Goal: Task Accomplishment & Management: Manage account settings

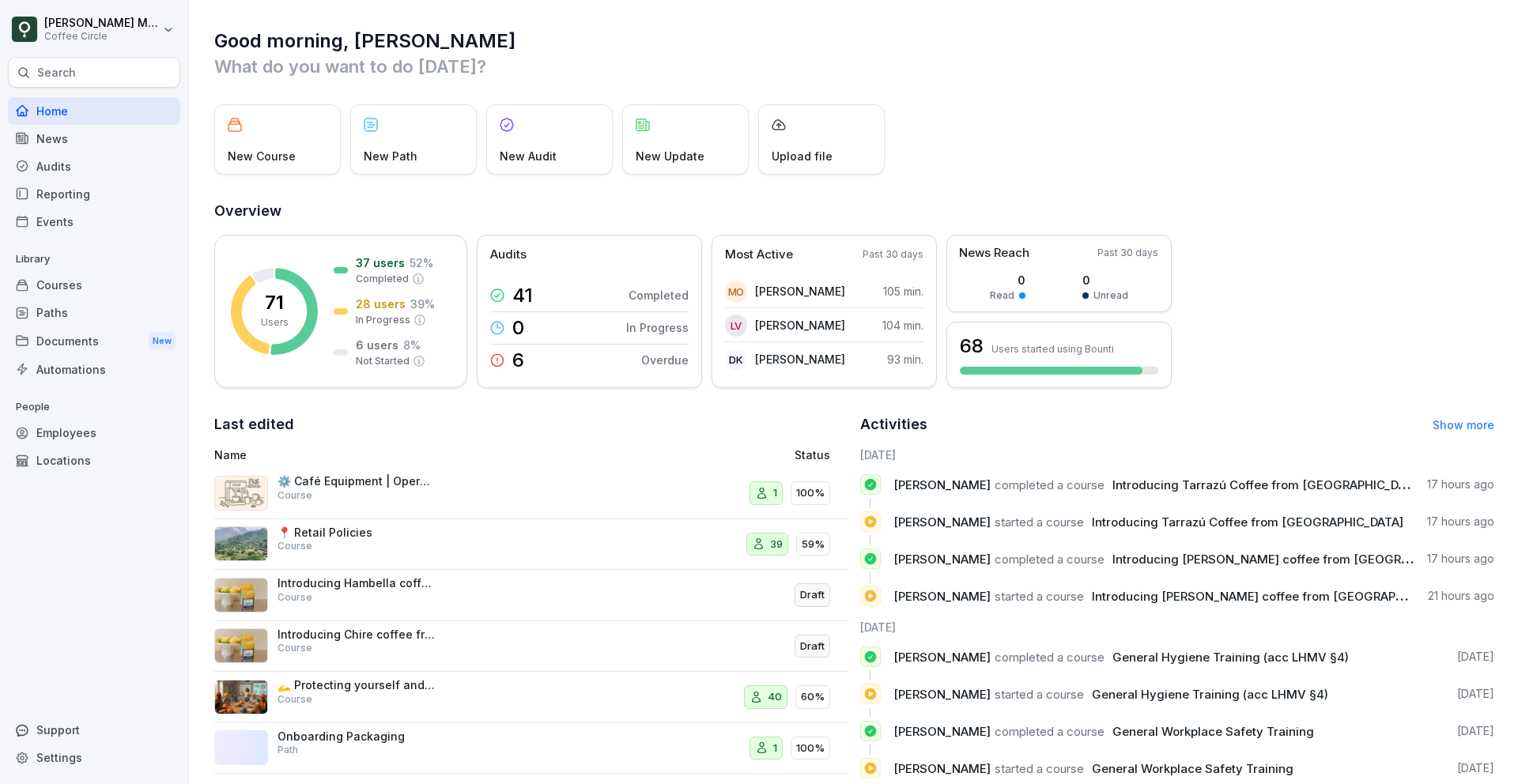
click at [143, 71] on div "Search" at bounding box center [94, 73] width 172 height 31
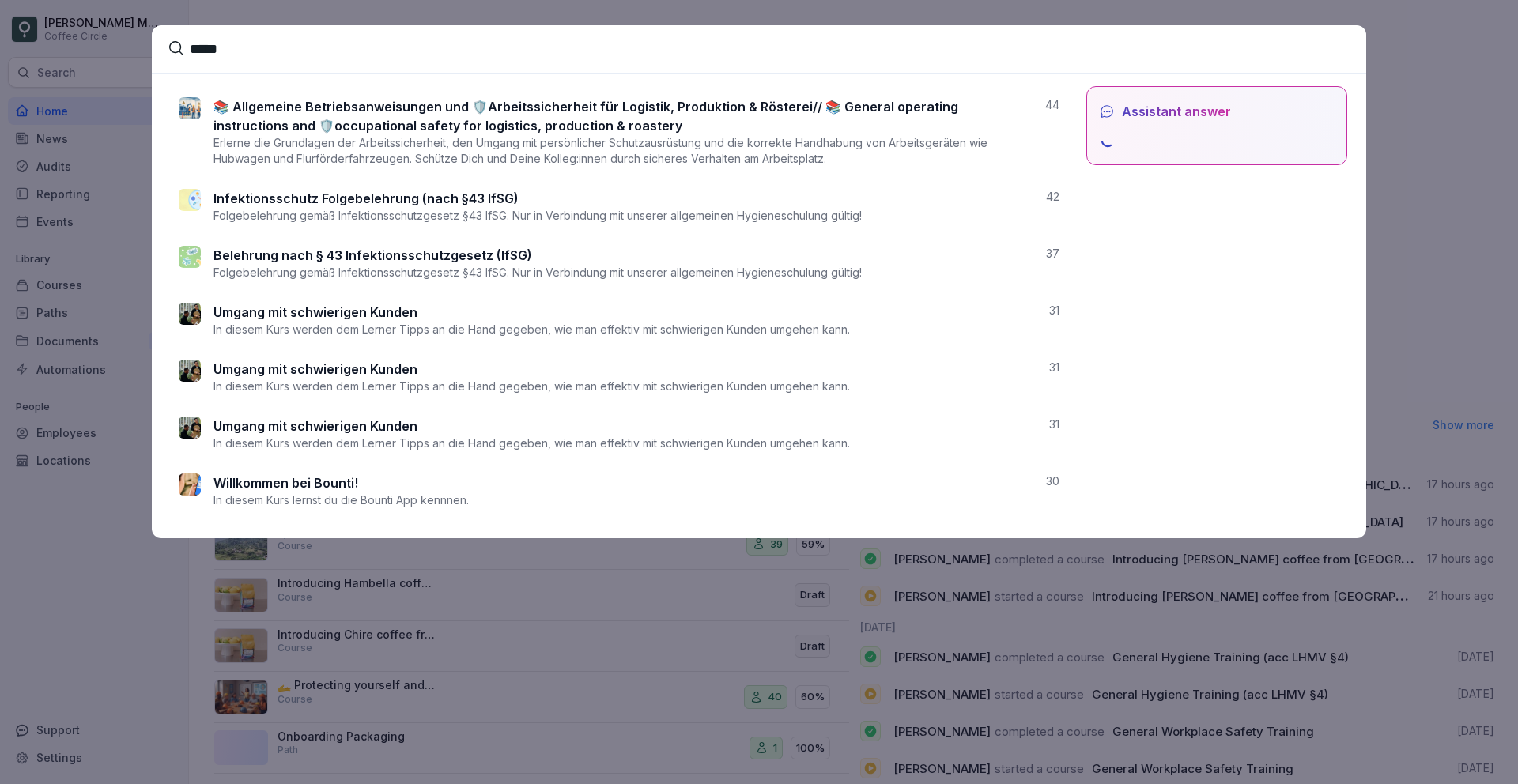
type input "*****"
click at [324, 200] on p "Infektionsschutz Folgebelehrung (nach §43 IfSG)" at bounding box center [366, 198] width 305 height 19
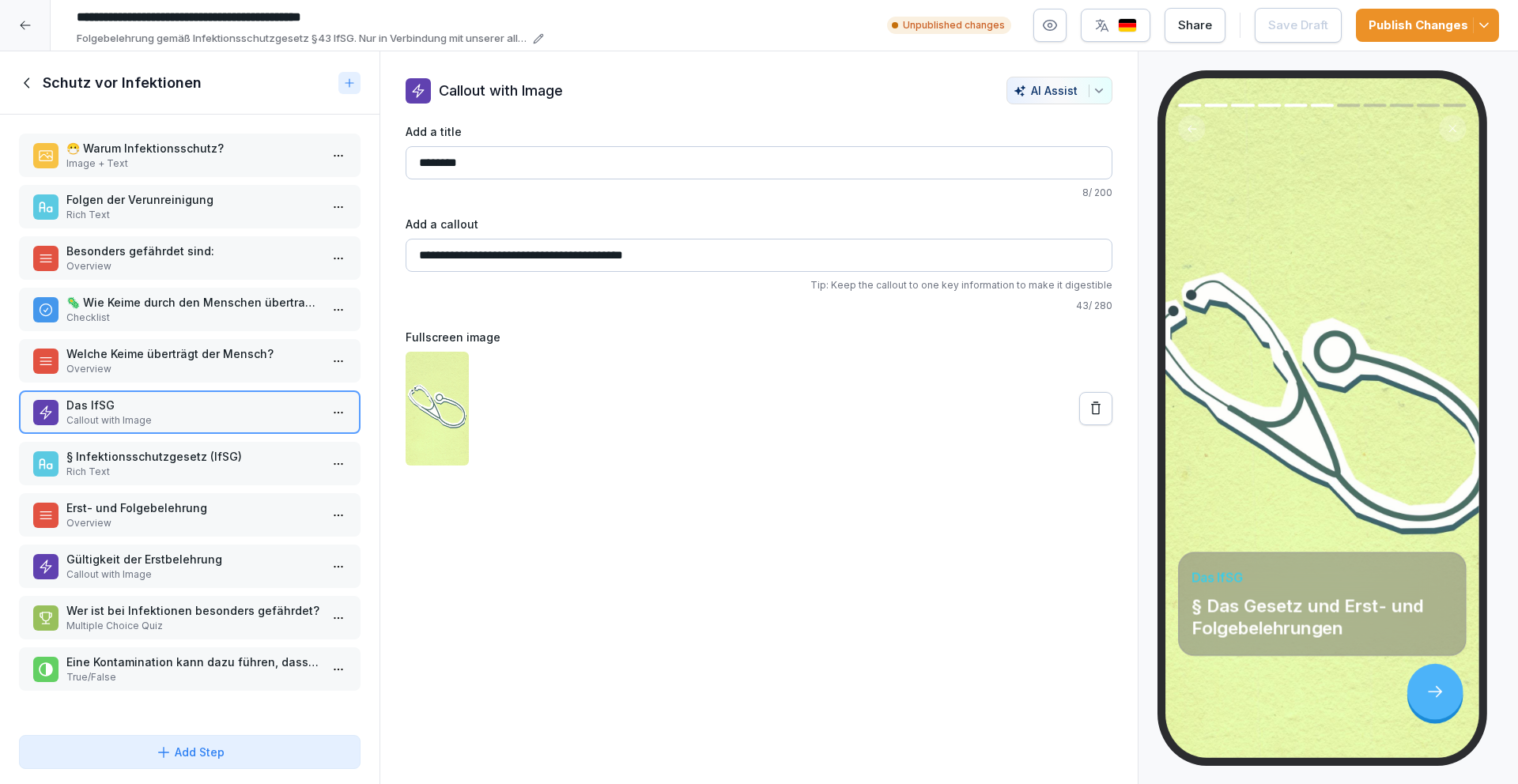
click at [184, 16] on input "**********" at bounding box center [307, 17] width 475 height 27
click at [33, 21] on div at bounding box center [25, 25] width 50 height 50
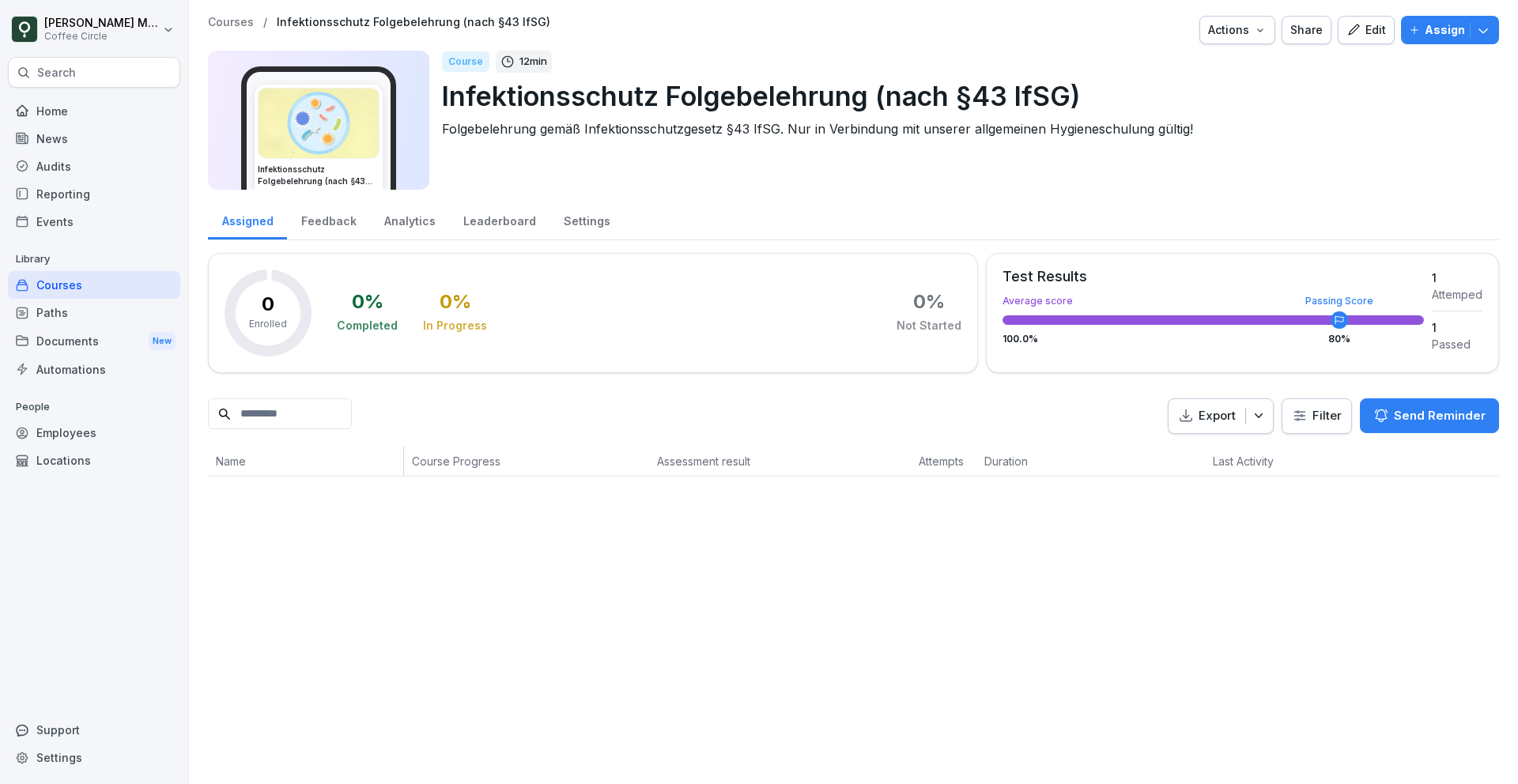
click at [99, 122] on div "Home" at bounding box center [94, 111] width 172 height 28
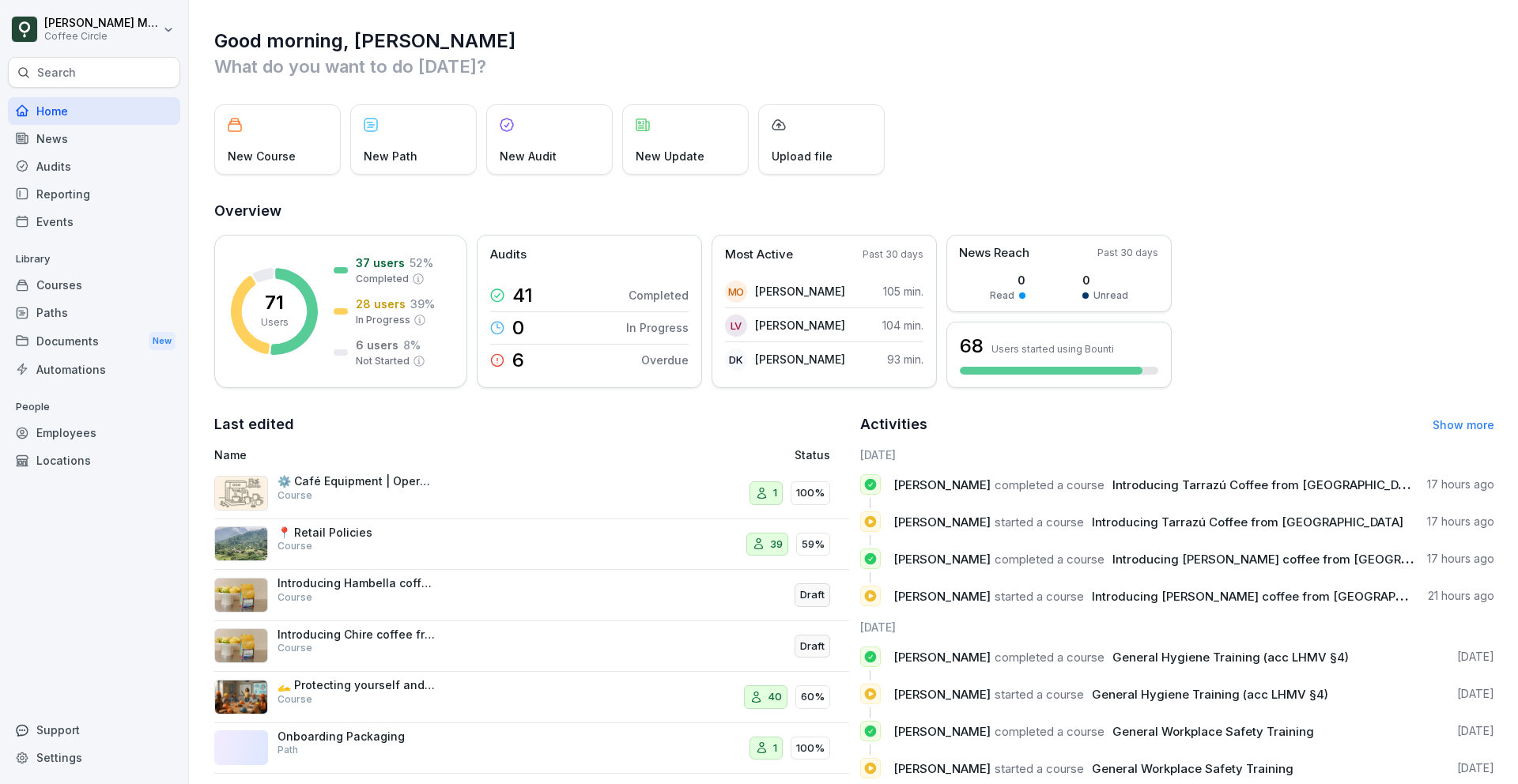
scroll to position [36, 0]
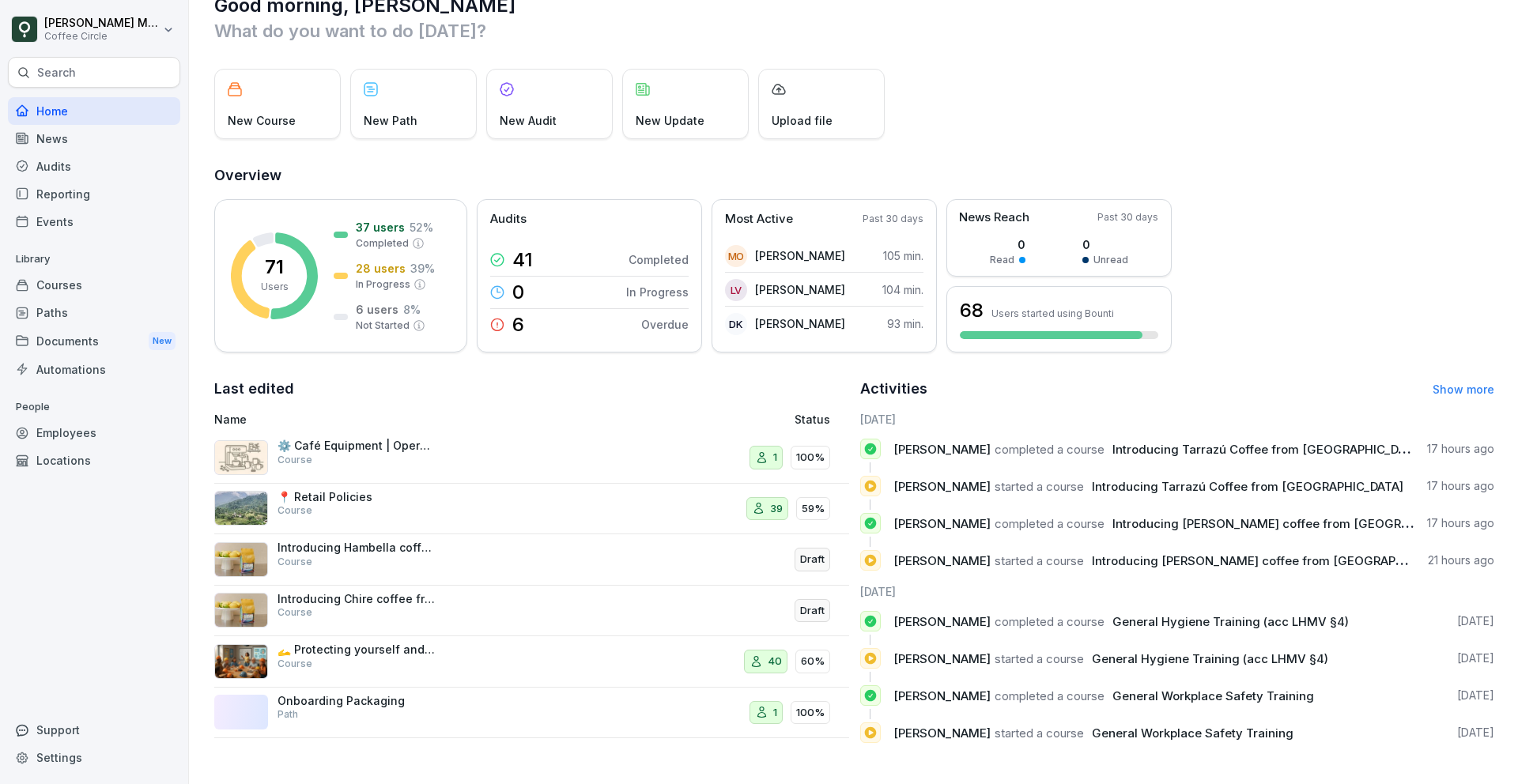
click at [57, 67] on p "Search" at bounding box center [56, 73] width 39 height 16
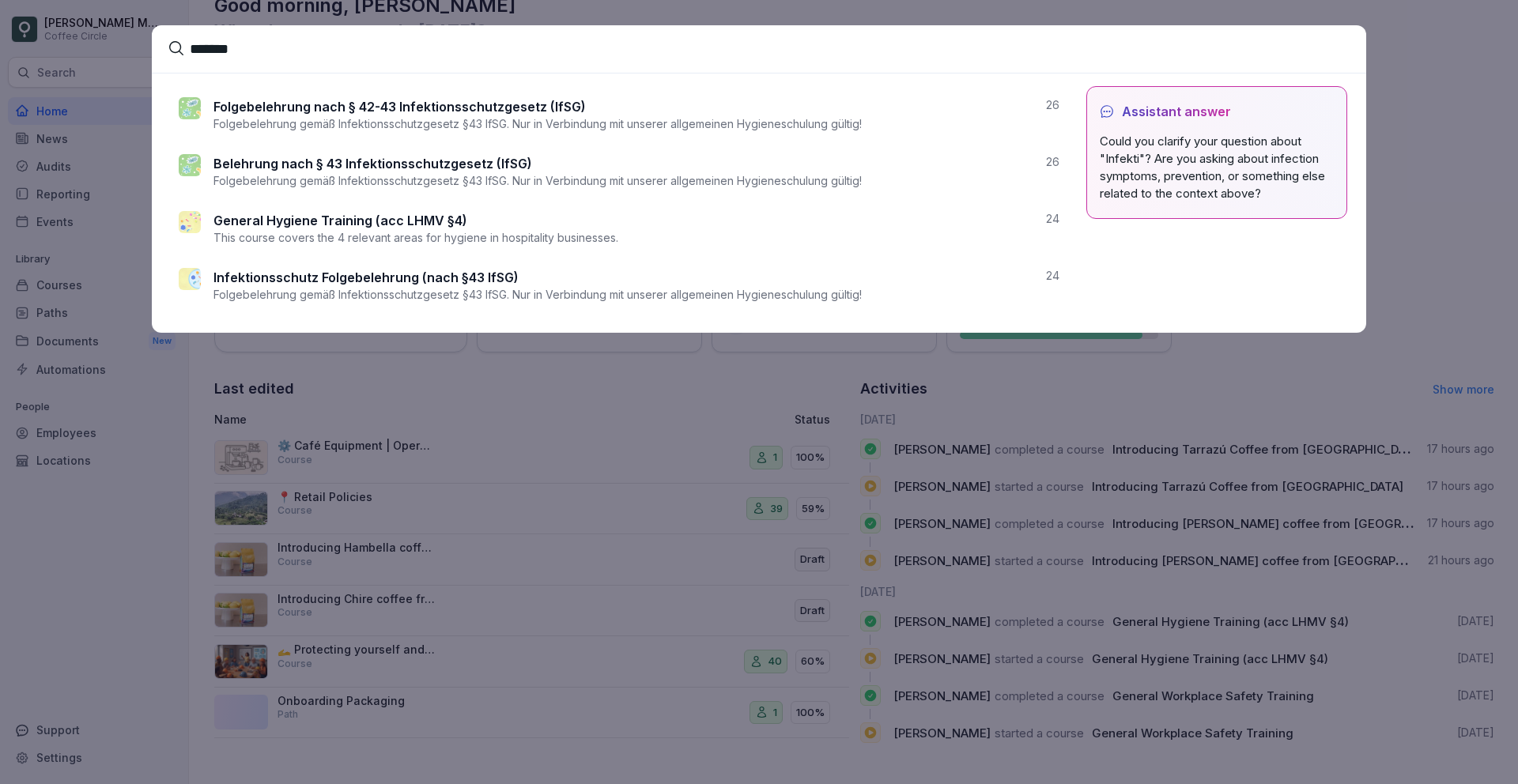
type input "*******"
click at [437, 102] on p "Folgebelehrung nach § 42-43 Infektionsschutzgesetz (IfSG)" at bounding box center [399, 107] width 373 height 19
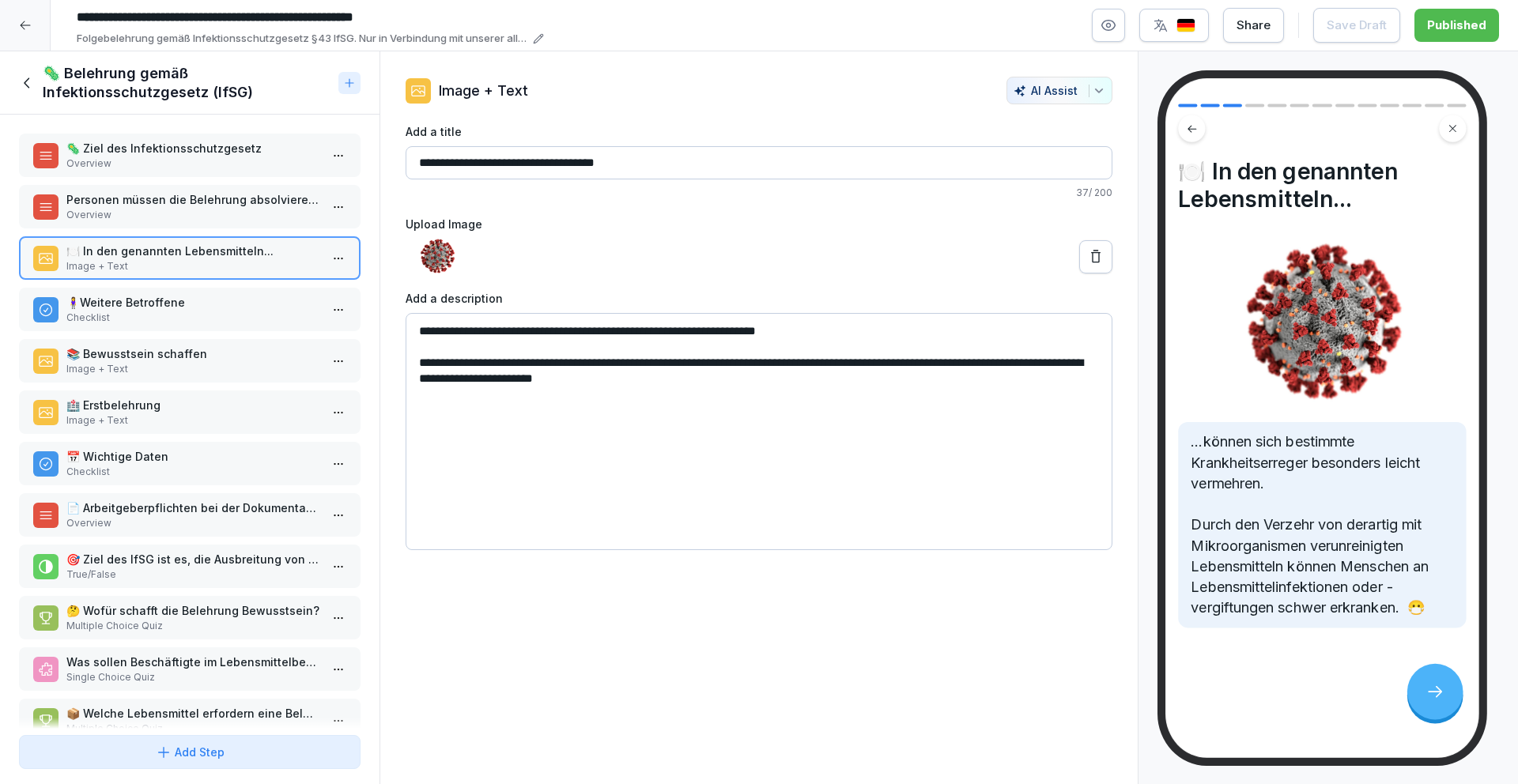
click at [126, 20] on input "**********" at bounding box center [307, 17] width 475 height 27
click at [41, 29] on div at bounding box center [25, 25] width 50 height 50
click at [19, 24] on icon at bounding box center [25, 25] width 13 height 13
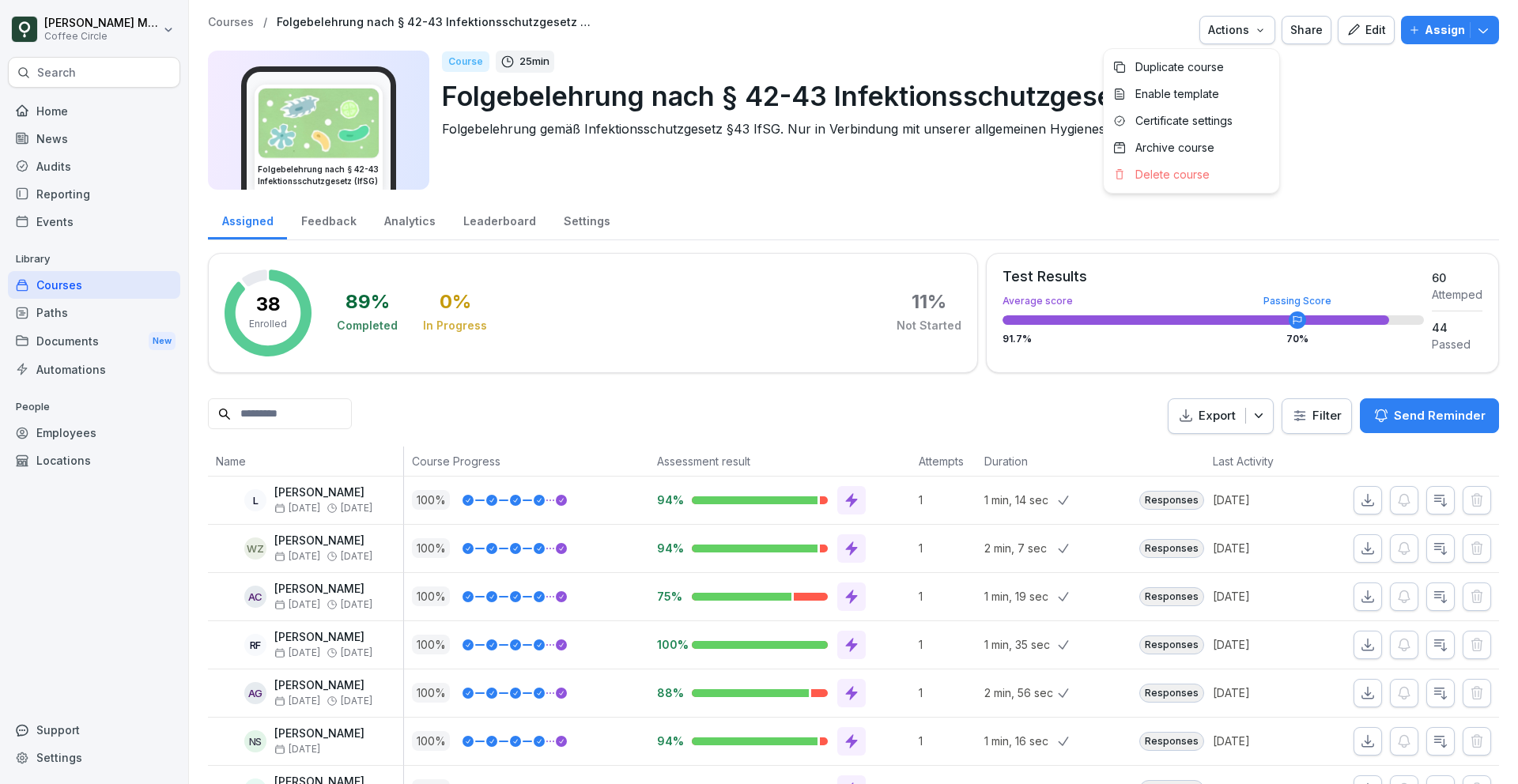
click at [1252, 36] on div "Actions" at bounding box center [1238, 30] width 59 height 17
click at [1456, 22] on p "Assign" at bounding box center [1445, 30] width 41 height 17
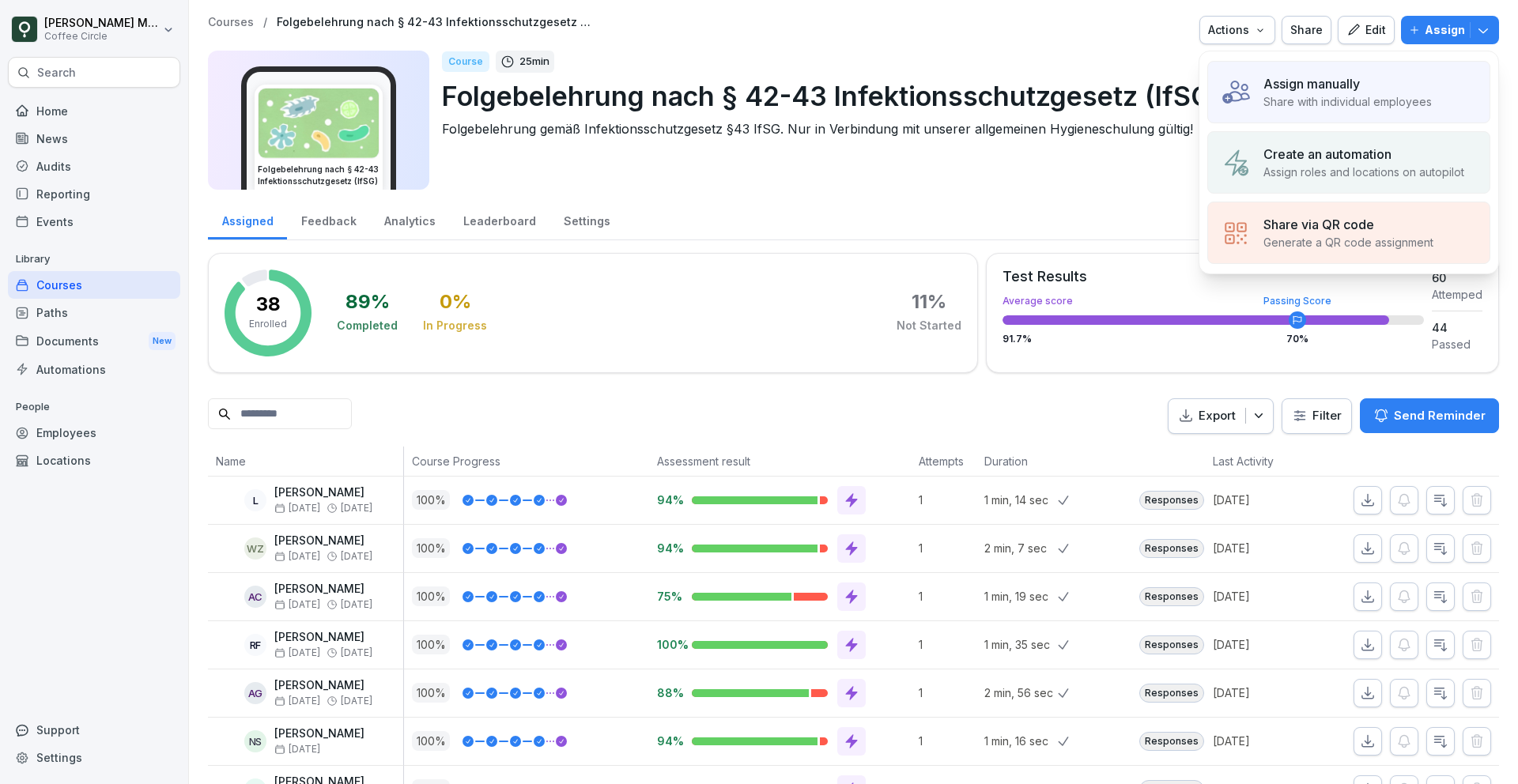
click at [1379, 170] on p "Assign roles and locations on autopilot" at bounding box center [1364, 172] width 201 height 16
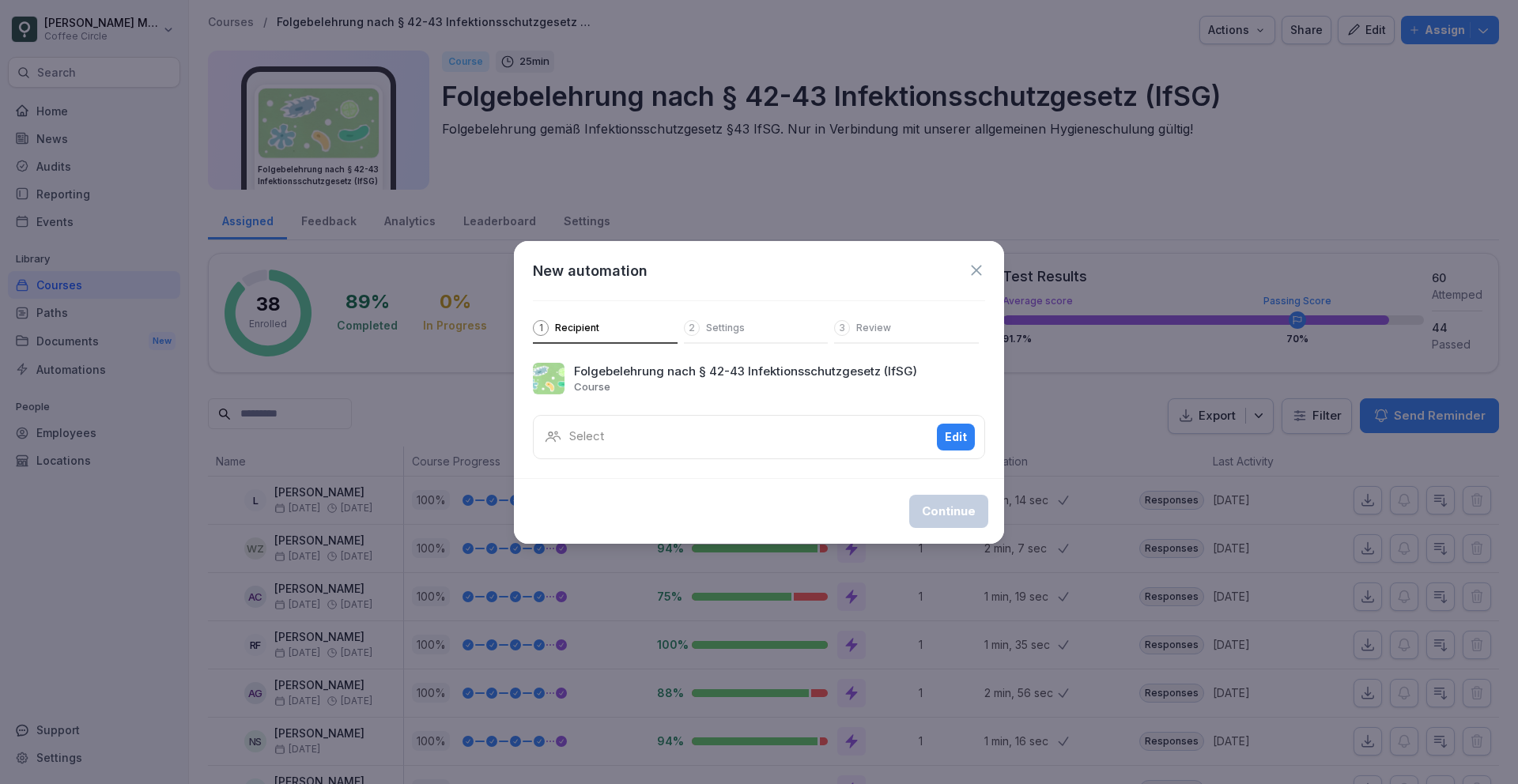
click at [750, 428] on div "Select Edit" at bounding box center [759, 437] width 452 height 44
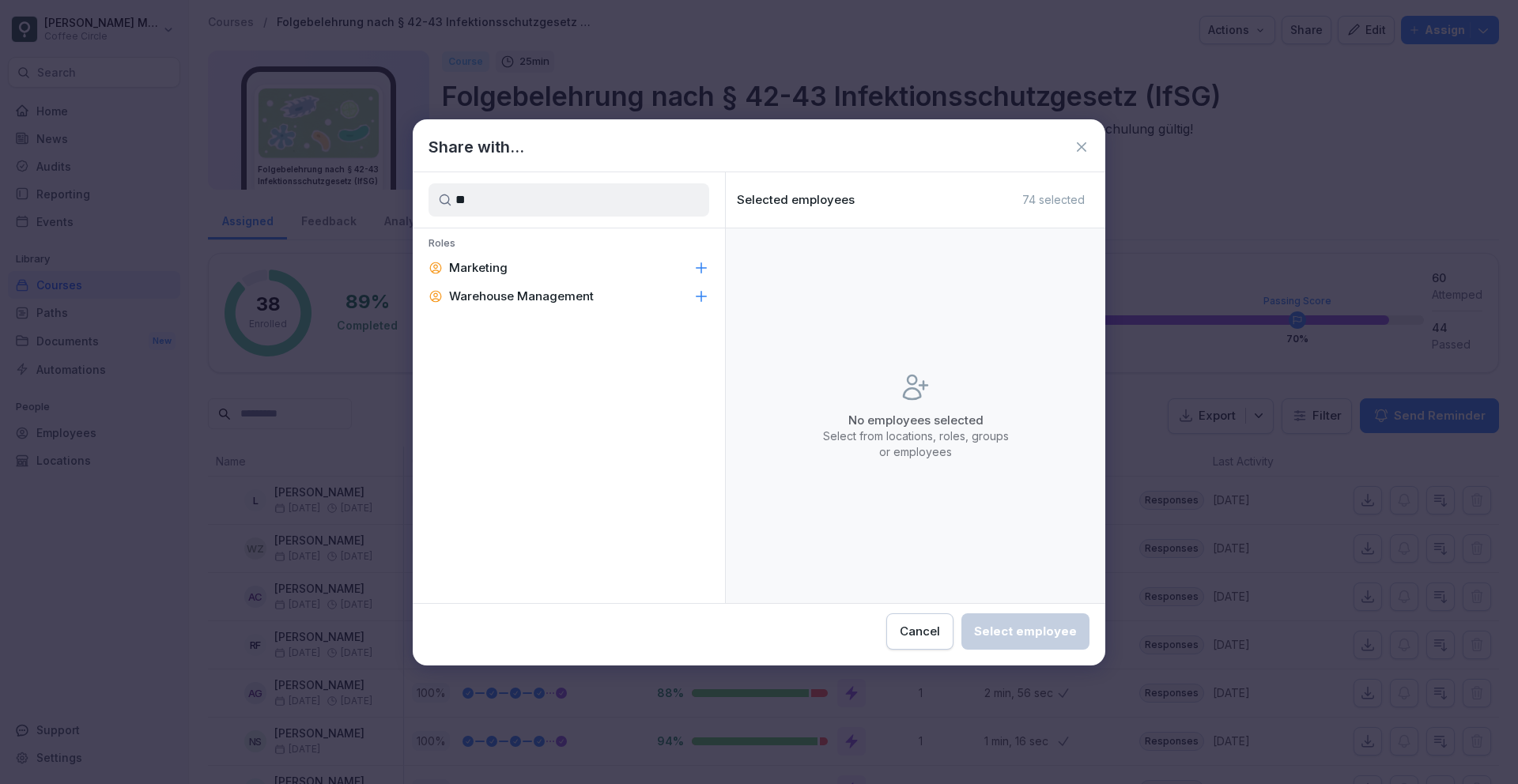
type input "*"
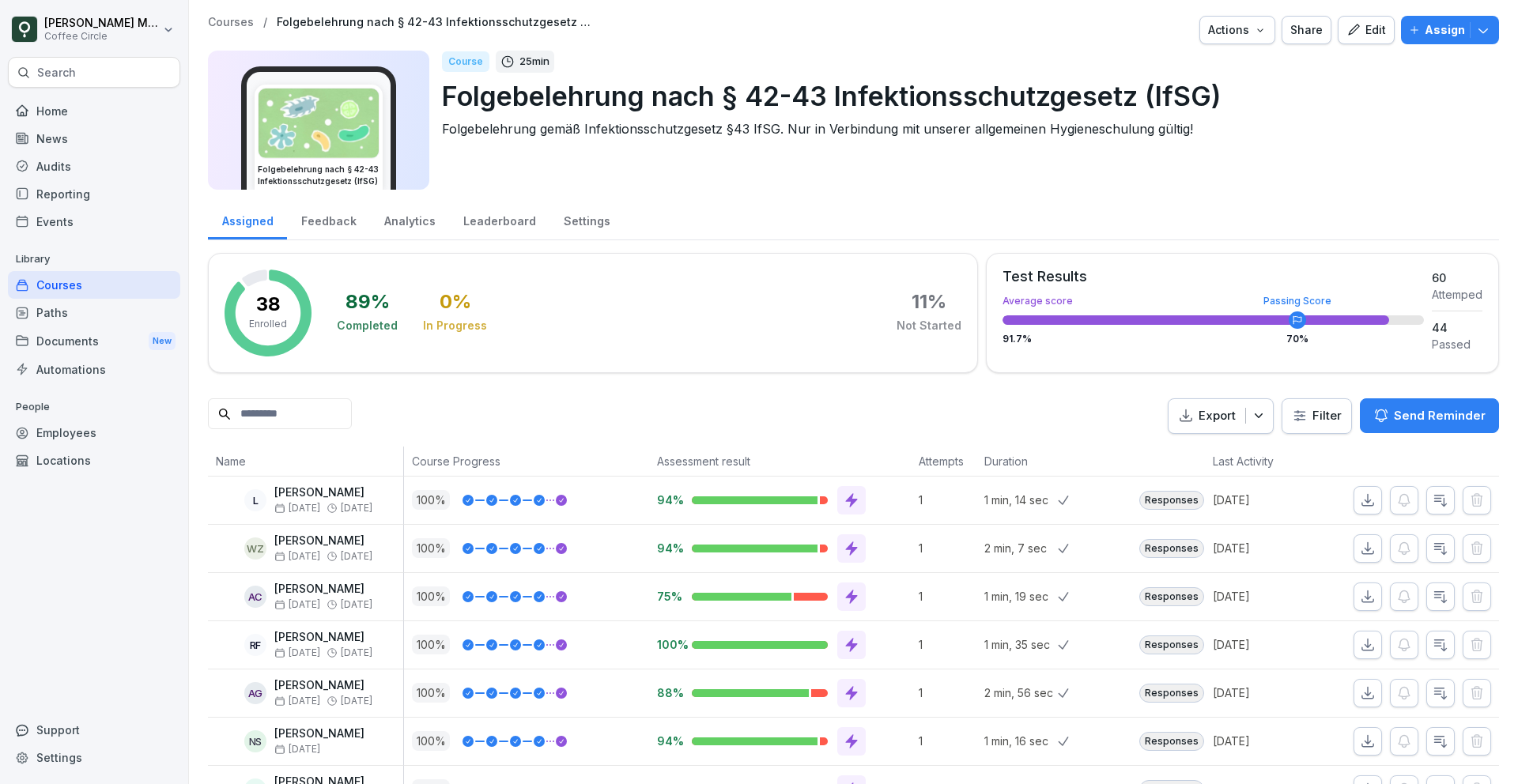
click at [1446, 30] on p "Assign" at bounding box center [1445, 30] width 41 height 17
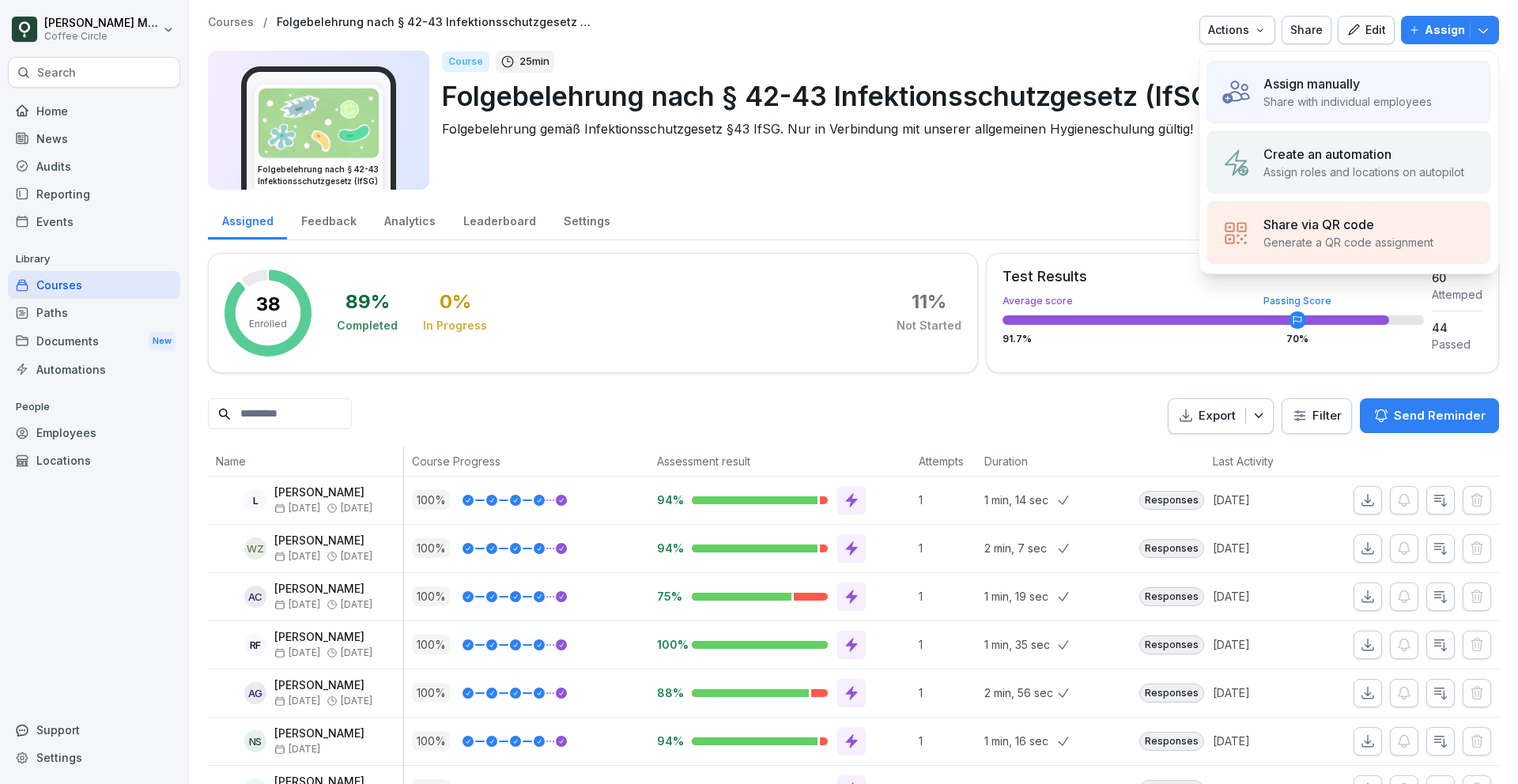
click at [1265, 165] on p "Assign roles and locations on autopilot" at bounding box center [1364, 172] width 201 height 16
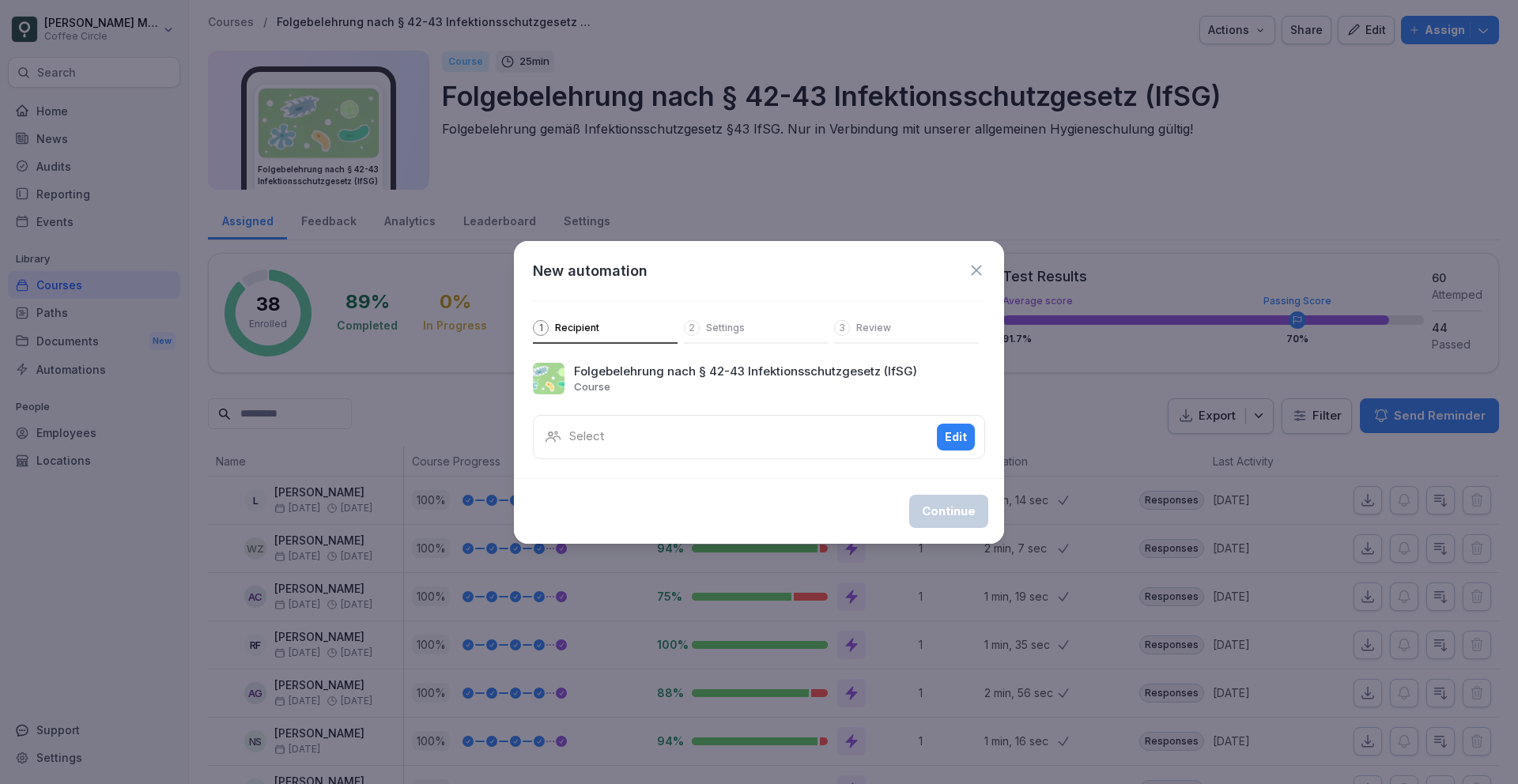
click at [654, 436] on div "Select Edit" at bounding box center [759, 437] width 452 height 44
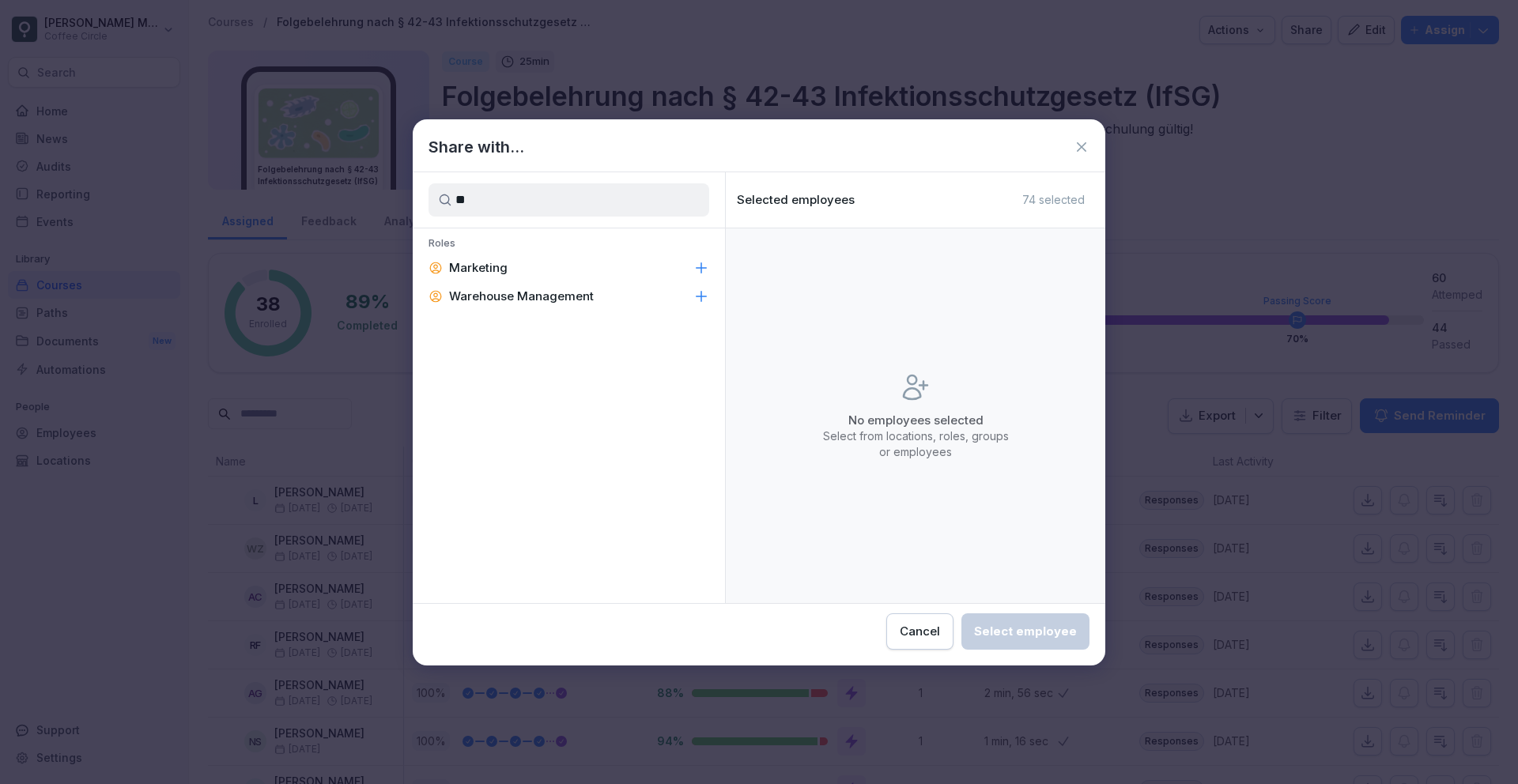
type input "*"
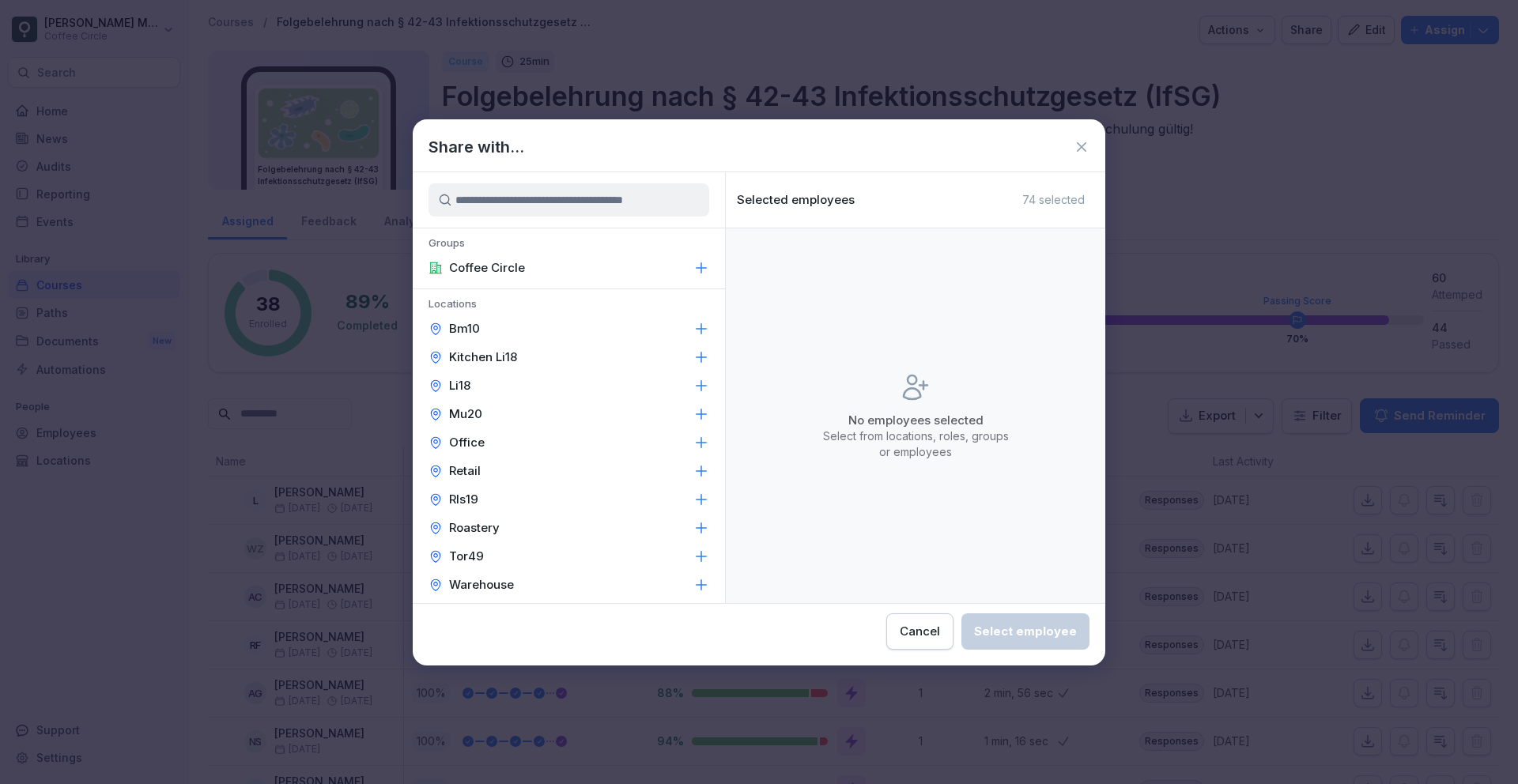
scroll to position [386, 0]
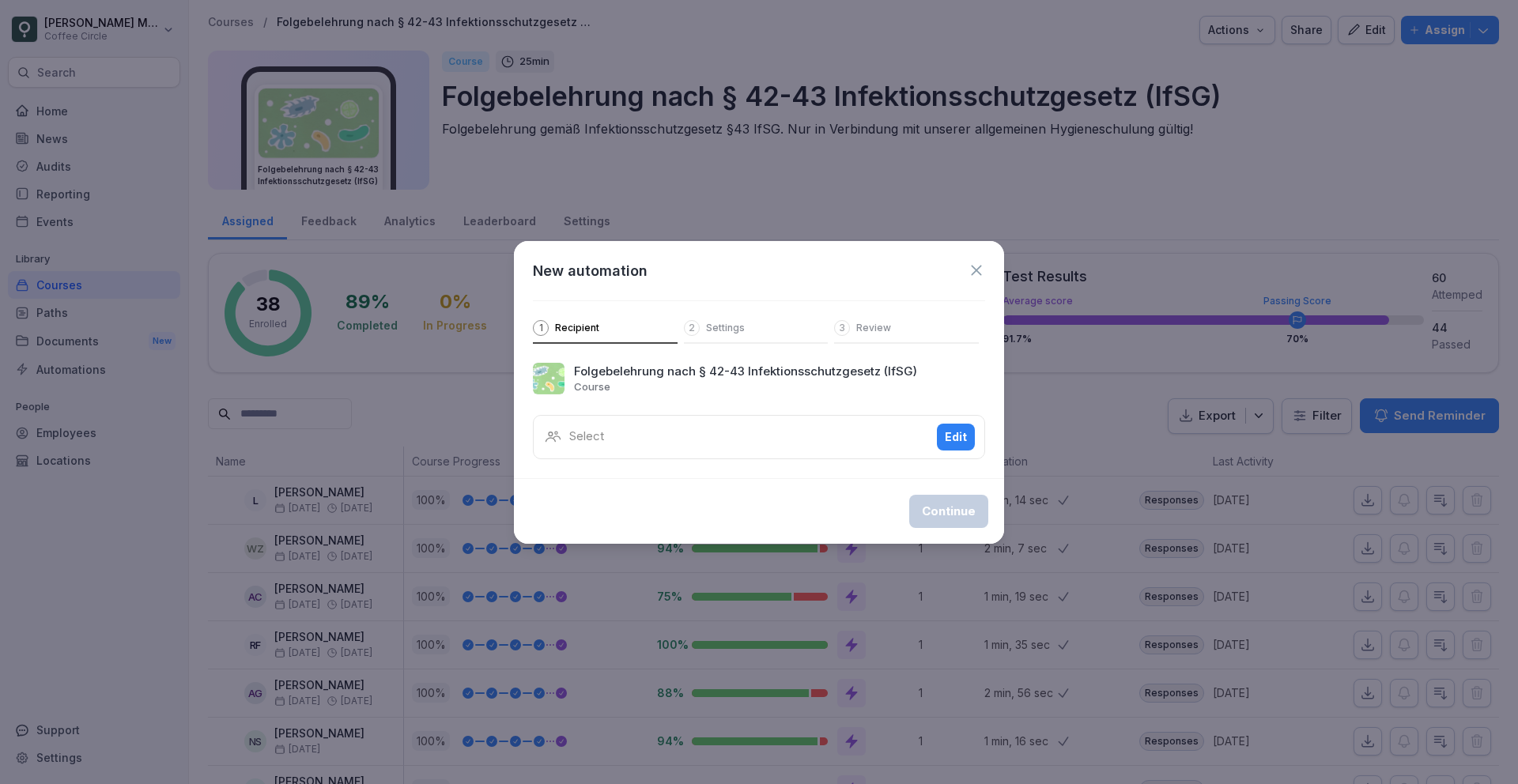
click at [975, 269] on icon at bounding box center [976, 270] width 17 height 17
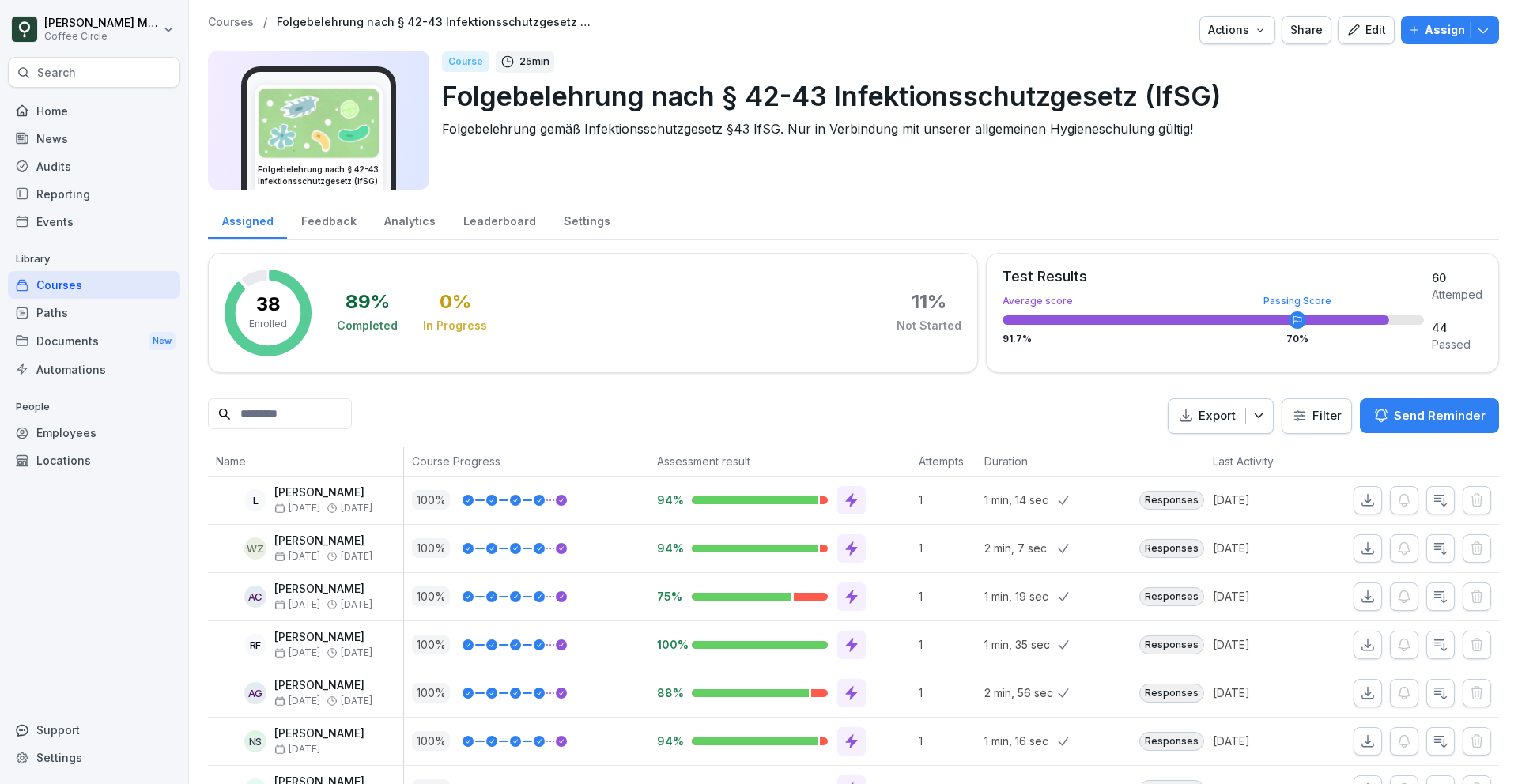
click at [1264, 32] on icon "button" at bounding box center [1260, 29] width 13 height 13
click at [1417, 40] on button "Assign" at bounding box center [1450, 29] width 98 height 29
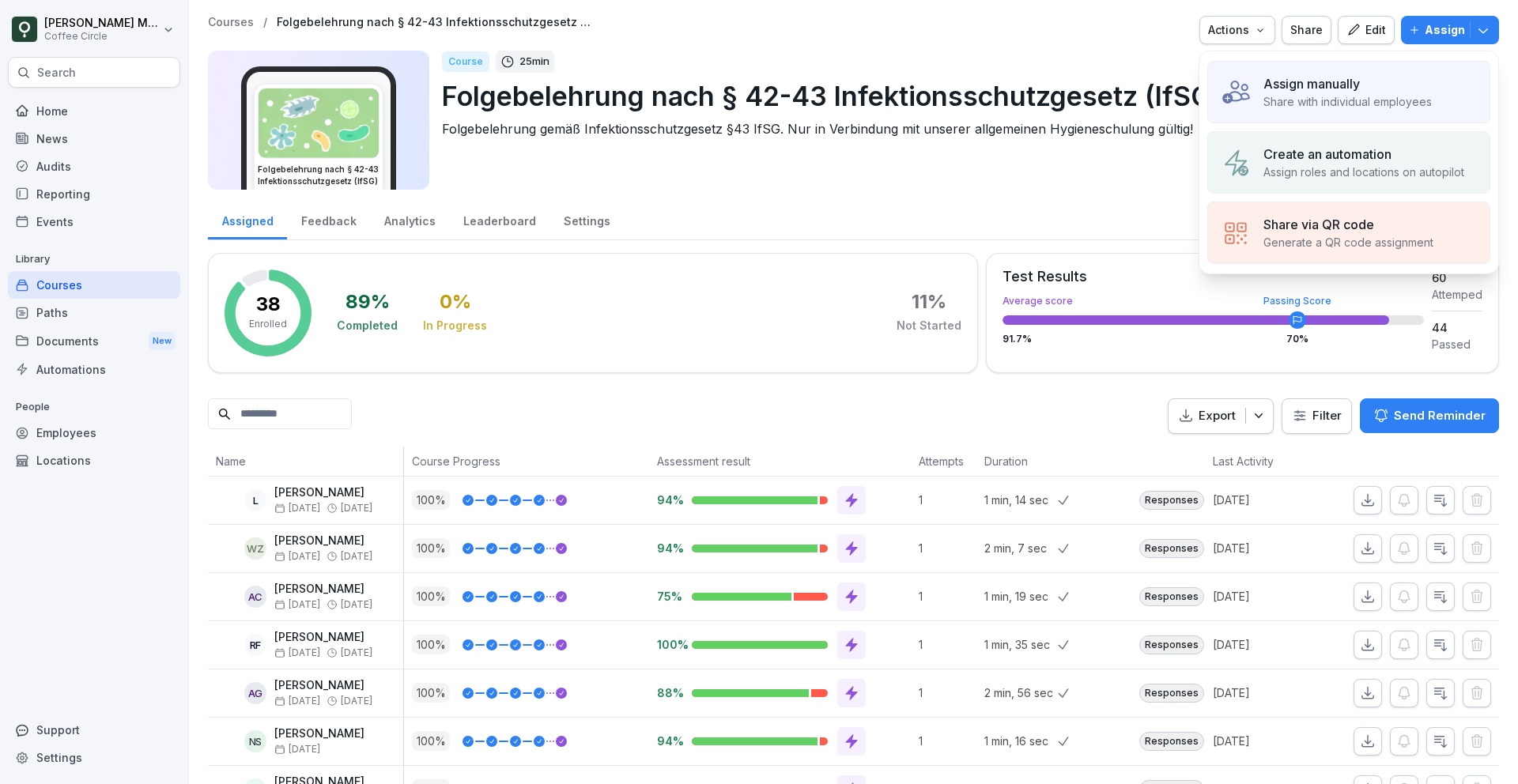
click at [1398, 121] on div "Assign manually Share with individual employees" at bounding box center [1349, 92] width 283 height 62
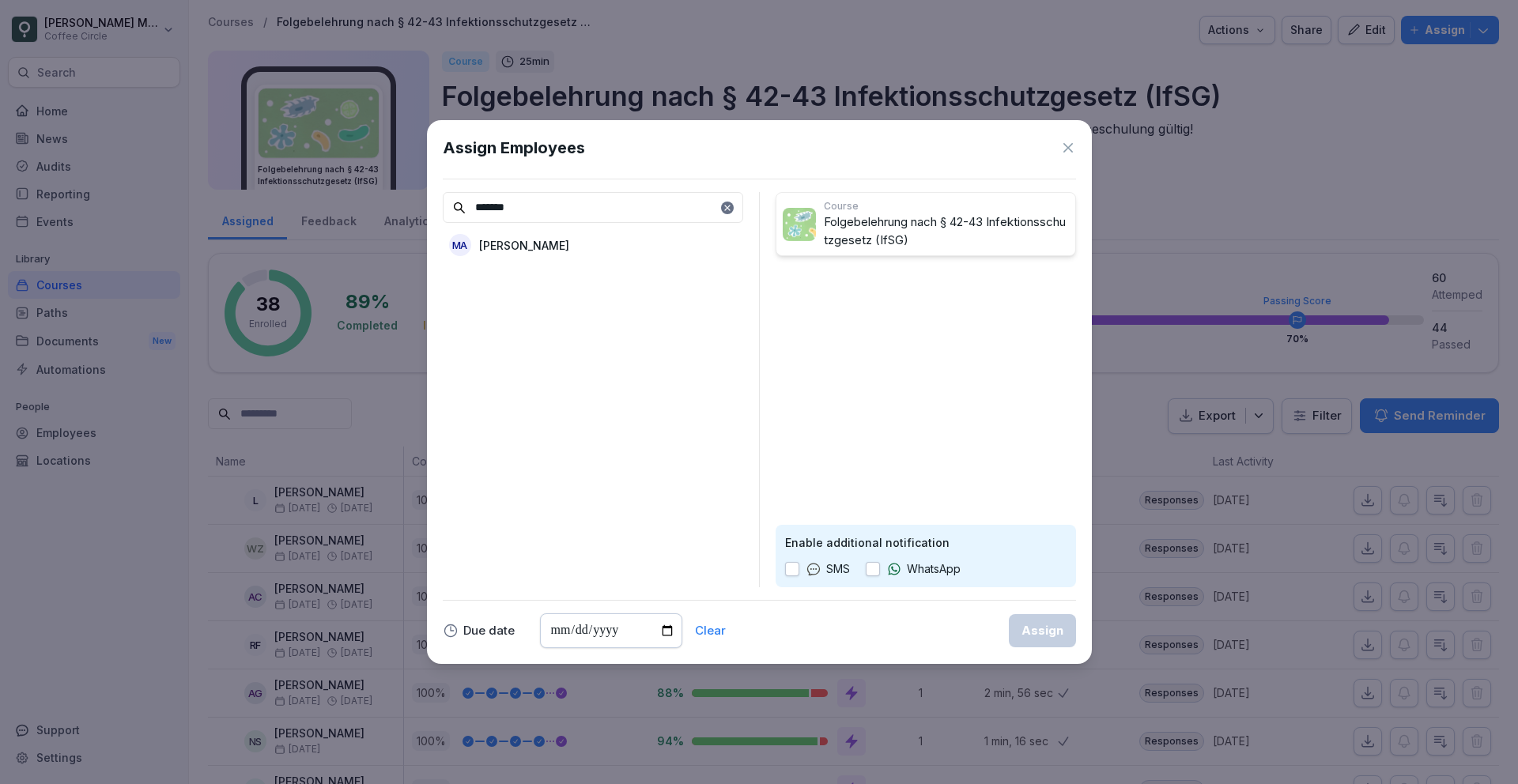
type input "*******"
click at [600, 253] on div "MA Marcell Aguiluz" at bounding box center [593, 244] width 301 height 29
click at [1067, 146] on icon at bounding box center [1068, 147] width 10 height 10
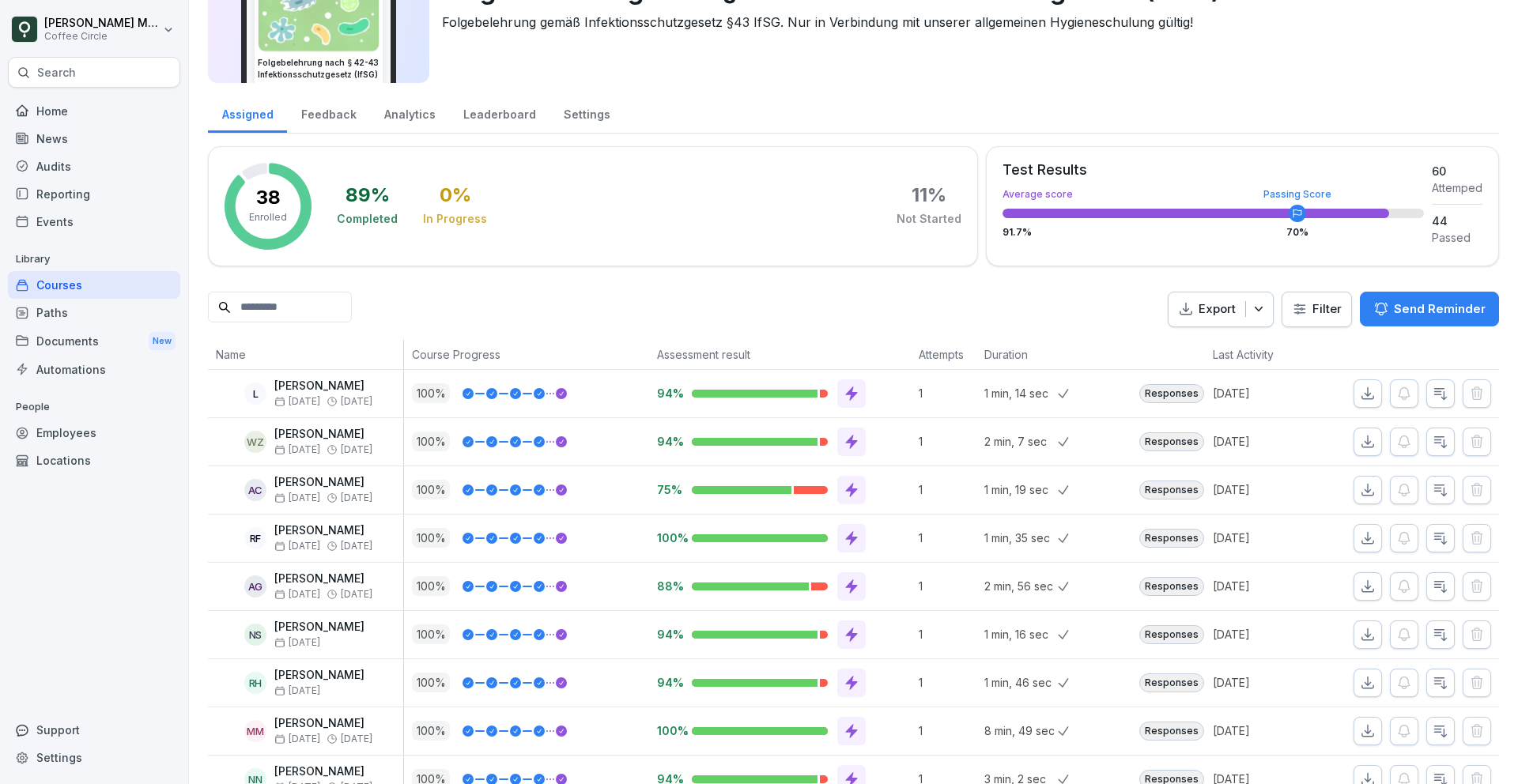
scroll to position [0, 0]
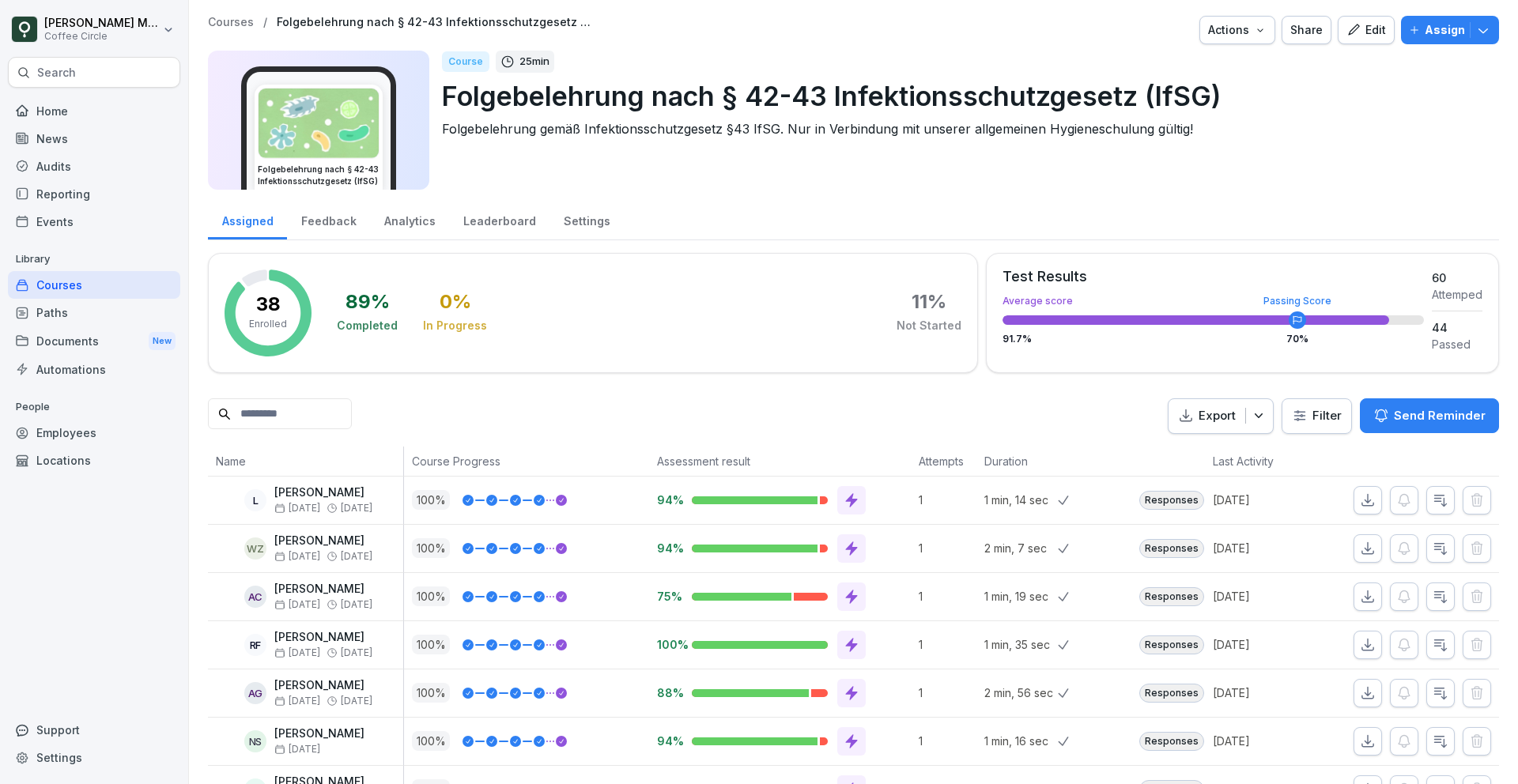
click at [1241, 33] on div "Actions" at bounding box center [1238, 30] width 59 height 17
click at [1456, 28] on p "Assign" at bounding box center [1445, 30] width 41 height 17
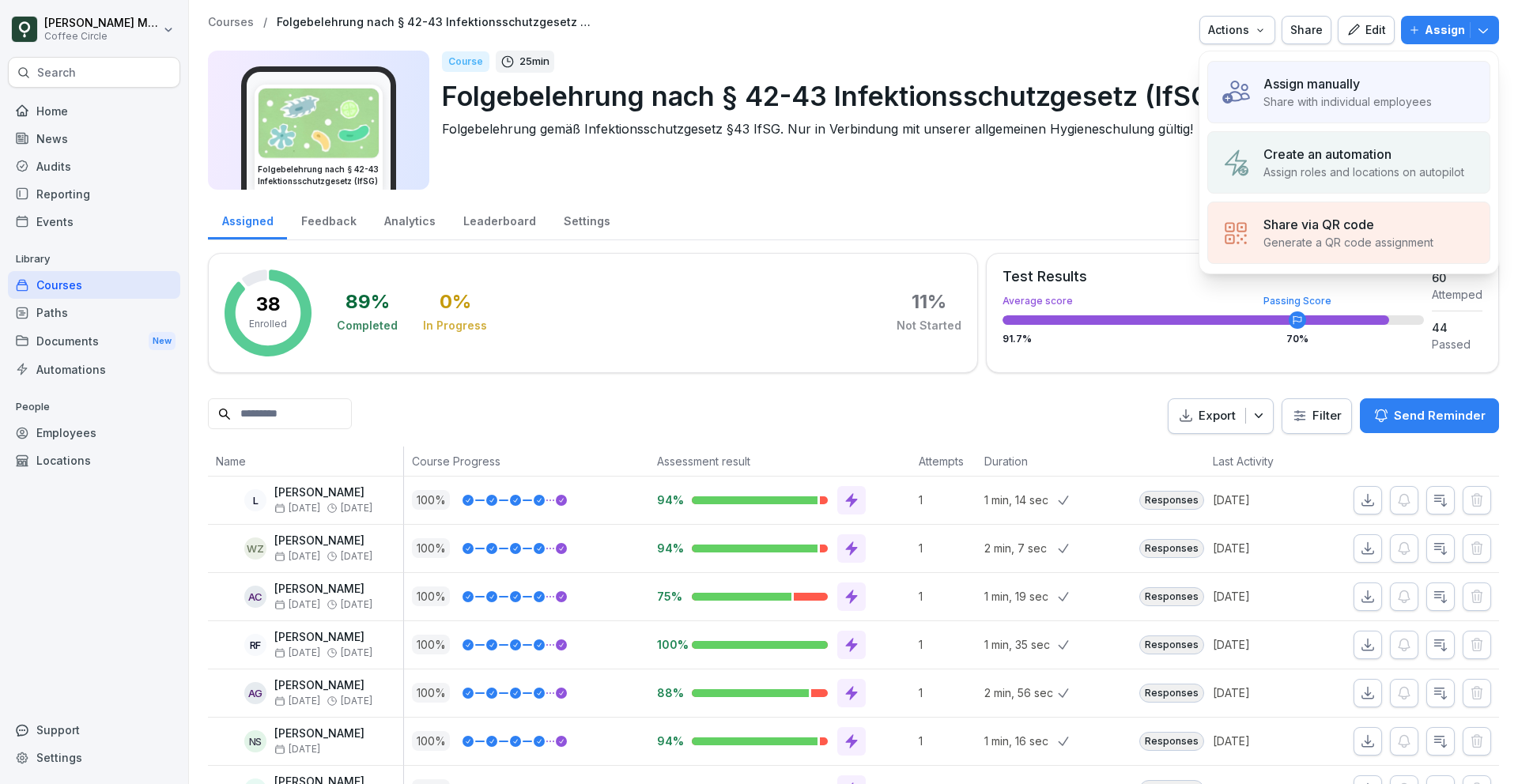
click at [1379, 141] on div "Create an automation Assign roles and locations on autopilot" at bounding box center [1349, 162] width 283 height 62
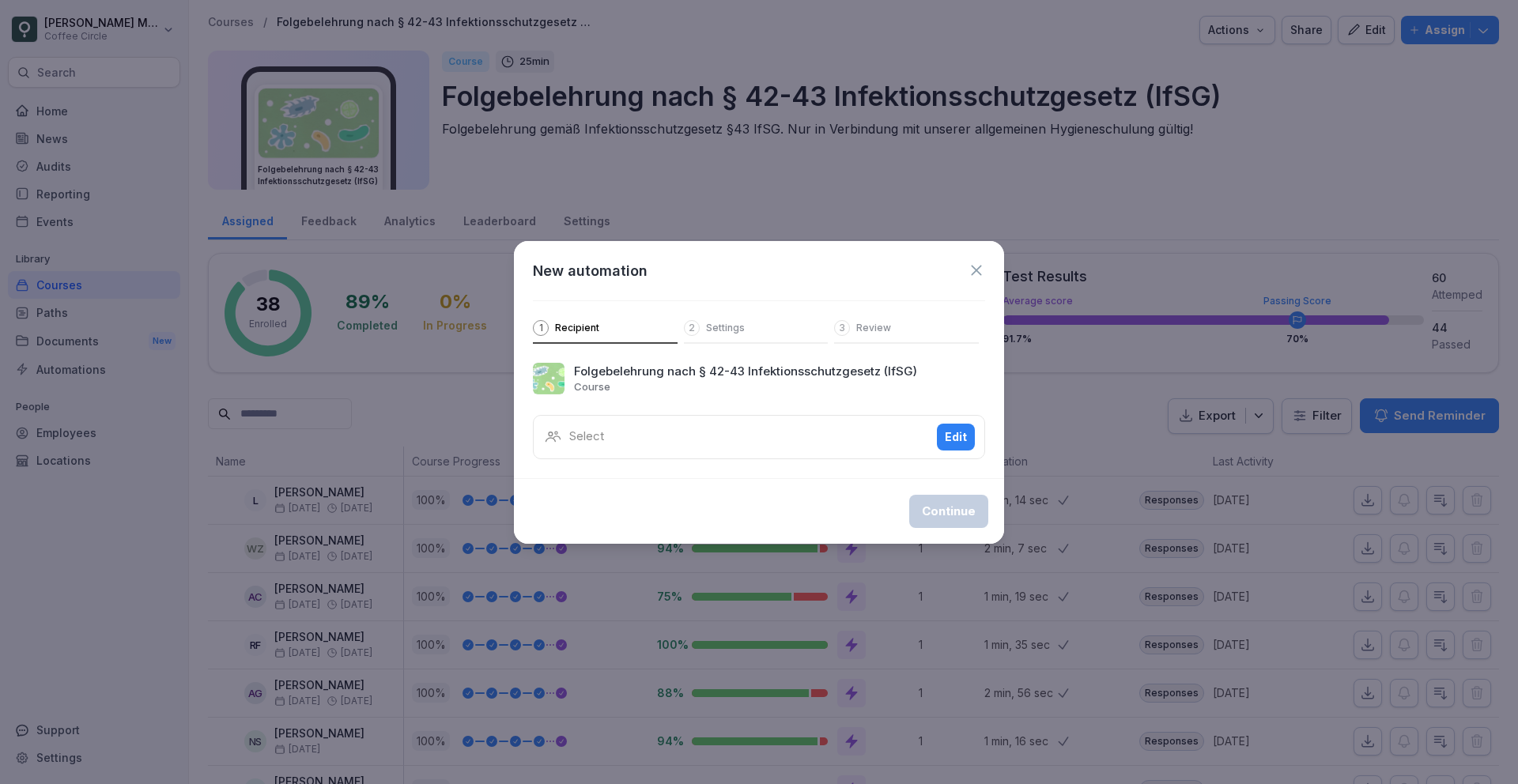
click at [647, 458] on div "Select Edit" at bounding box center [759, 437] width 452 height 44
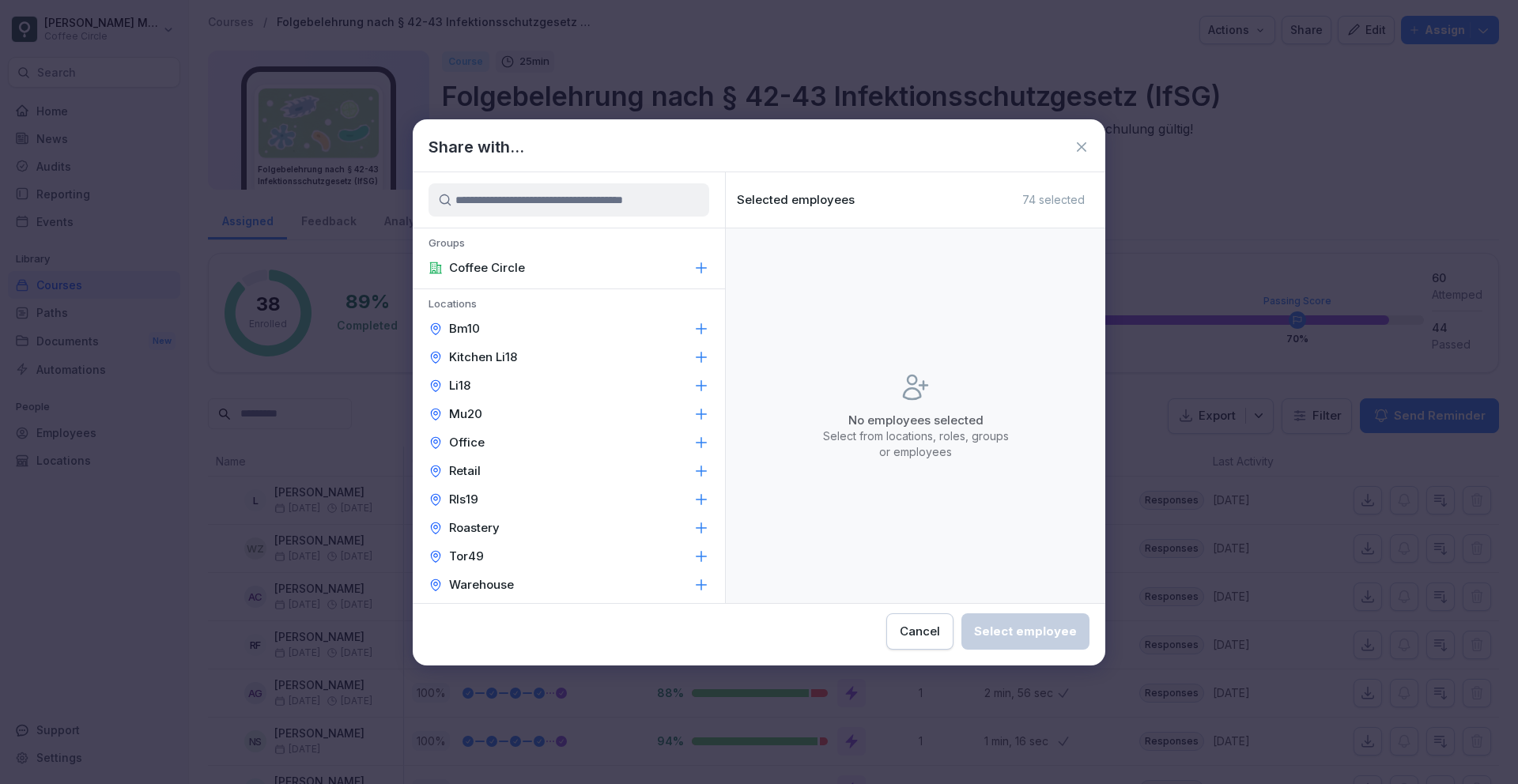
scroll to position [386, 0]
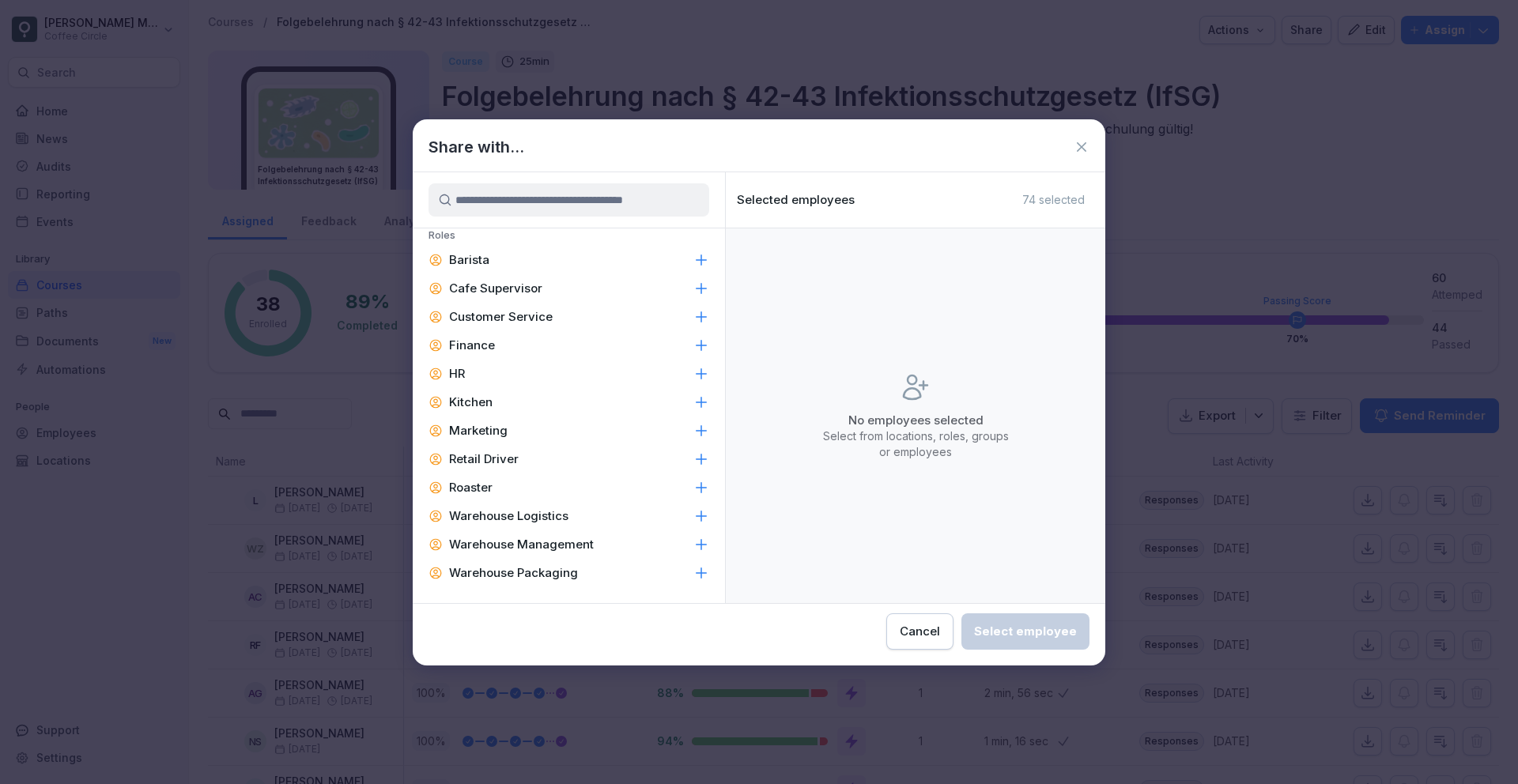
click at [587, 576] on div "Warehouse Packaging" at bounding box center [568, 573] width 312 height 29
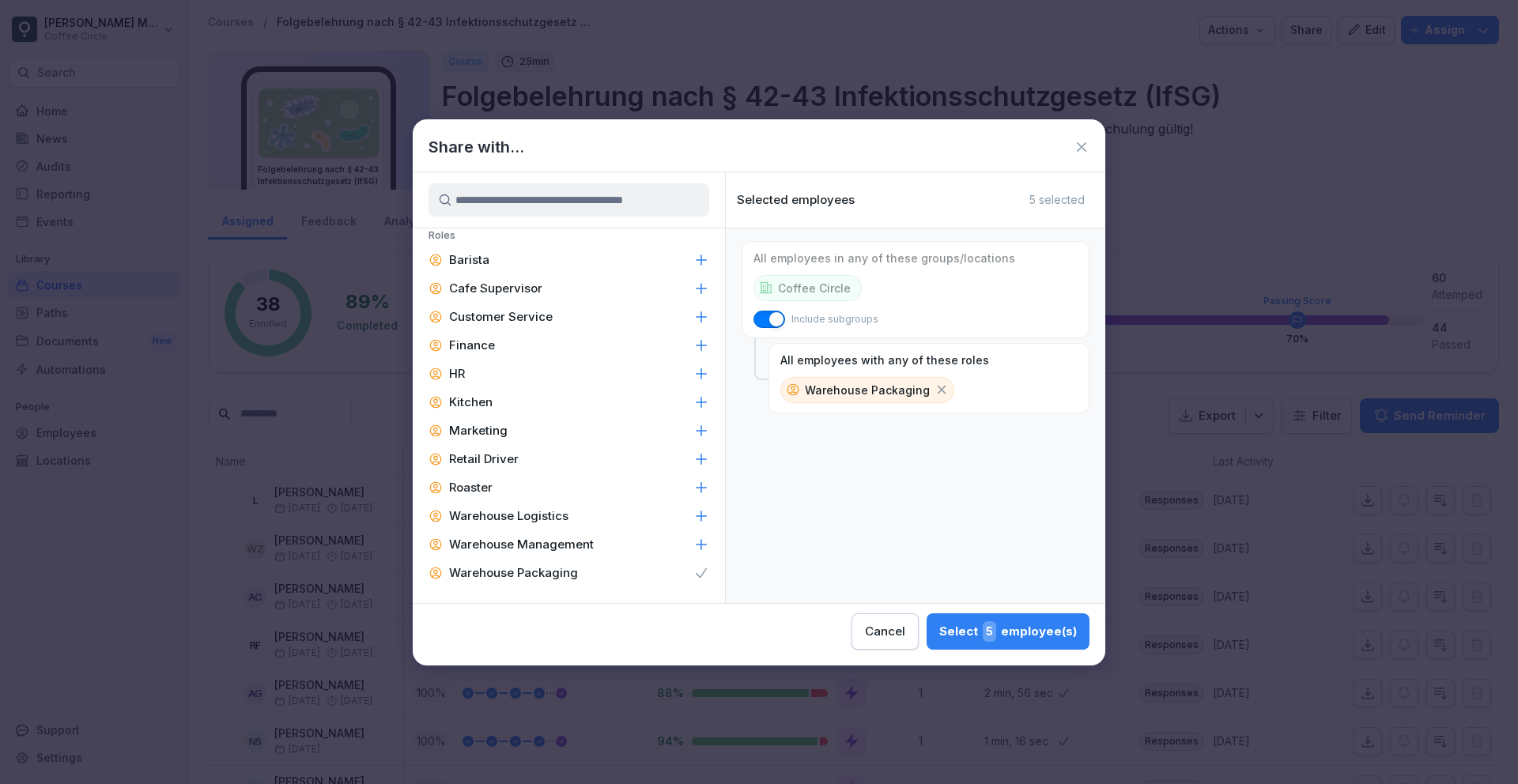
click at [1076, 143] on icon at bounding box center [1081, 147] width 16 height 16
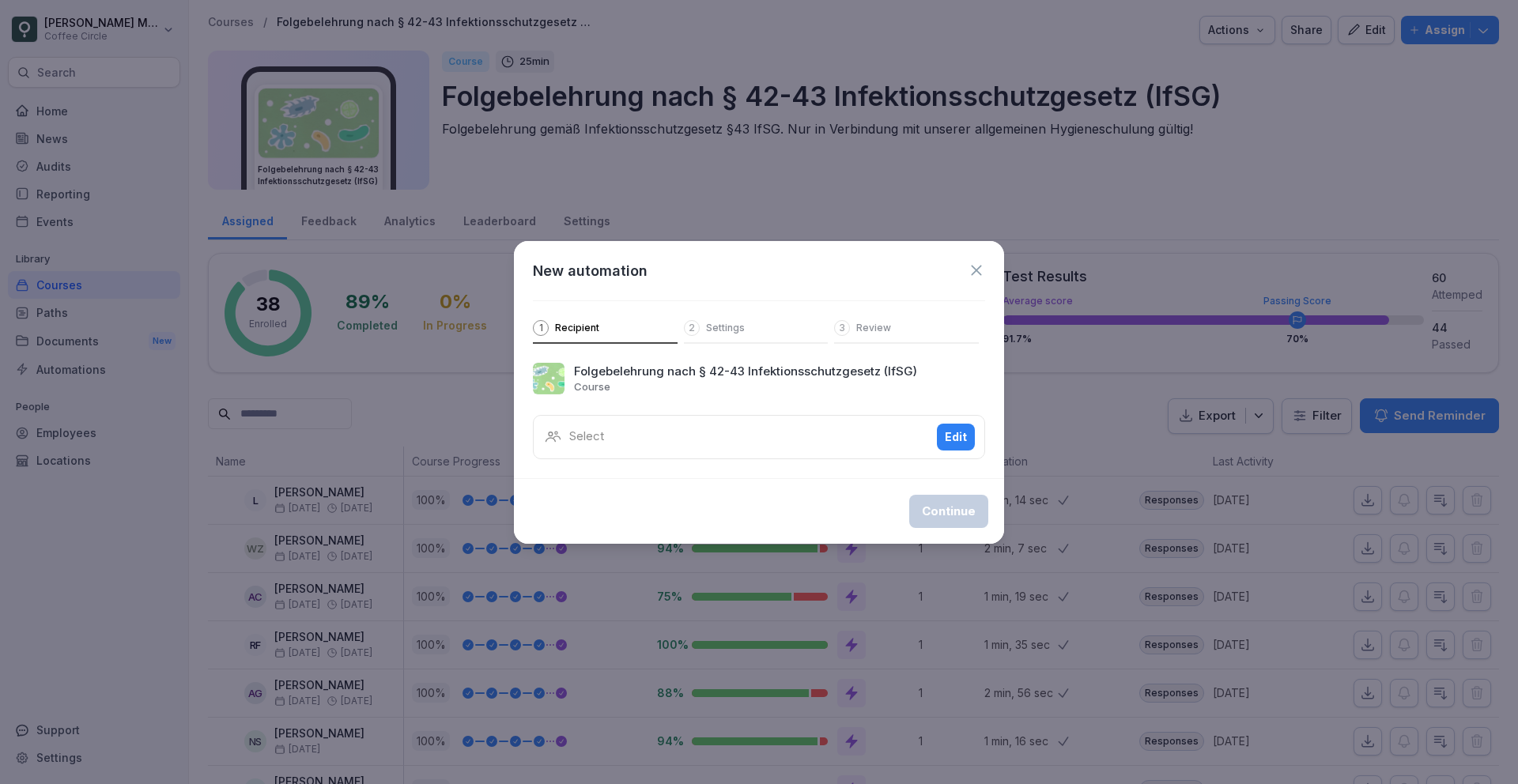
click at [973, 273] on icon at bounding box center [976, 270] width 17 height 17
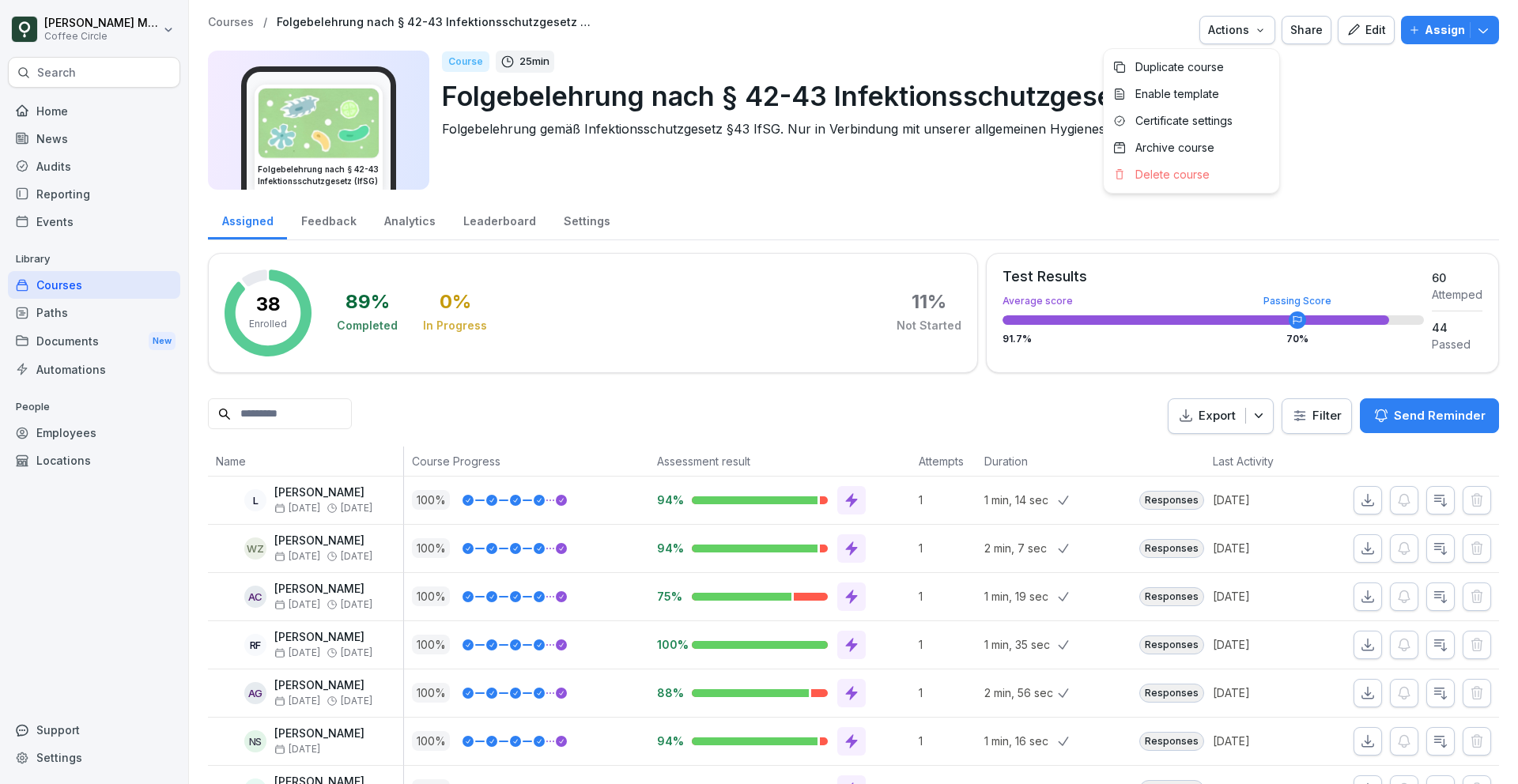
click at [1244, 30] on div "Actions" at bounding box center [1238, 30] width 59 height 17
click at [1435, 22] on p "Assign" at bounding box center [1445, 30] width 41 height 17
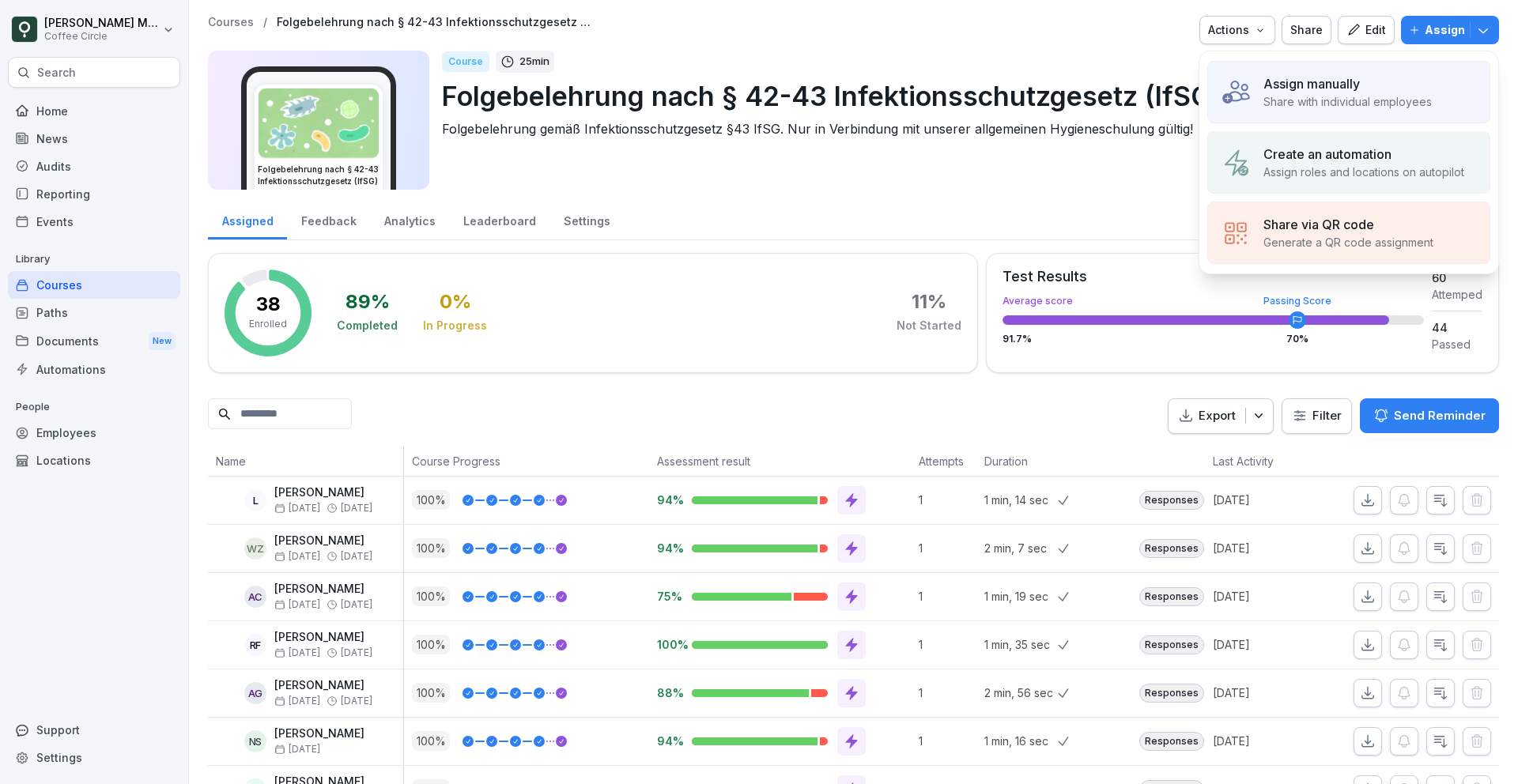
click at [1330, 89] on p "Assign manually" at bounding box center [1311, 84] width 96 height 19
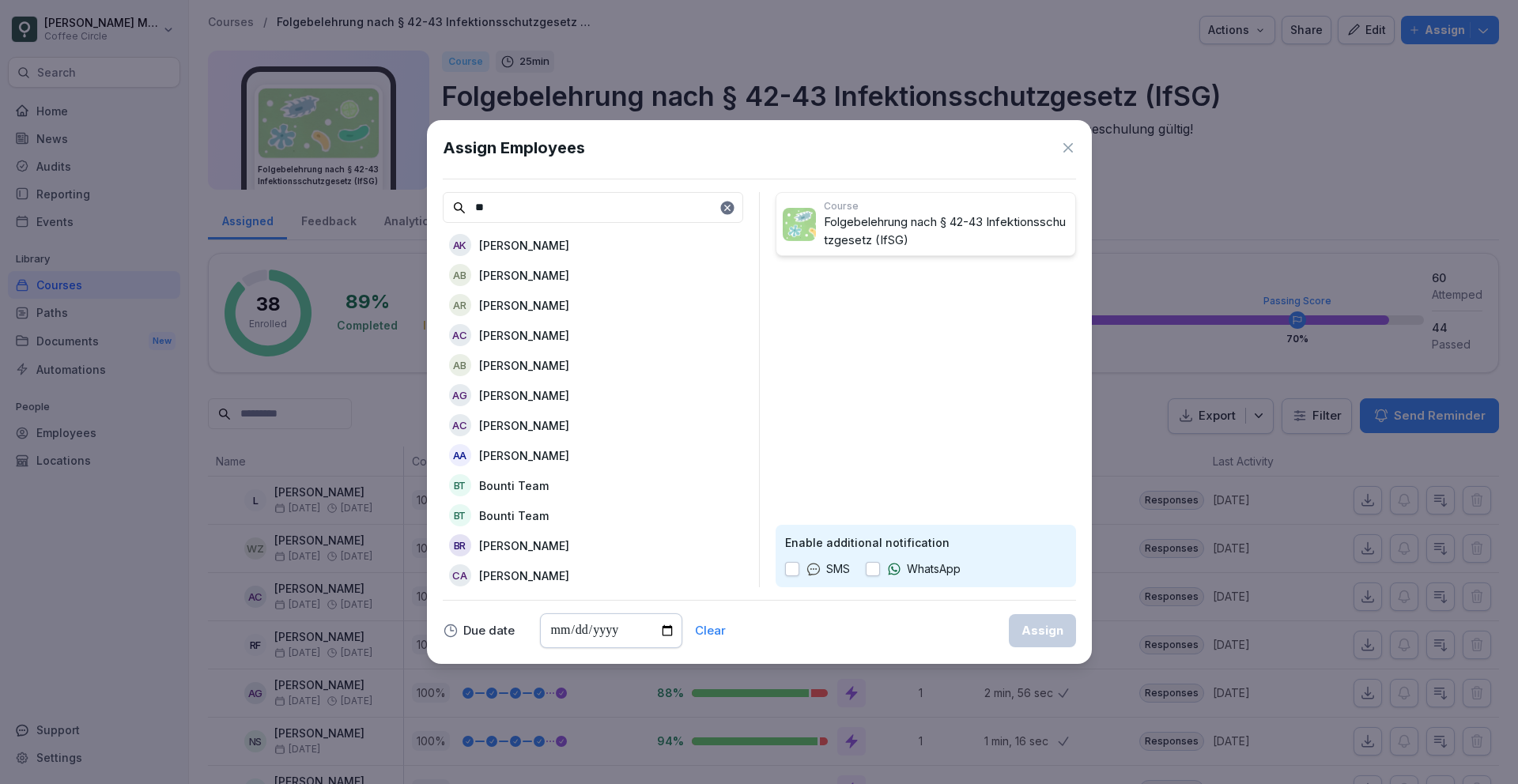
type input "*"
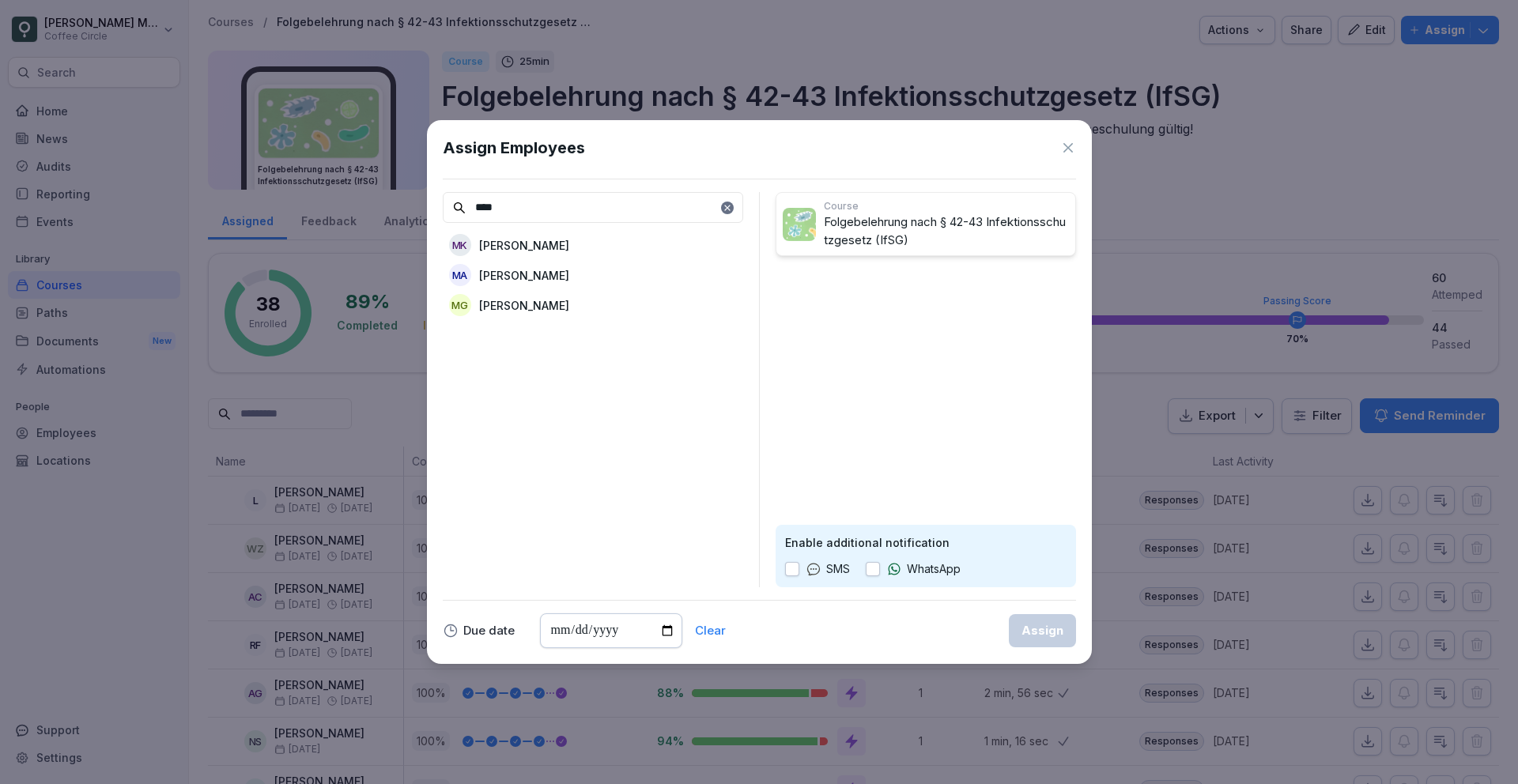
type input "****"
click at [535, 270] on p "[PERSON_NAME]" at bounding box center [524, 275] width 90 height 16
click at [1059, 641] on button "Assign" at bounding box center [1043, 631] width 68 height 33
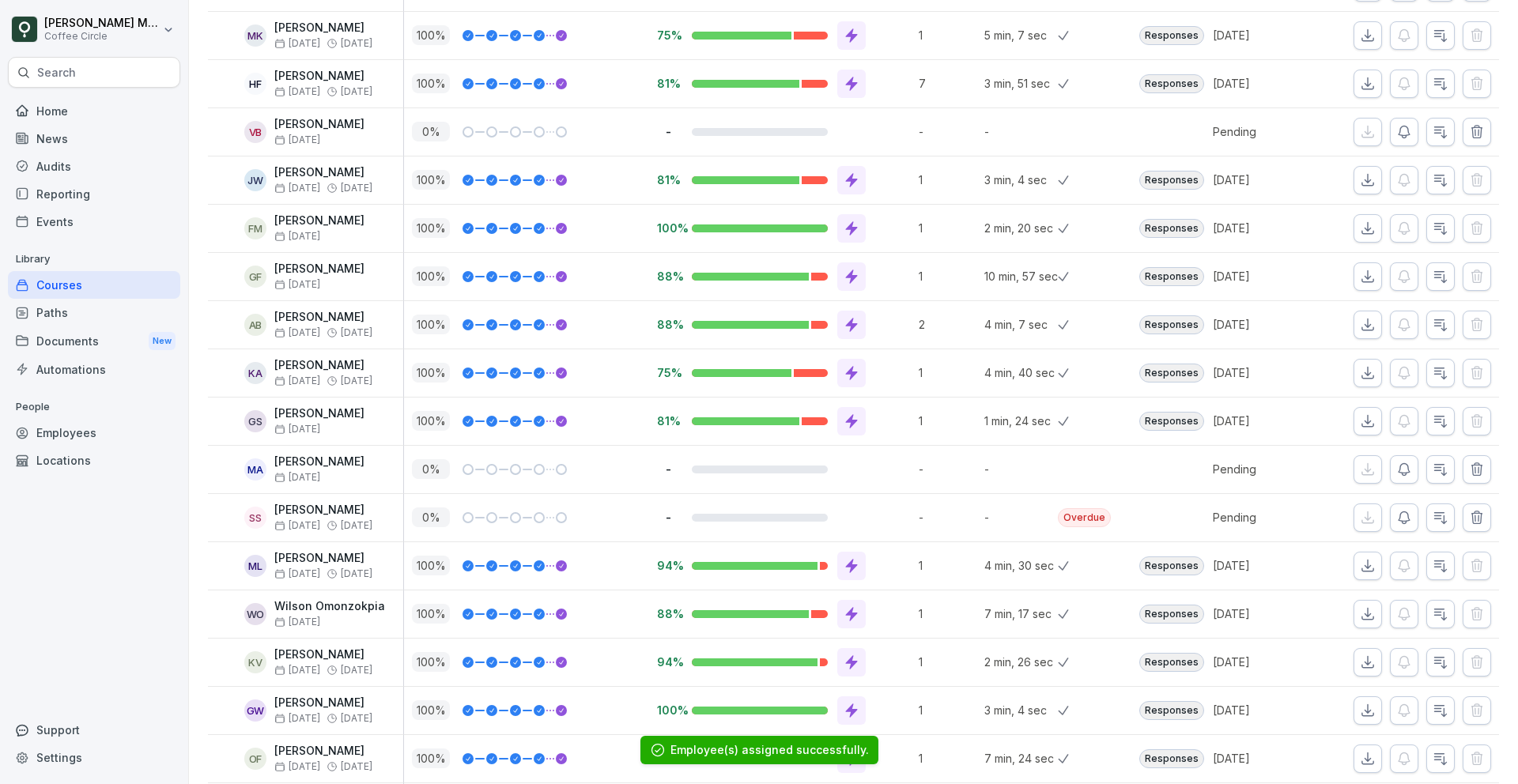
scroll to position [1124, 0]
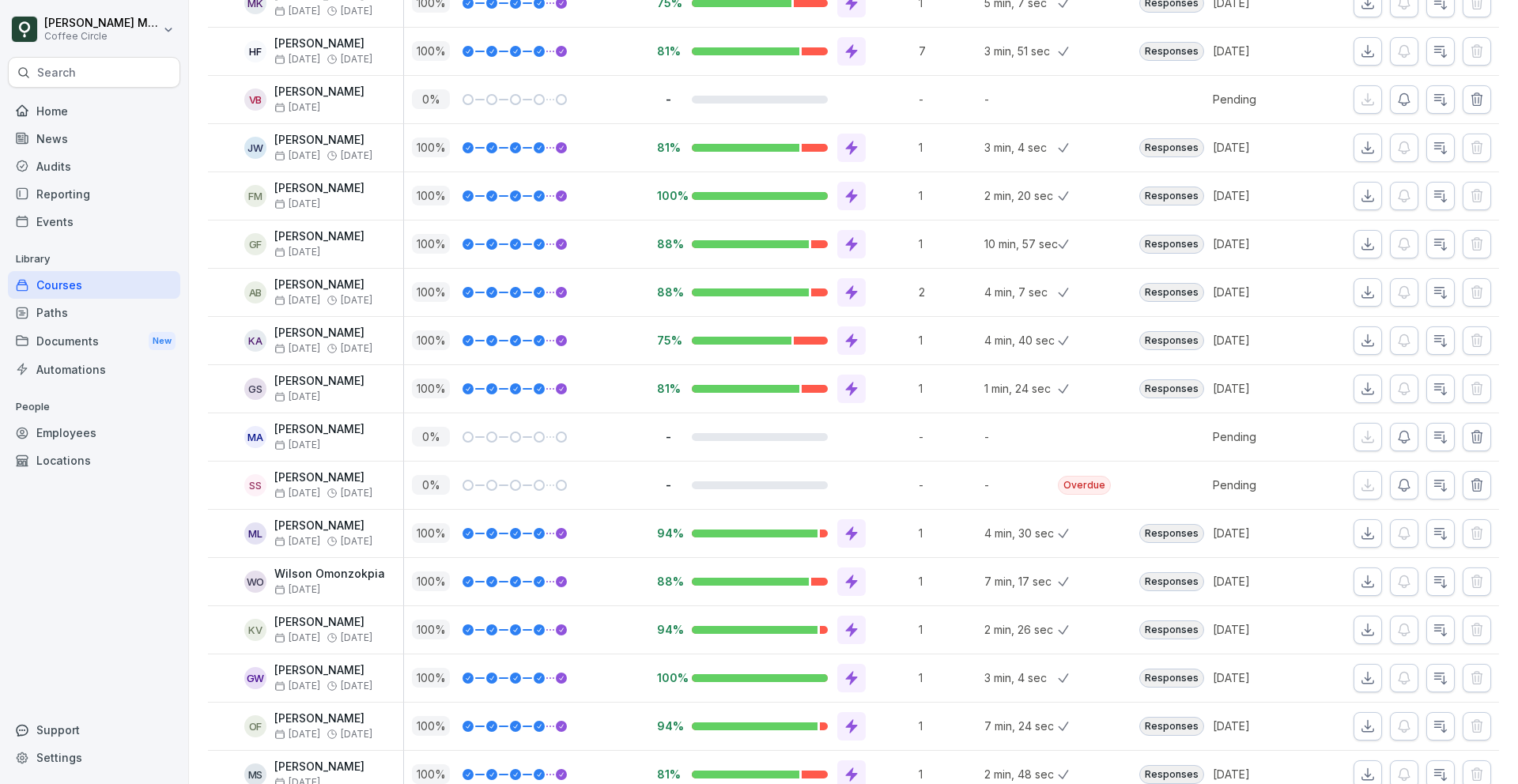
click at [315, 430] on p "[PERSON_NAME]" at bounding box center [320, 430] width 90 height 14
click at [317, 424] on p "[PERSON_NAME]" at bounding box center [320, 430] width 90 height 14
click at [330, 448] on p "[DATE]" at bounding box center [320, 444] width 90 height 11
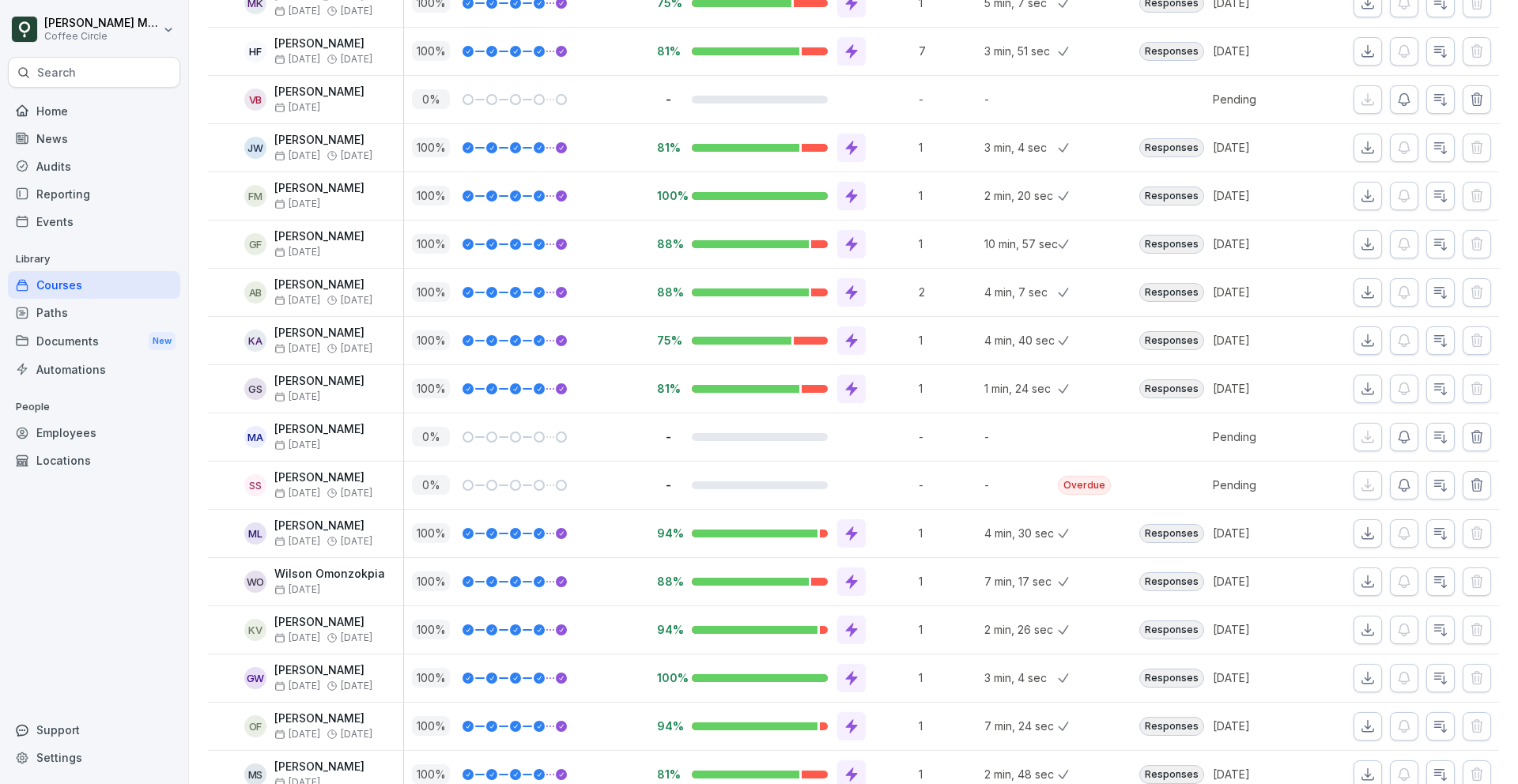
click at [1480, 436] on icon "button" at bounding box center [1477, 437] width 16 height 16
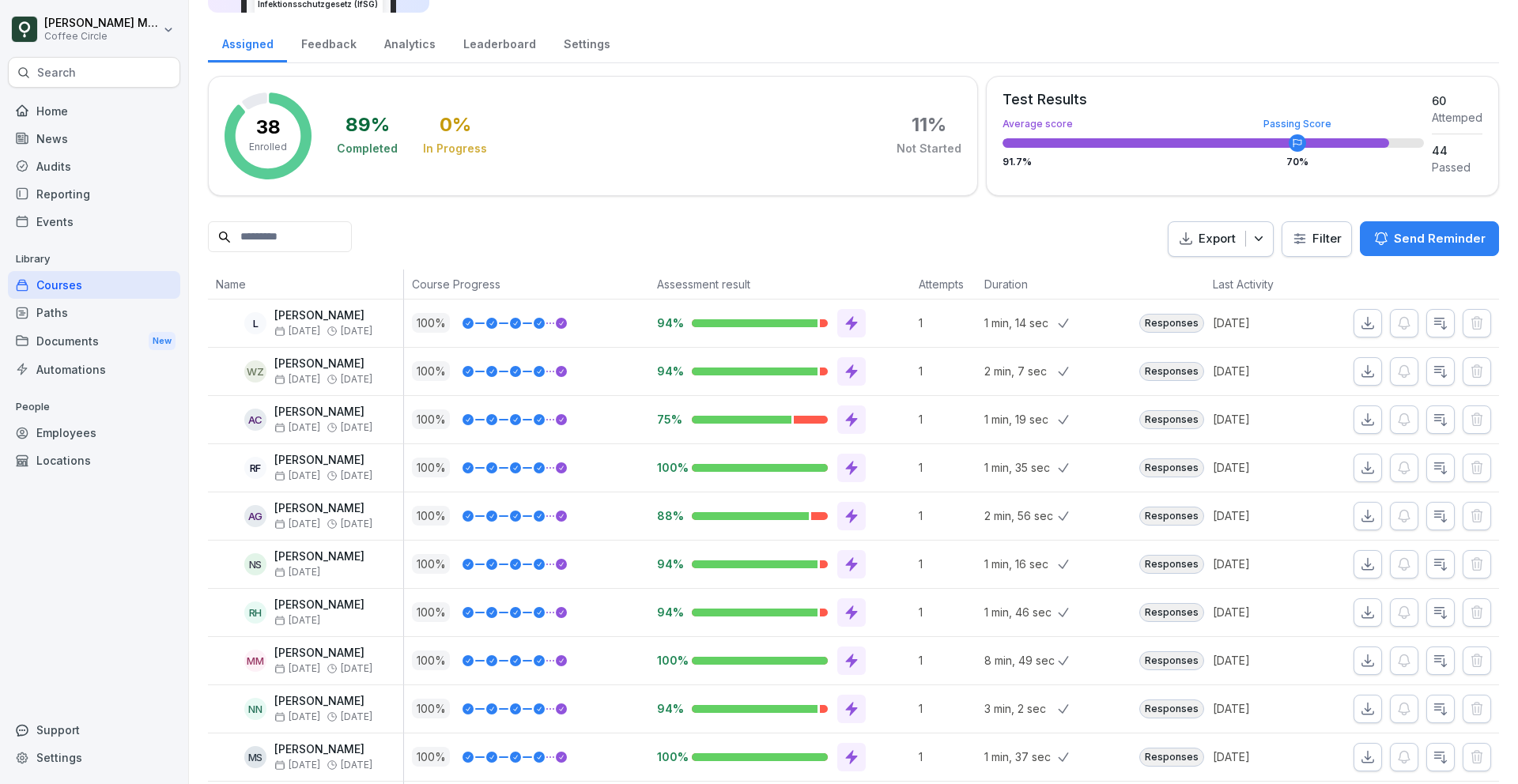
scroll to position [0, 0]
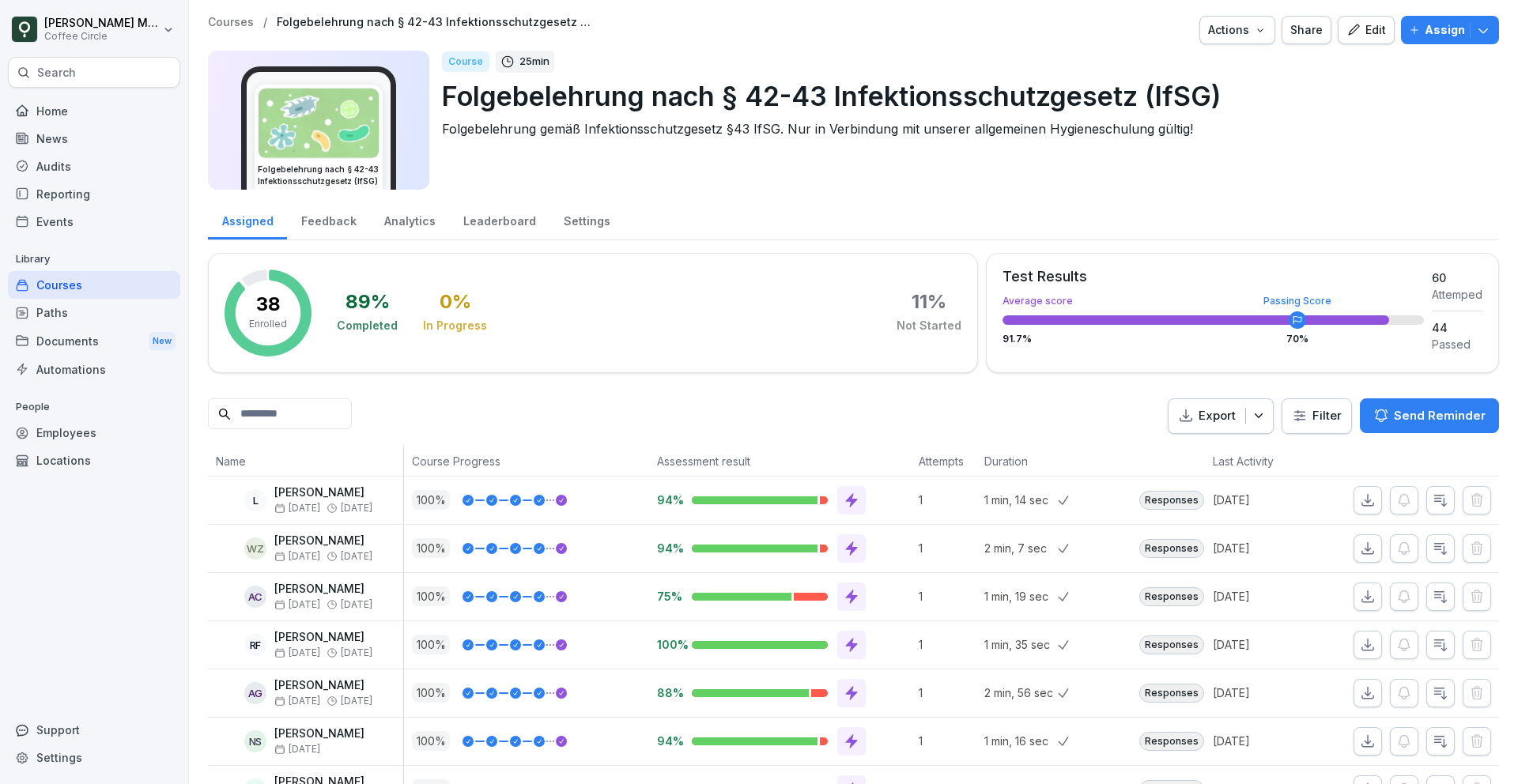
click at [1258, 20] on button "Actions" at bounding box center [1237, 29] width 76 height 29
click at [1254, 30] on div "Actions" at bounding box center [1238, 30] width 59 height 17
click at [1465, 32] on div "Assign" at bounding box center [1450, 30] width 82 height 17
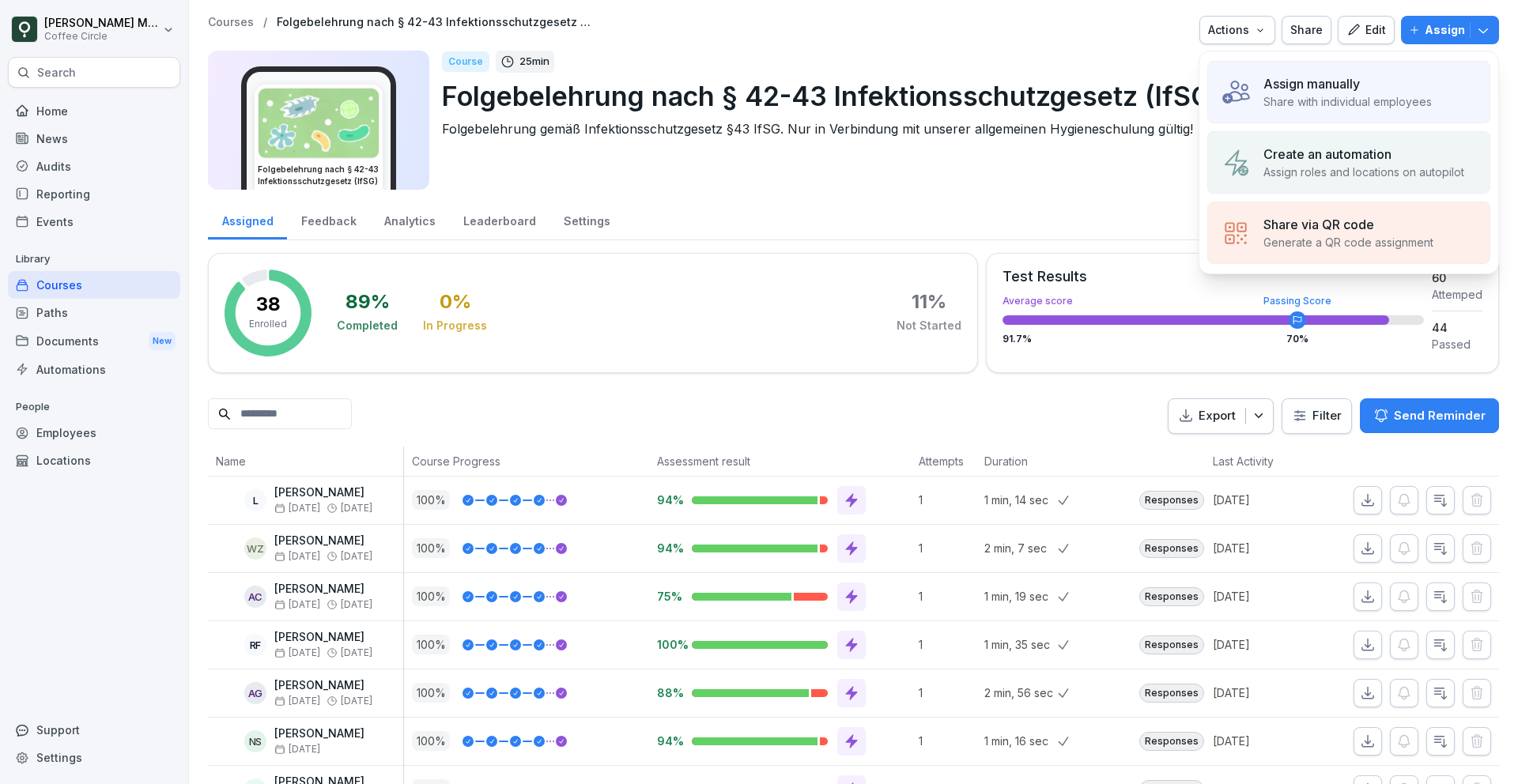
click at [1333, 94] on p "Share with individual employees" at bounding box center [1347, 101] width 168 height 16
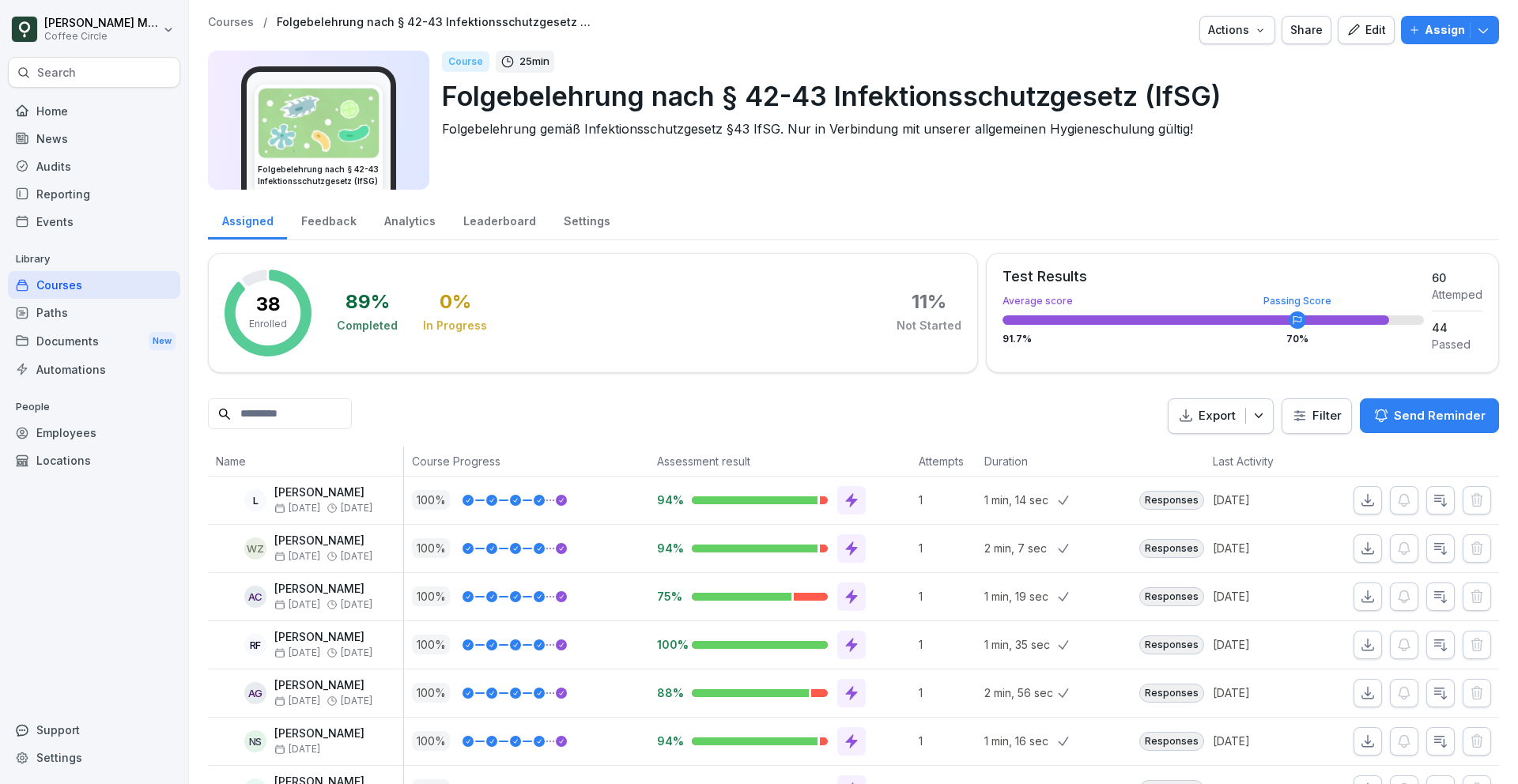
click at [1438, 16] on button "Assign" at bounding box center [1450, 29] width 98 height 29
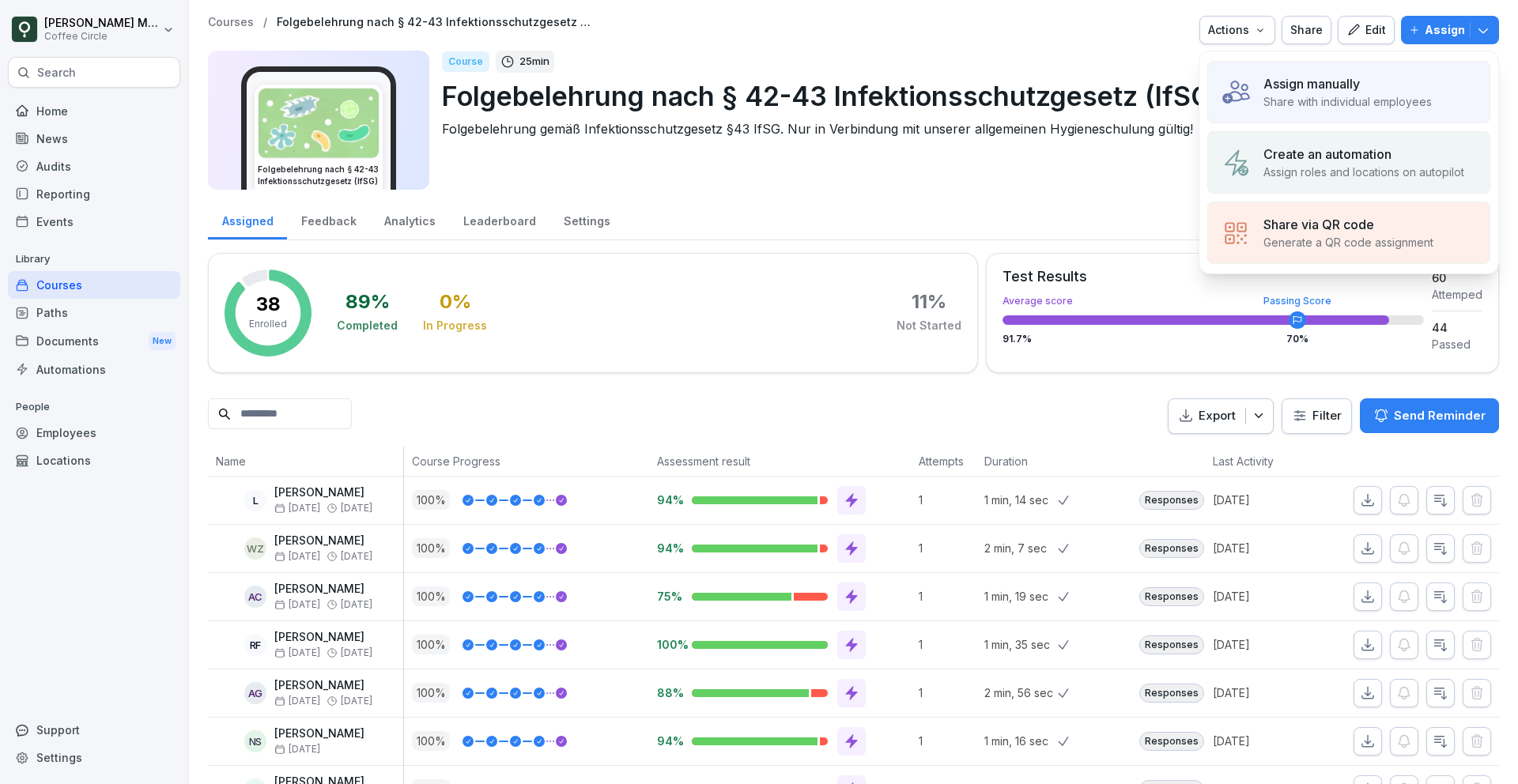
click at [1340, 150] on p "Create an automation" at bounding box center [1327, 154] width 128 height 19
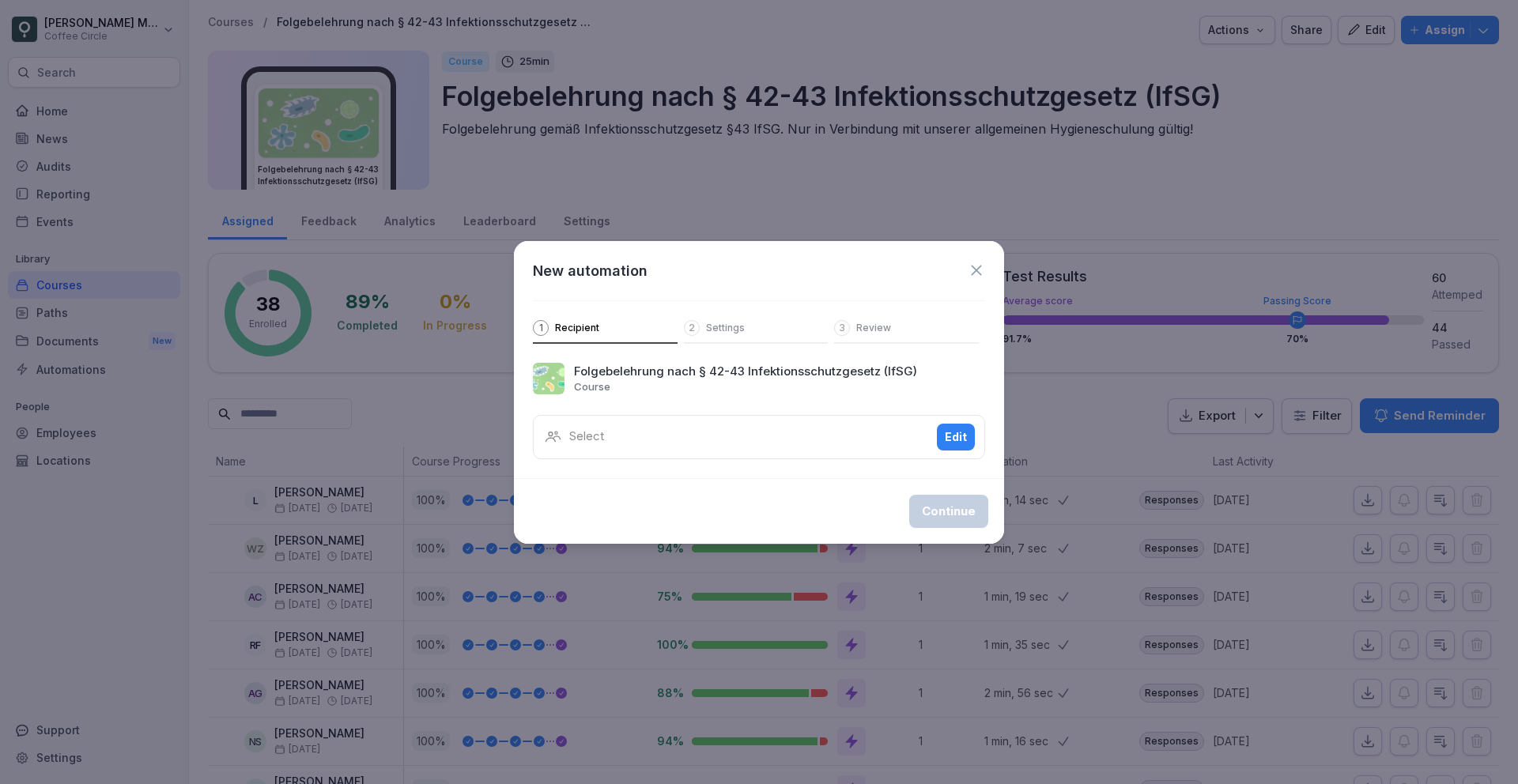
click at [709, 442] on div "Select Edit" at bounding box center [759, 437] width 452 height 44
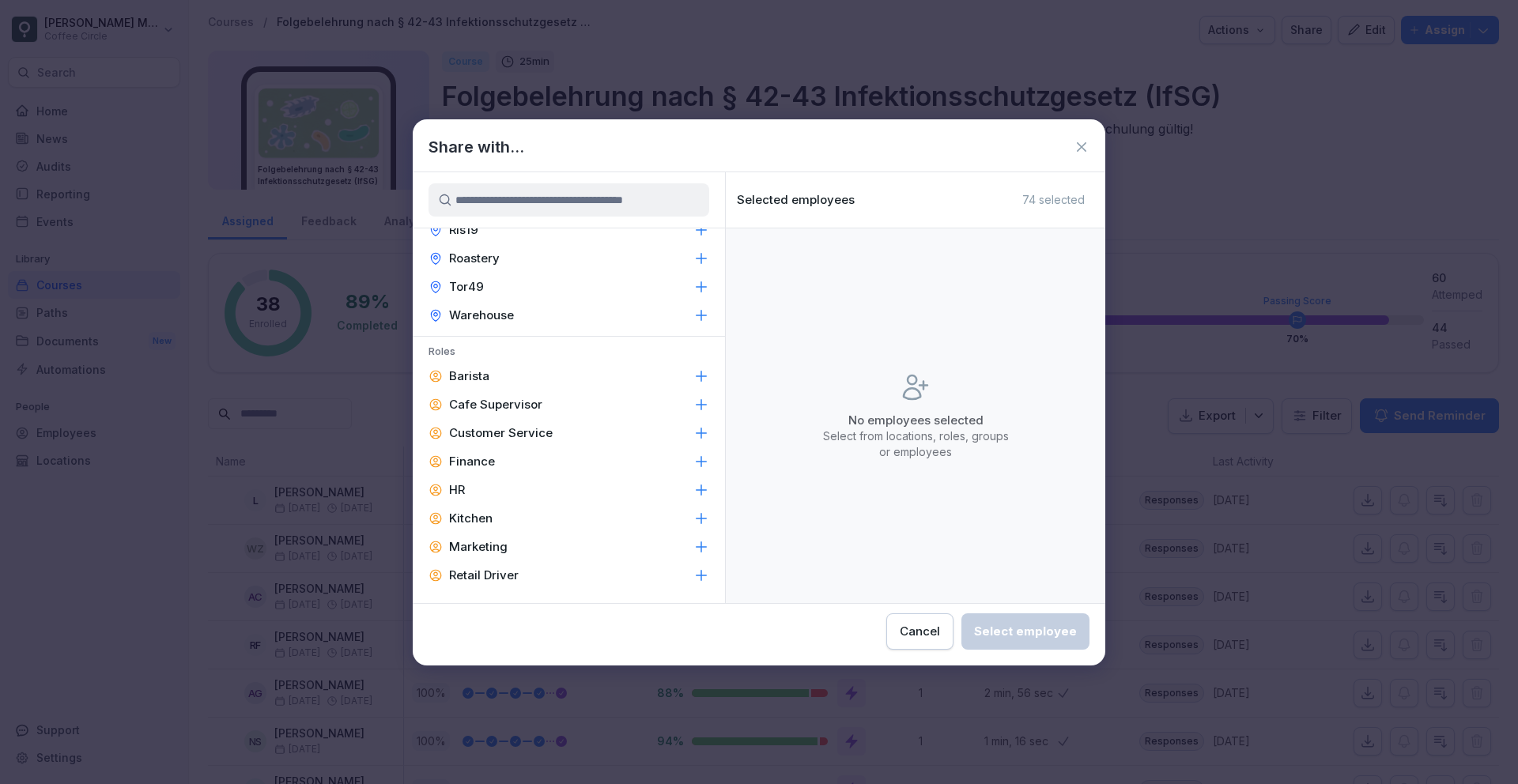
scroll to position [386, 0]
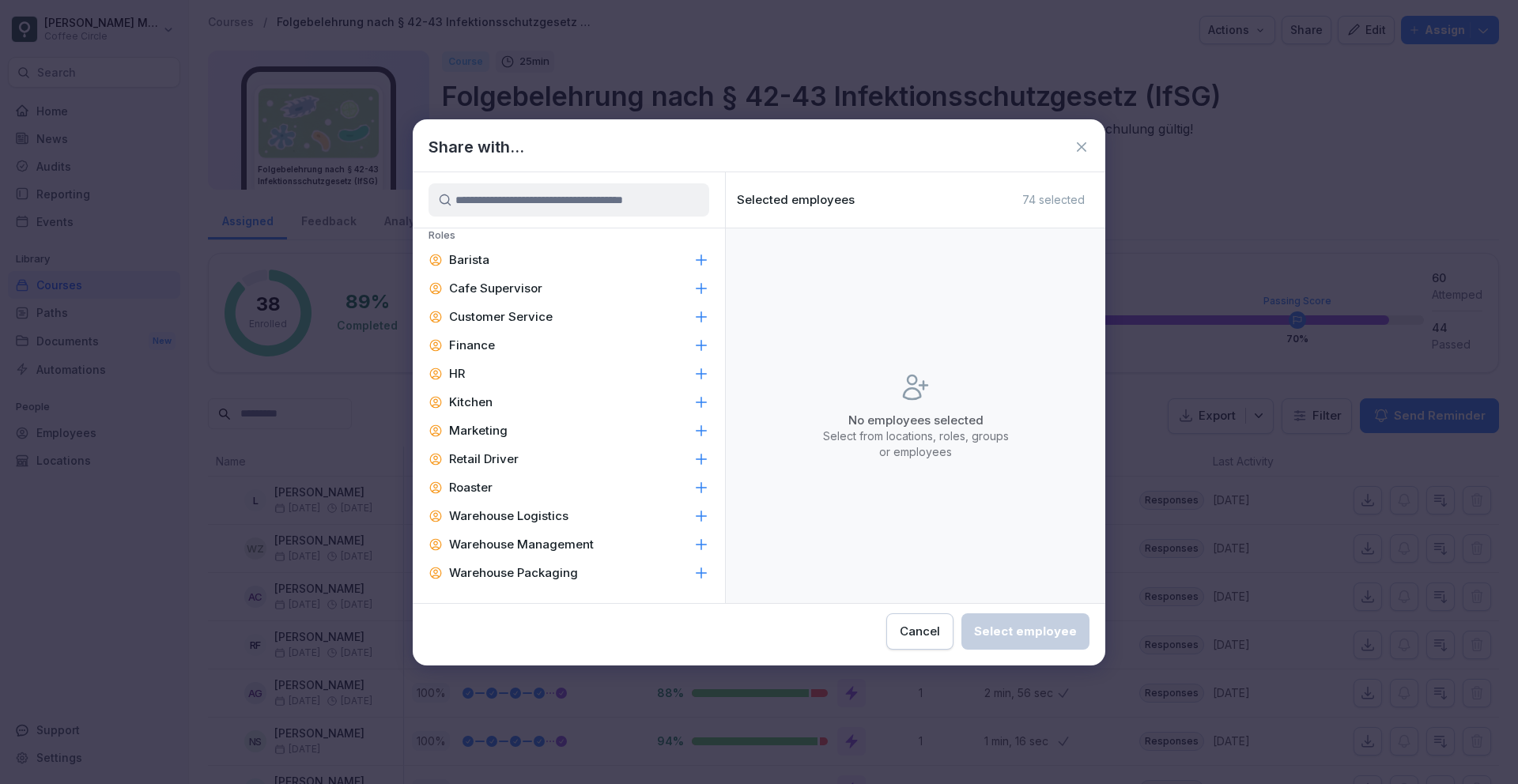
click at [563, 574] on p "Warehouse Packaging" at bounding box center [513, 573] width 129 height 16
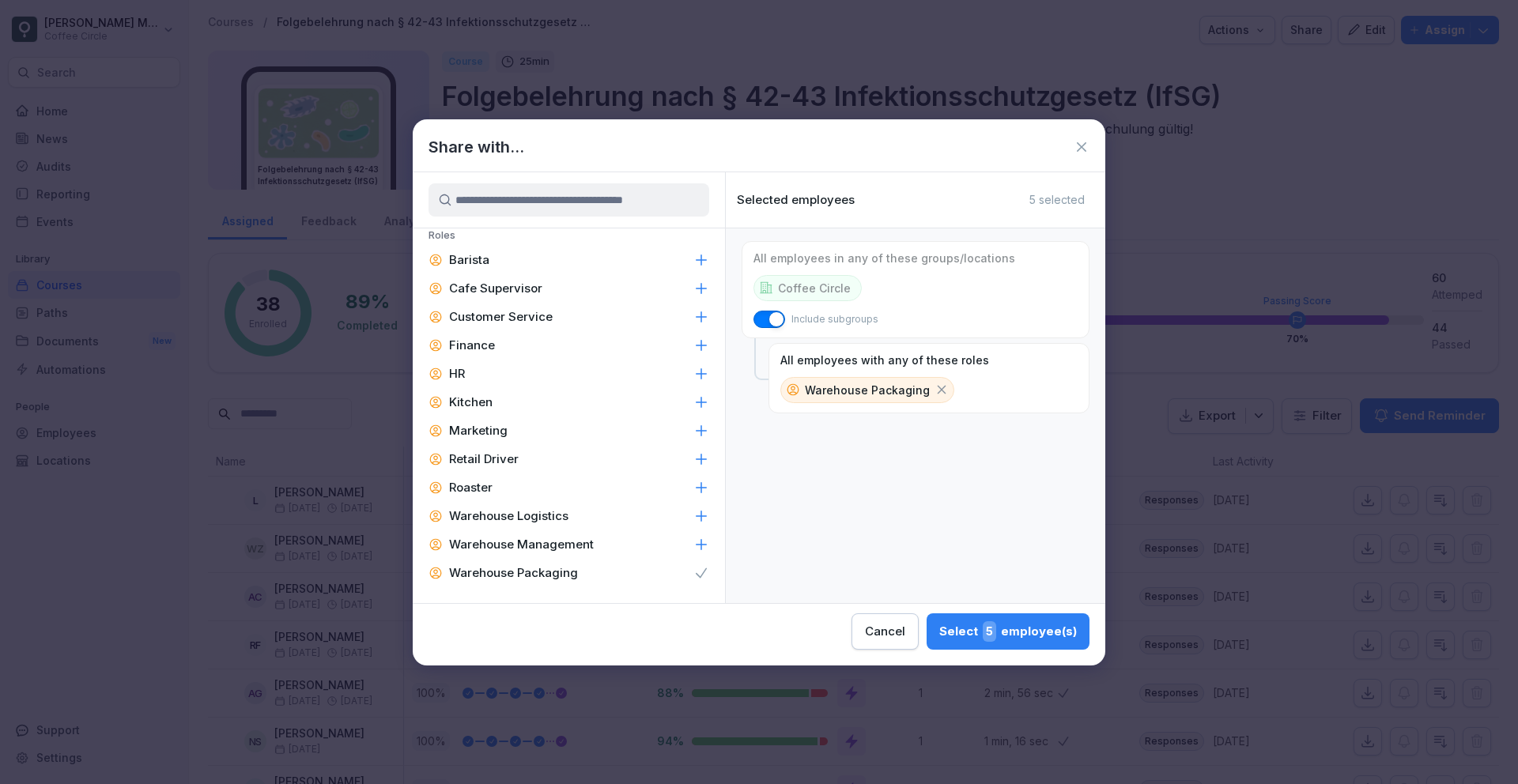
click at [996, 638] on span "5" at bounding box center [989, 632] width 14 height 21
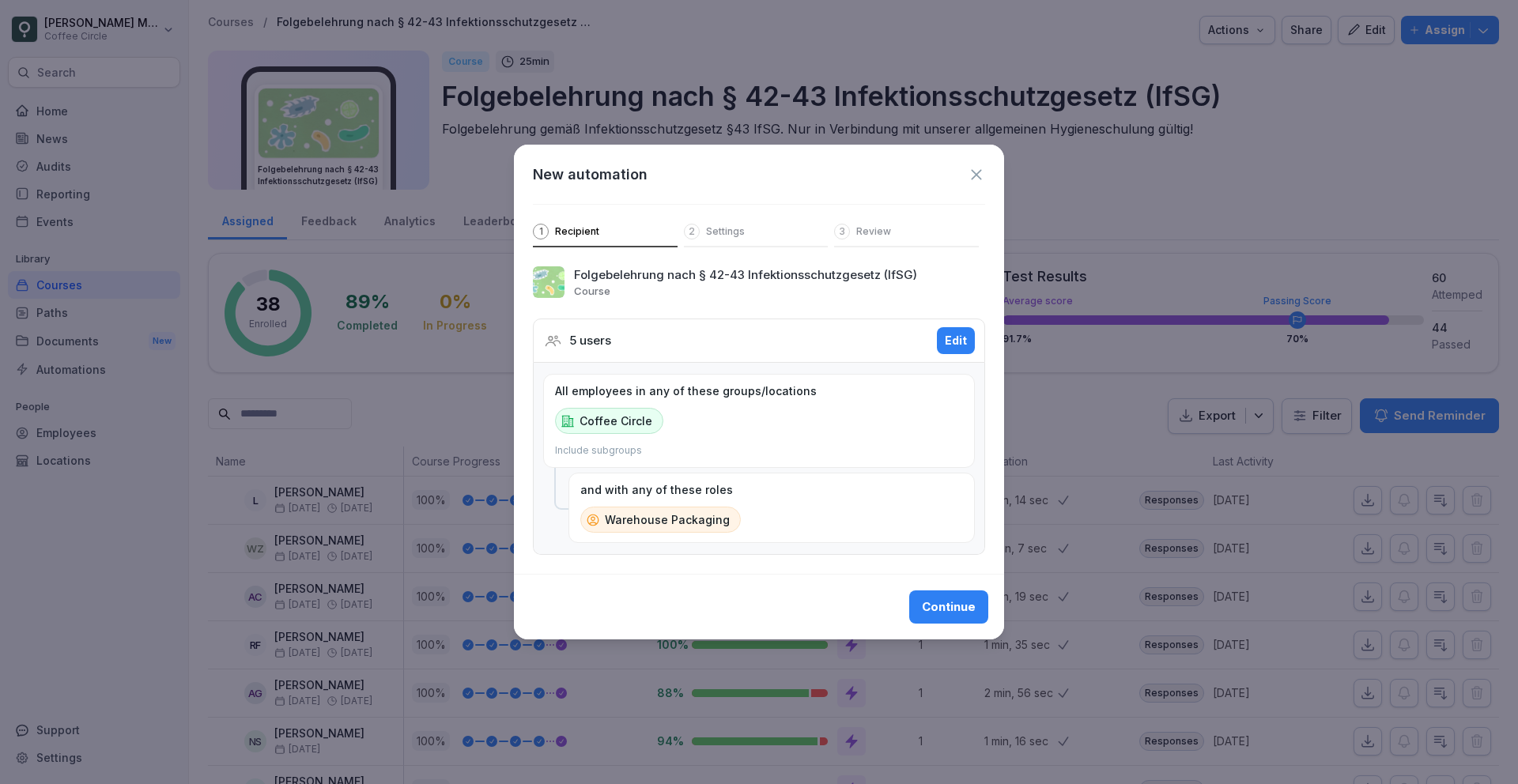
click at [948, 599] on div "Continue" at bounding box center [949, 607] width 54 height 17
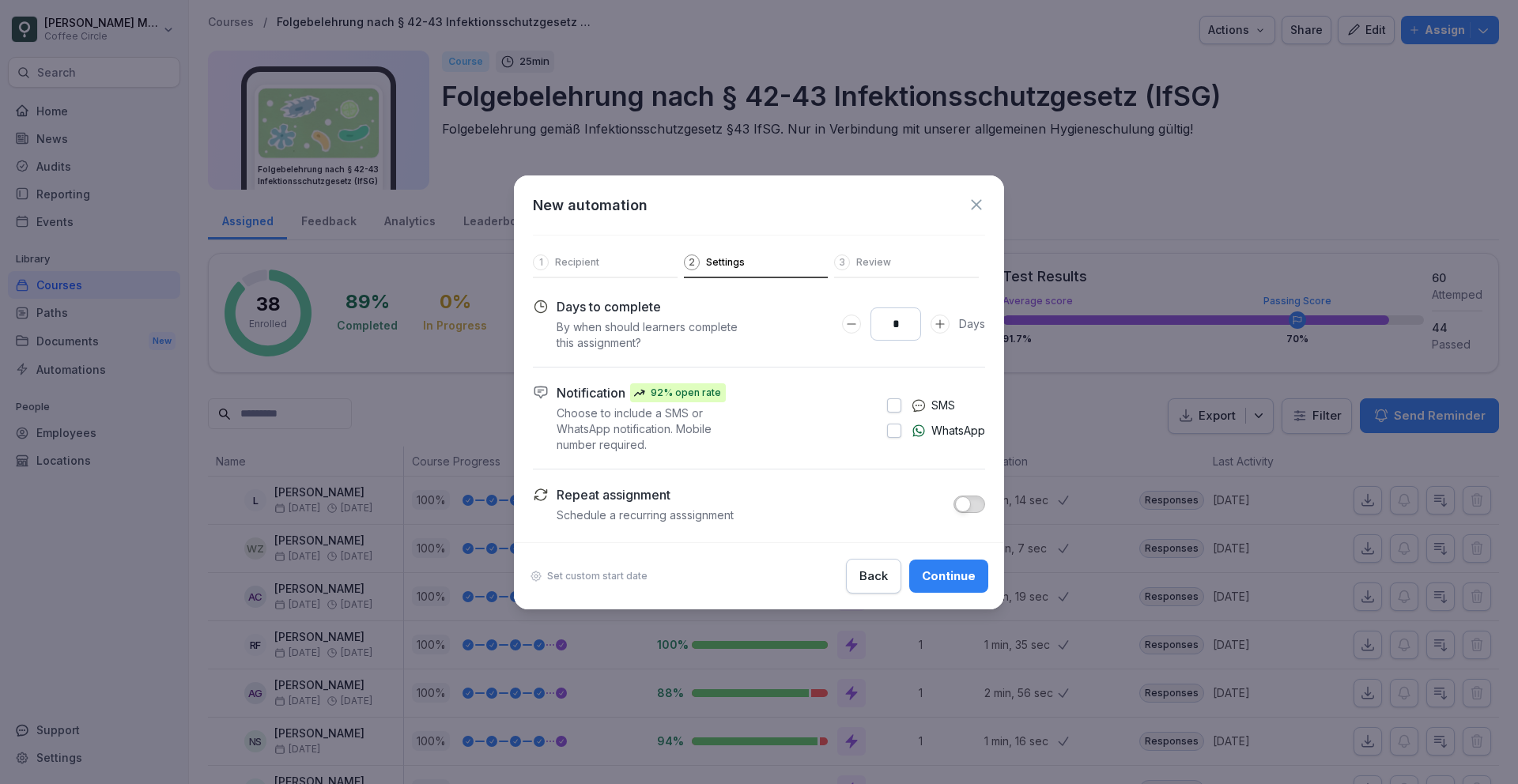
click at [959, 493] on div "Repeat assignment Schedule a recurring asssignment" at bounding box center [770, 504] width 429 height 38
click at [963, 497] on span "button" at bounding box center [963, 504] width 16 height 16
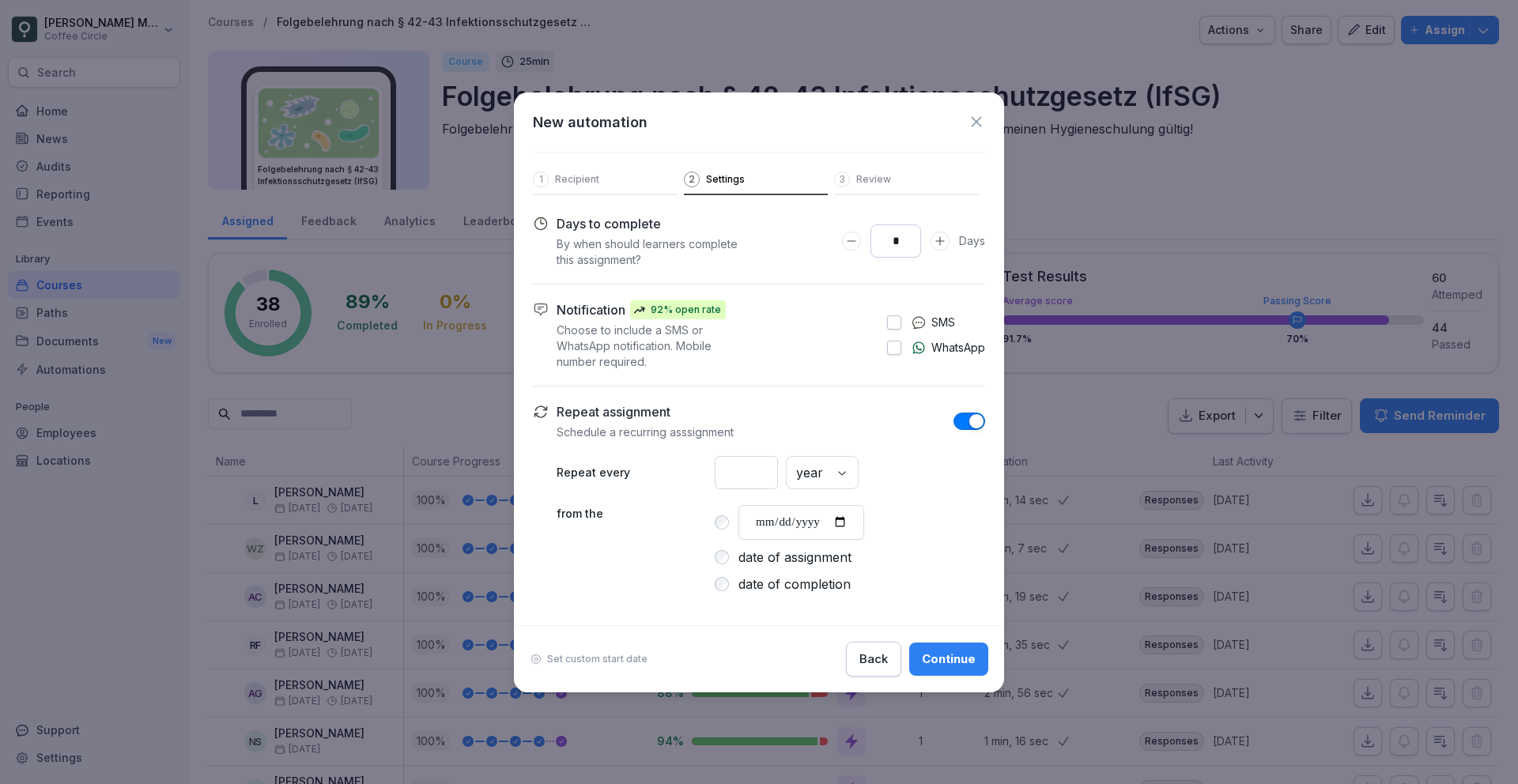
click at [749, 469] on input "*" at bounding box center [746, 473] width 63 height 33
type input "**"
click at [862, 520] on input "**********" at bounding box center [801, 522] width 126 height 35
click at [853, 522] on input "**********" at bounding box center [801, 522] width 126 height 35
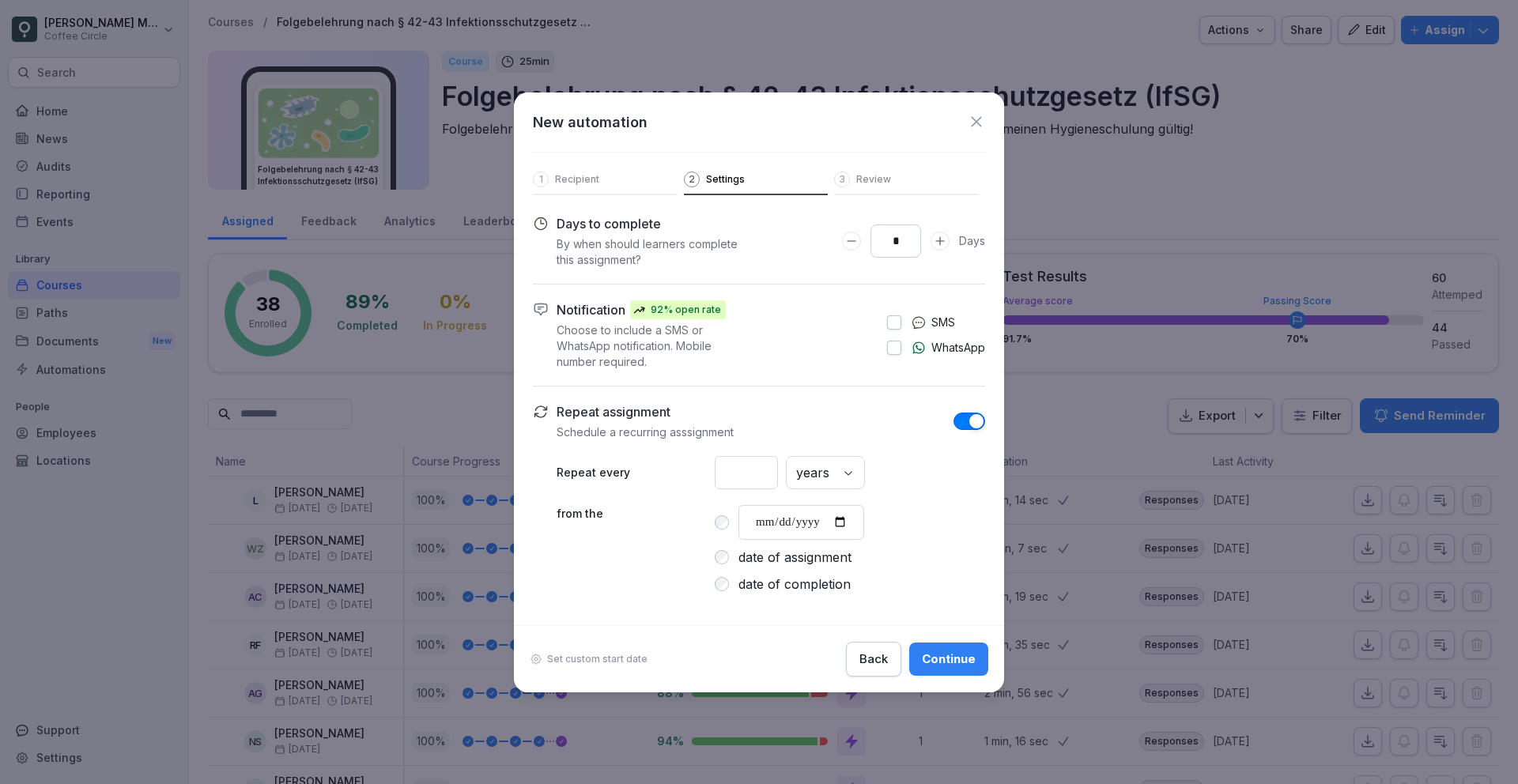
click at [853, 522] on input "**********" at bounding box center [801, 522] width 126 height 35
click at [707, 585] on p "from the" at bounding box center [635, 549] width 159 height 88
click at [855, 522] on input "**********" at bounding box center [801, 522] width 126 height 35
type input "**********"
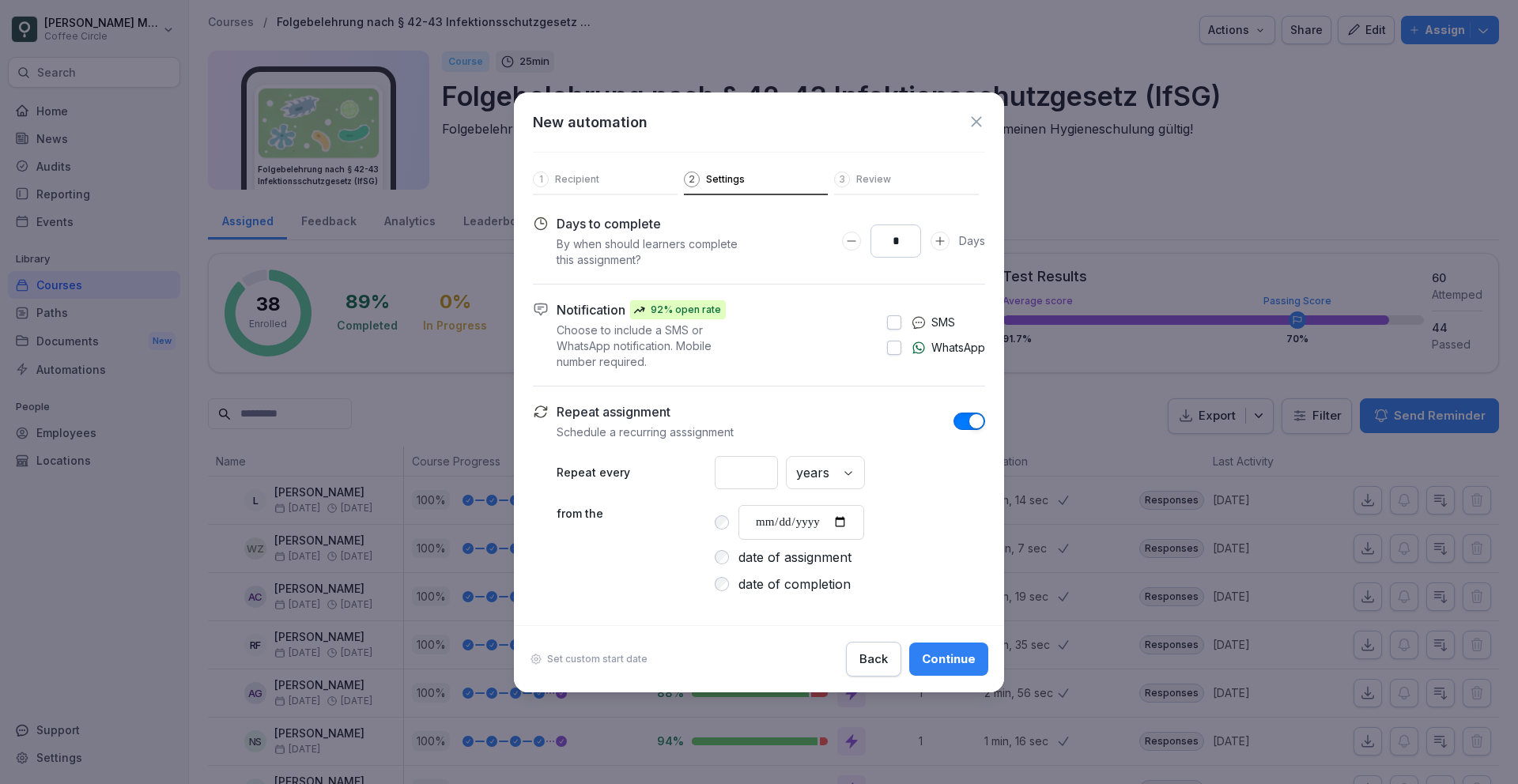
click at [954, 664] on div "Continue" at bounding box center [949, 659] width 54 height 17
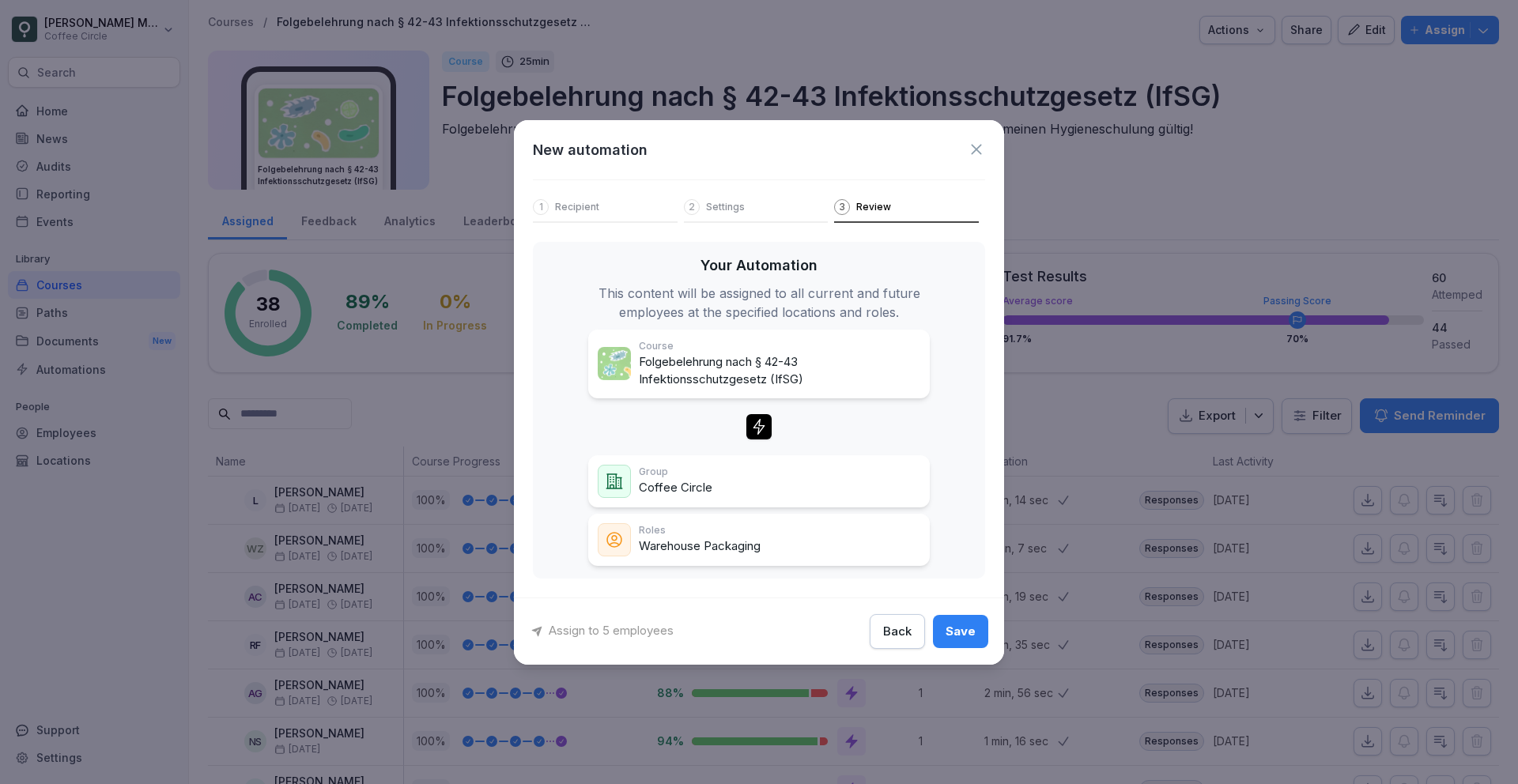
click at [917, 632] on button "Back" at bounding box center [898, 632] width 55 height 35
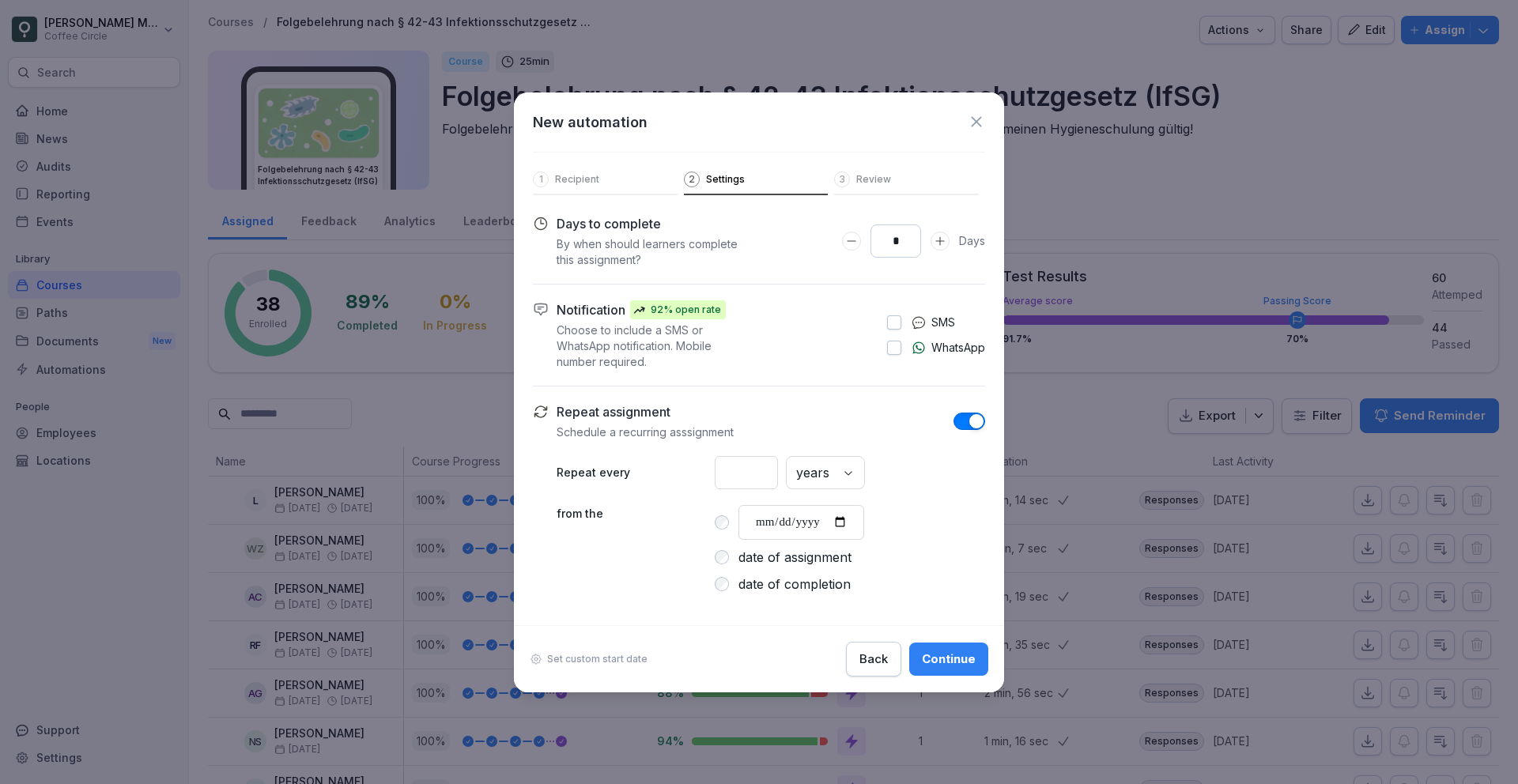
click at [970, 123] on icon at bounding box center [976, 122] width 17 height 17
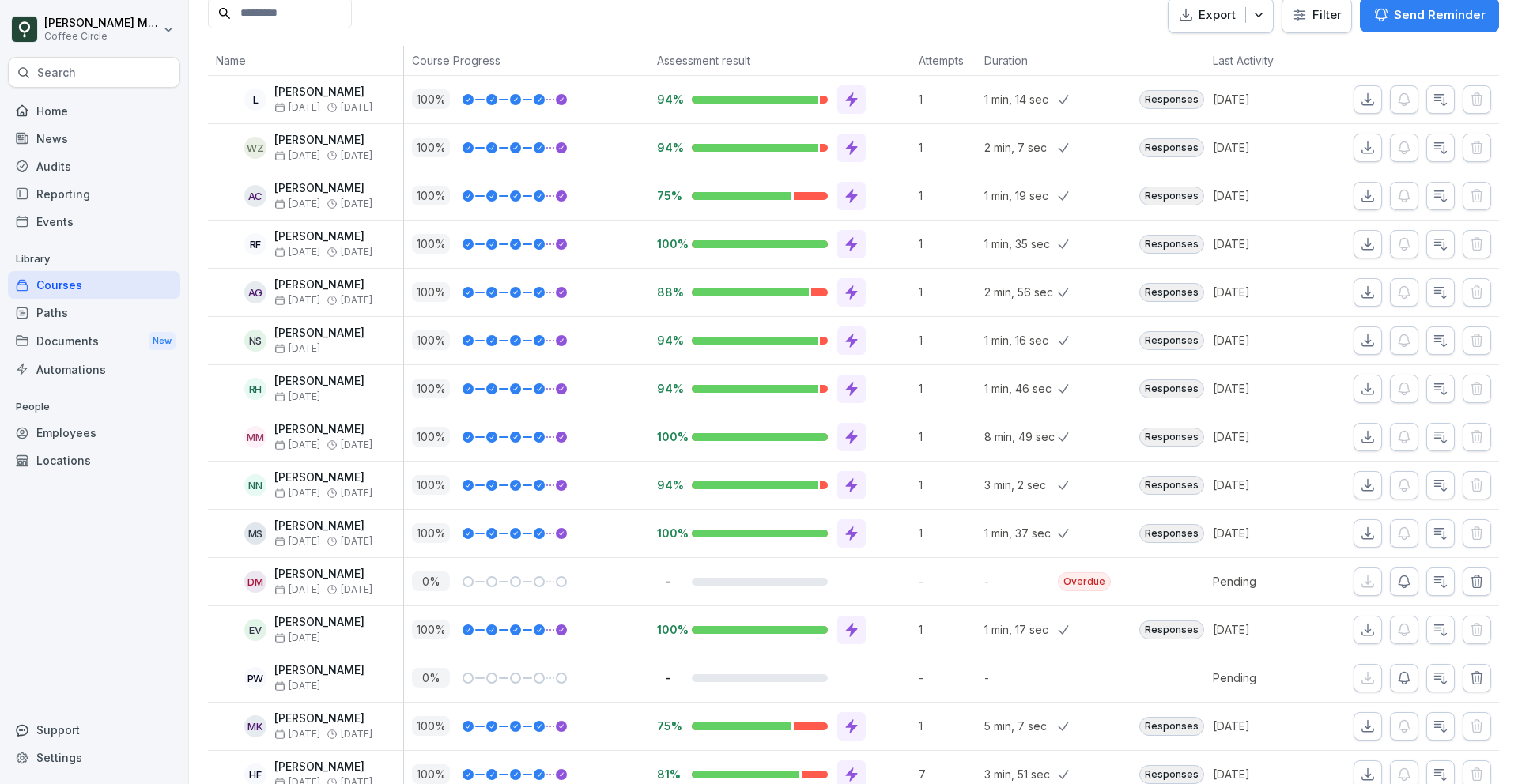
scroll to position [0, 0]
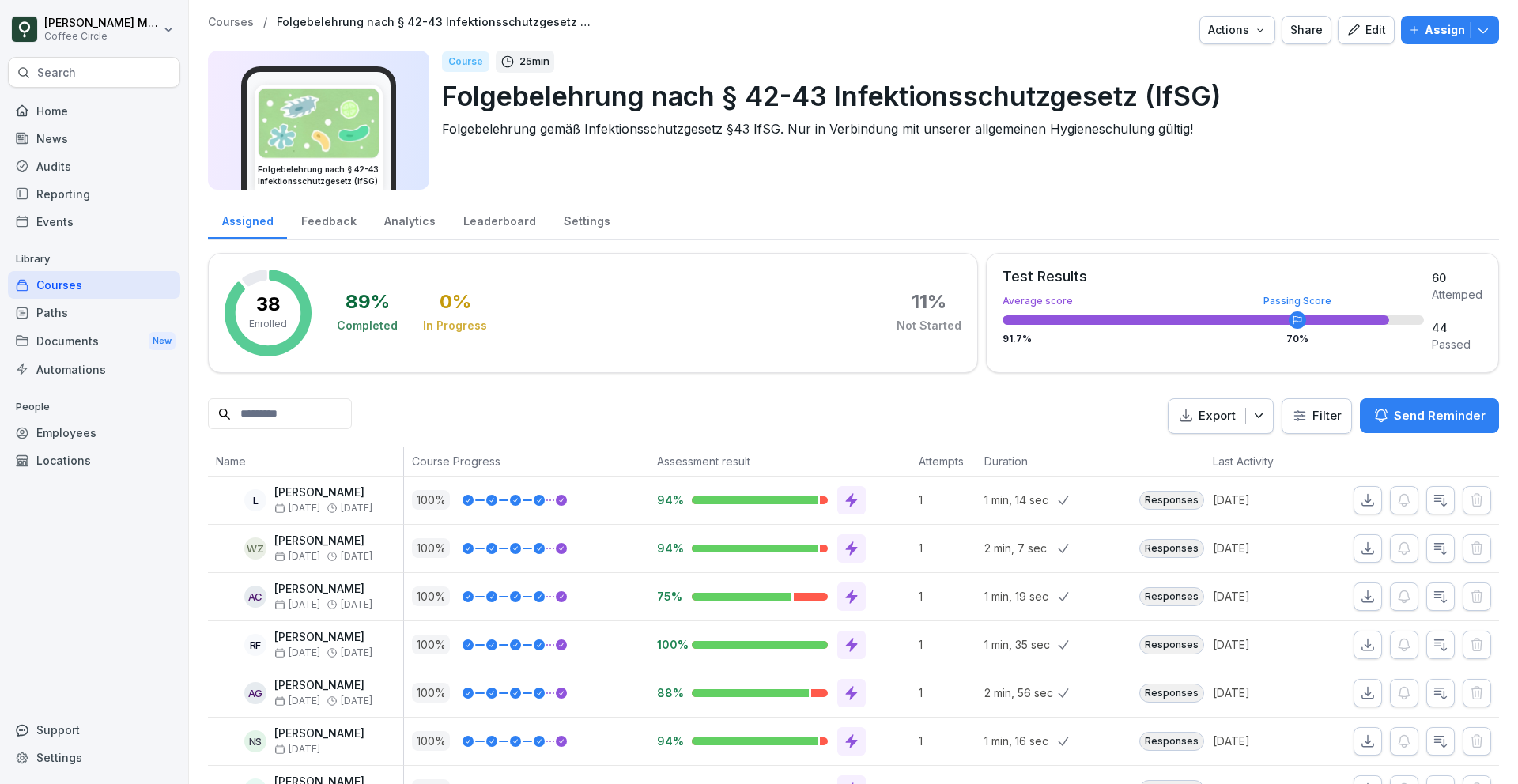
click at [1419, 25] on icon "button" at bounding box center [1414, 29] width 11 height 11
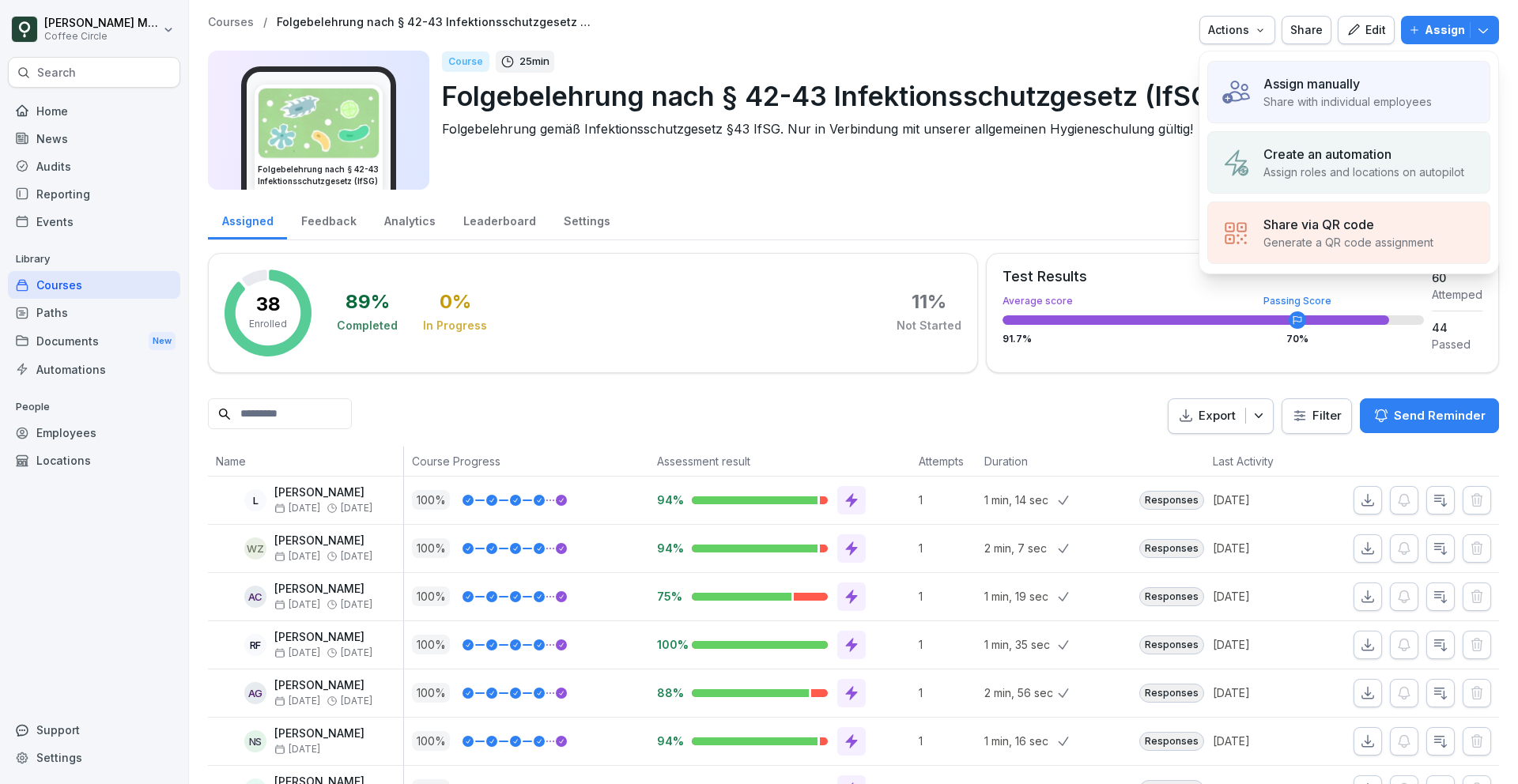
click at [1417, 85] on div "Assign manually" at bounding box center [1347, 84] width 168 height 19
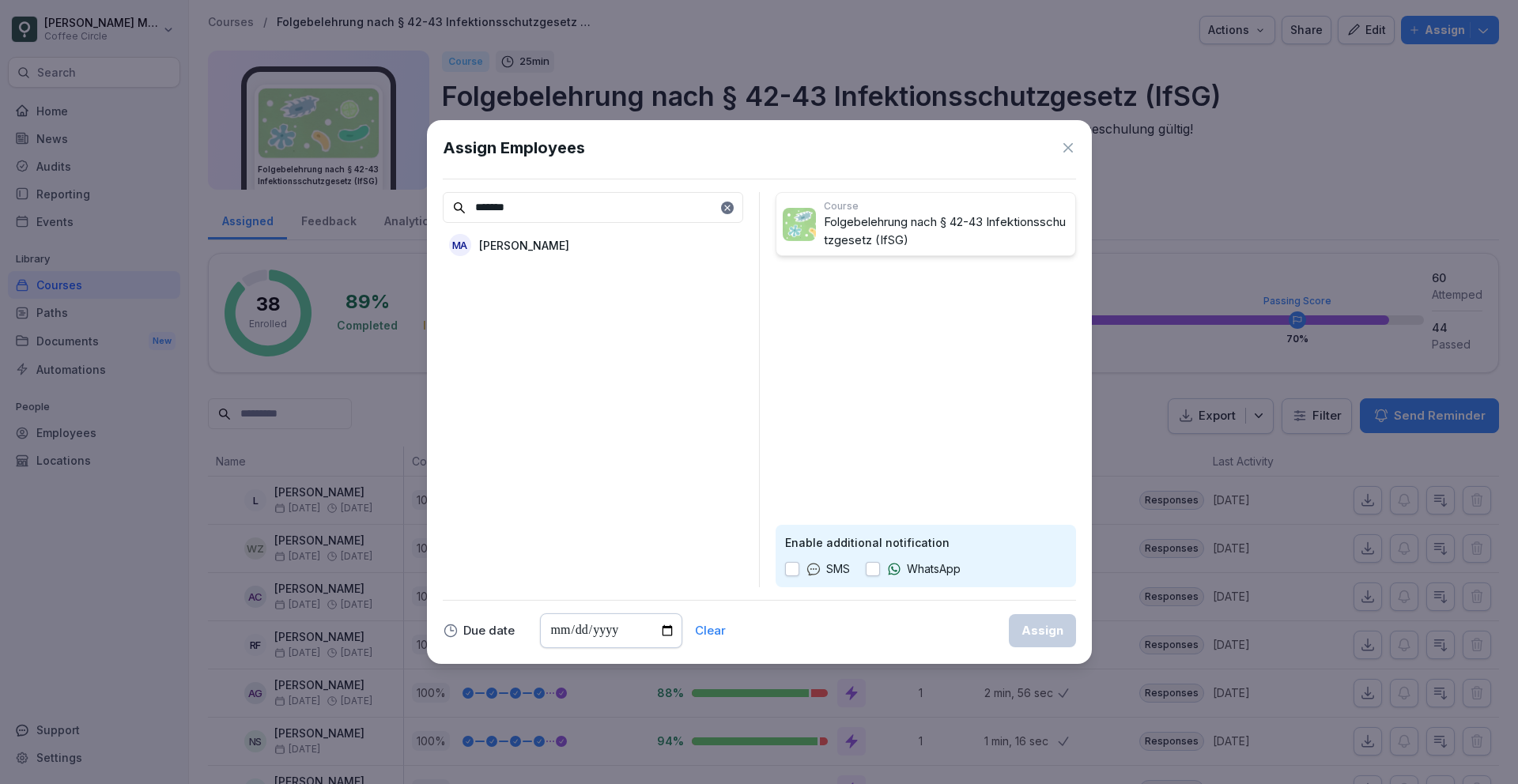
type input "*******"
click at [583, 240] on div "MA Marcell Aguiluz" at bounding box center [593, 244] width 301 height 29
click at [1035, 638] on div "Assign" at bounding box center [1042, 631] width 42 height 17
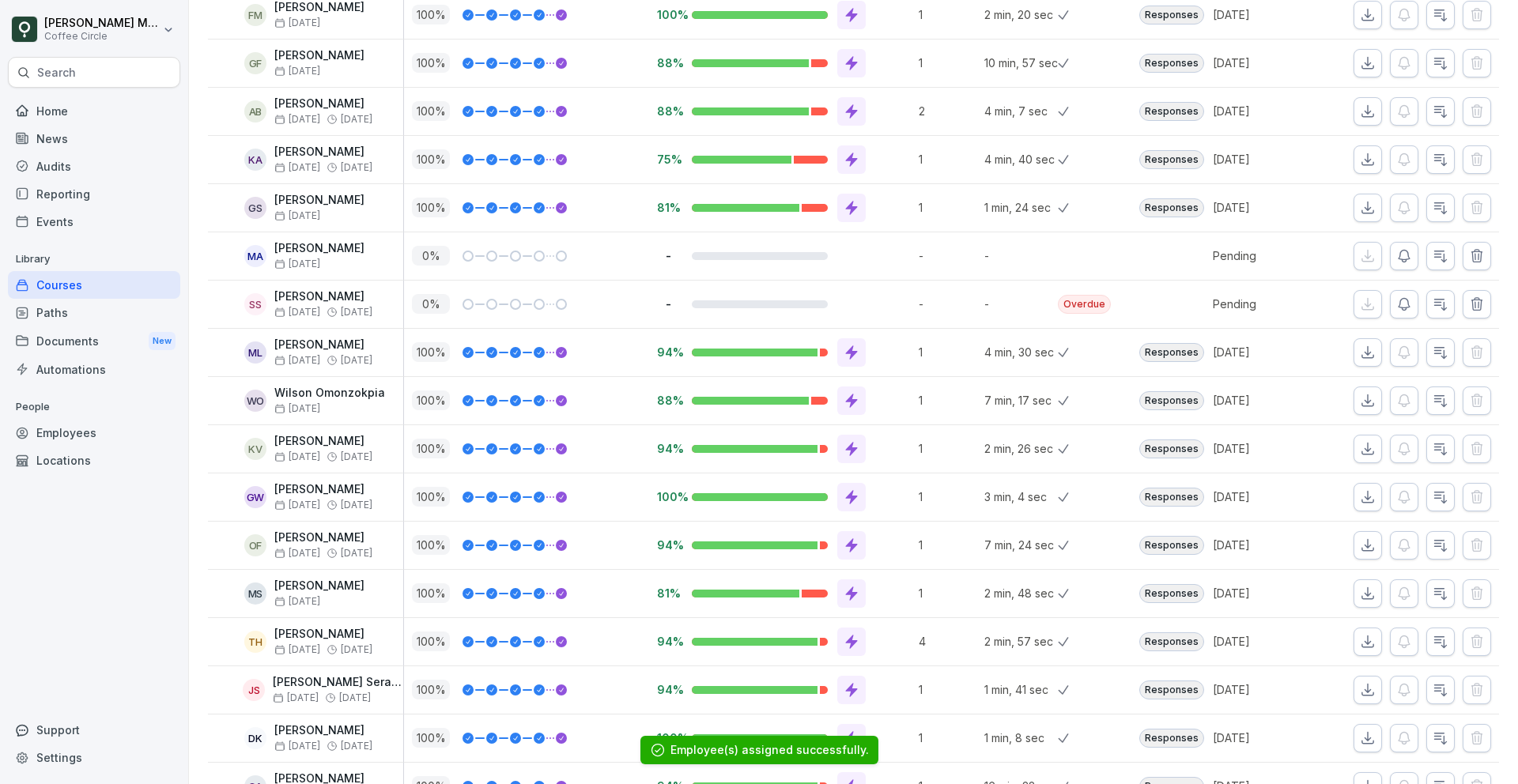
scroll to position [1286, 0]
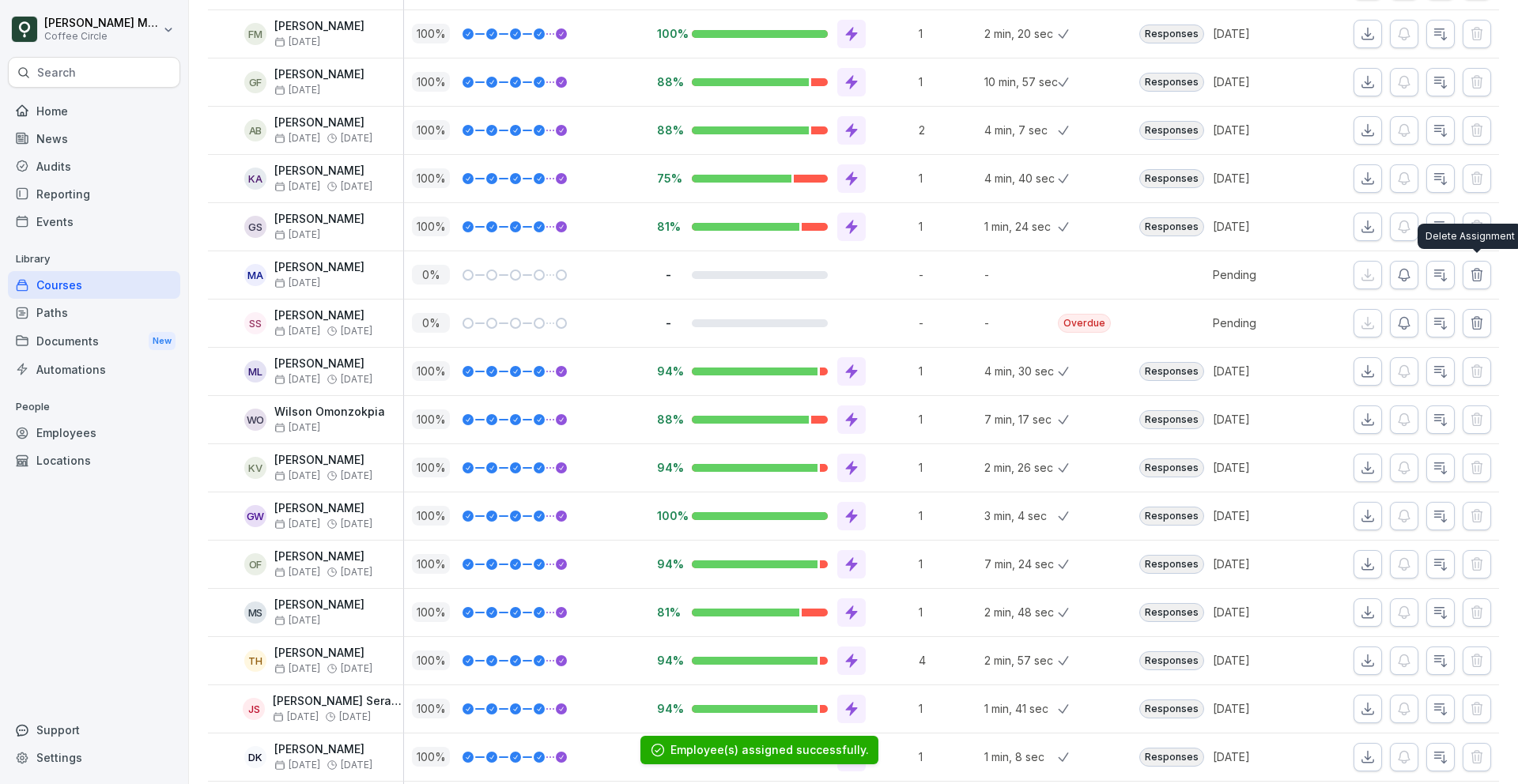
click at [1479, 275] on icon "button" at bounding box center [1476, 274] width 10 height 12
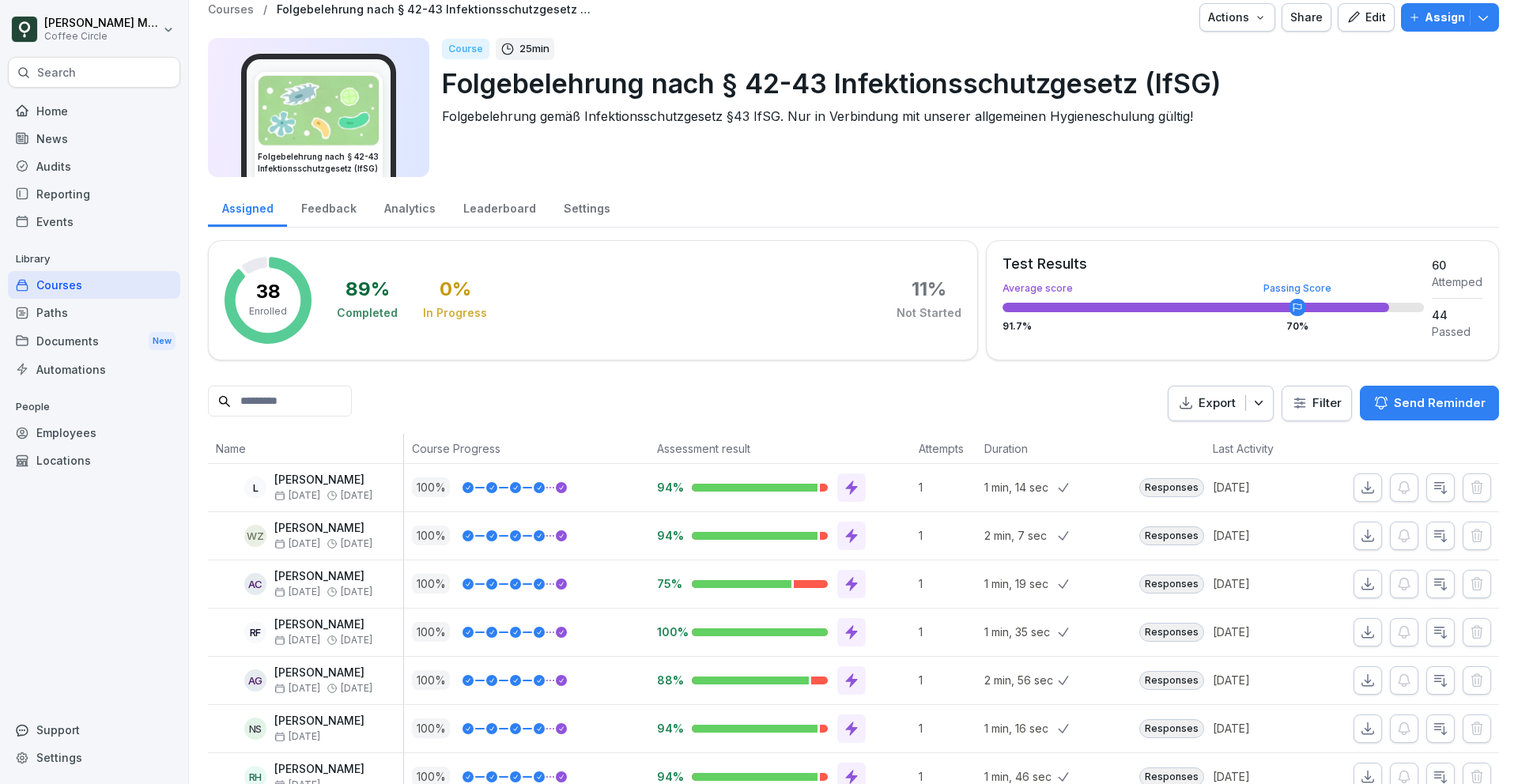
scroll to position [0, 0]
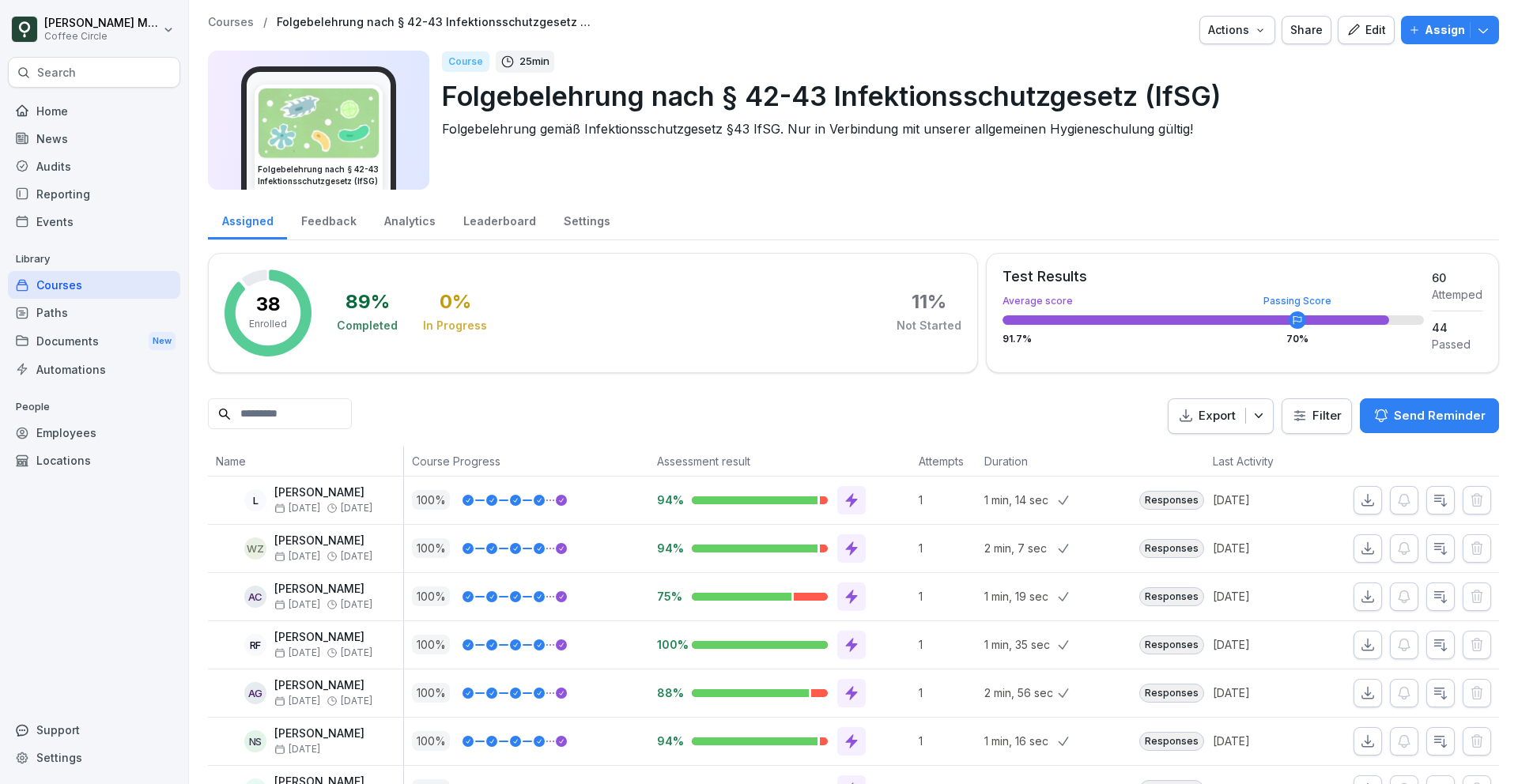
click at [526, 222] on div "Leaderboard" at bounding box center [499, 219] width 101 height 41
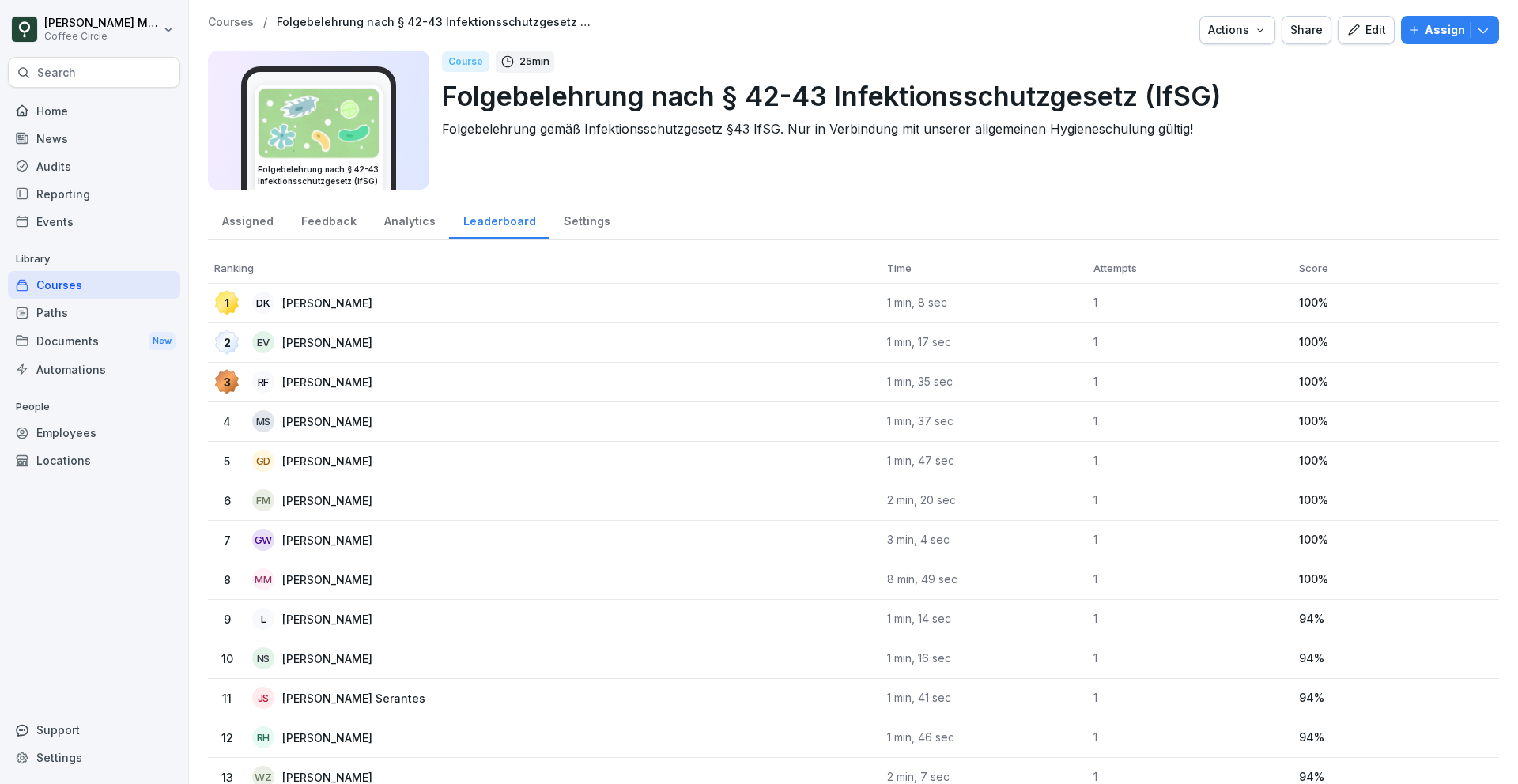
click at [576, 226] on div "Settings" at bounding box center [587, 219] width 75 height 41
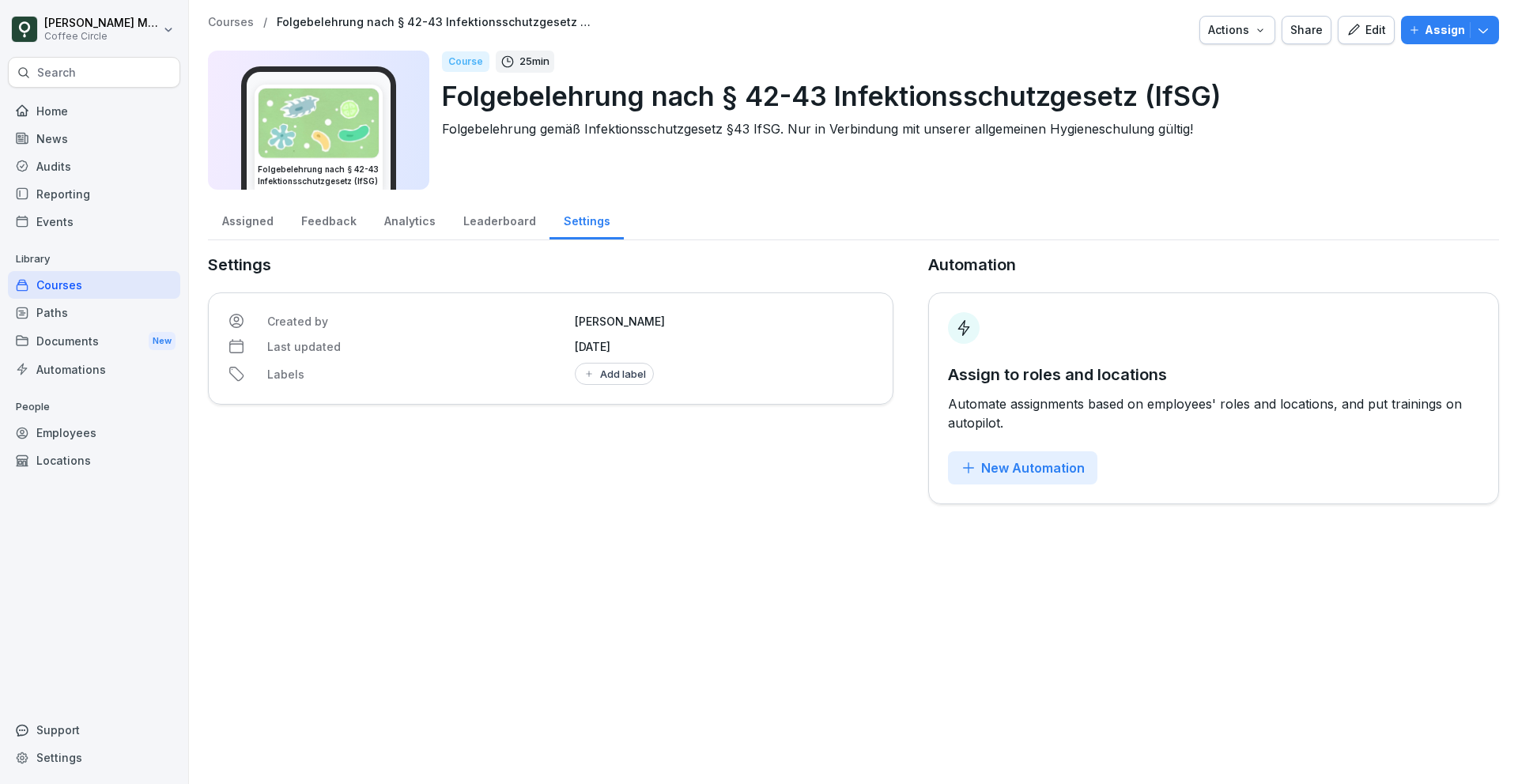
click at [1015, 457] on button "New Automation" at bounding box center [1022, 468] width 149 height 33
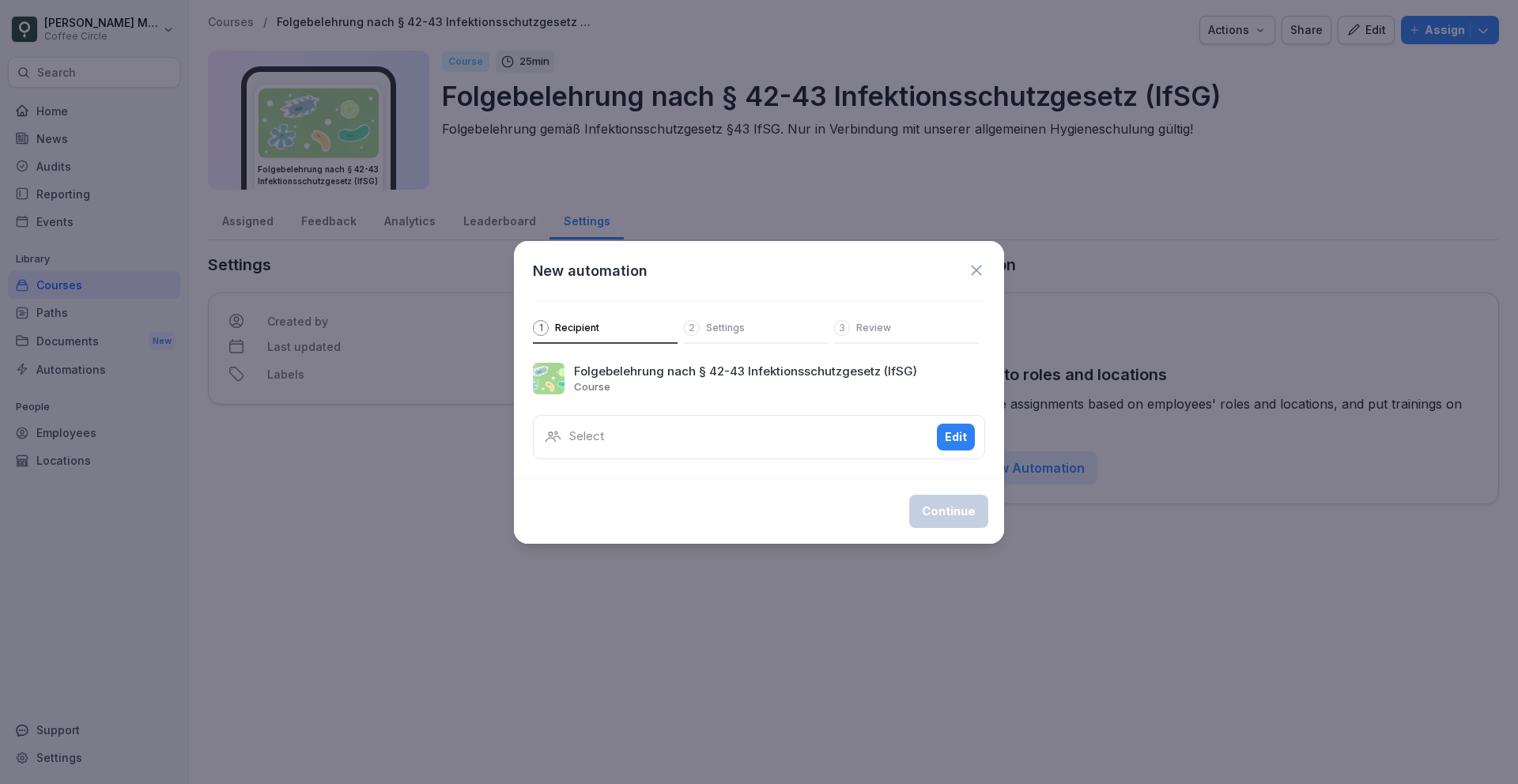
click at [671, 443] on div "Select Edit" at bounding box center [759, 437] width 452 height 44
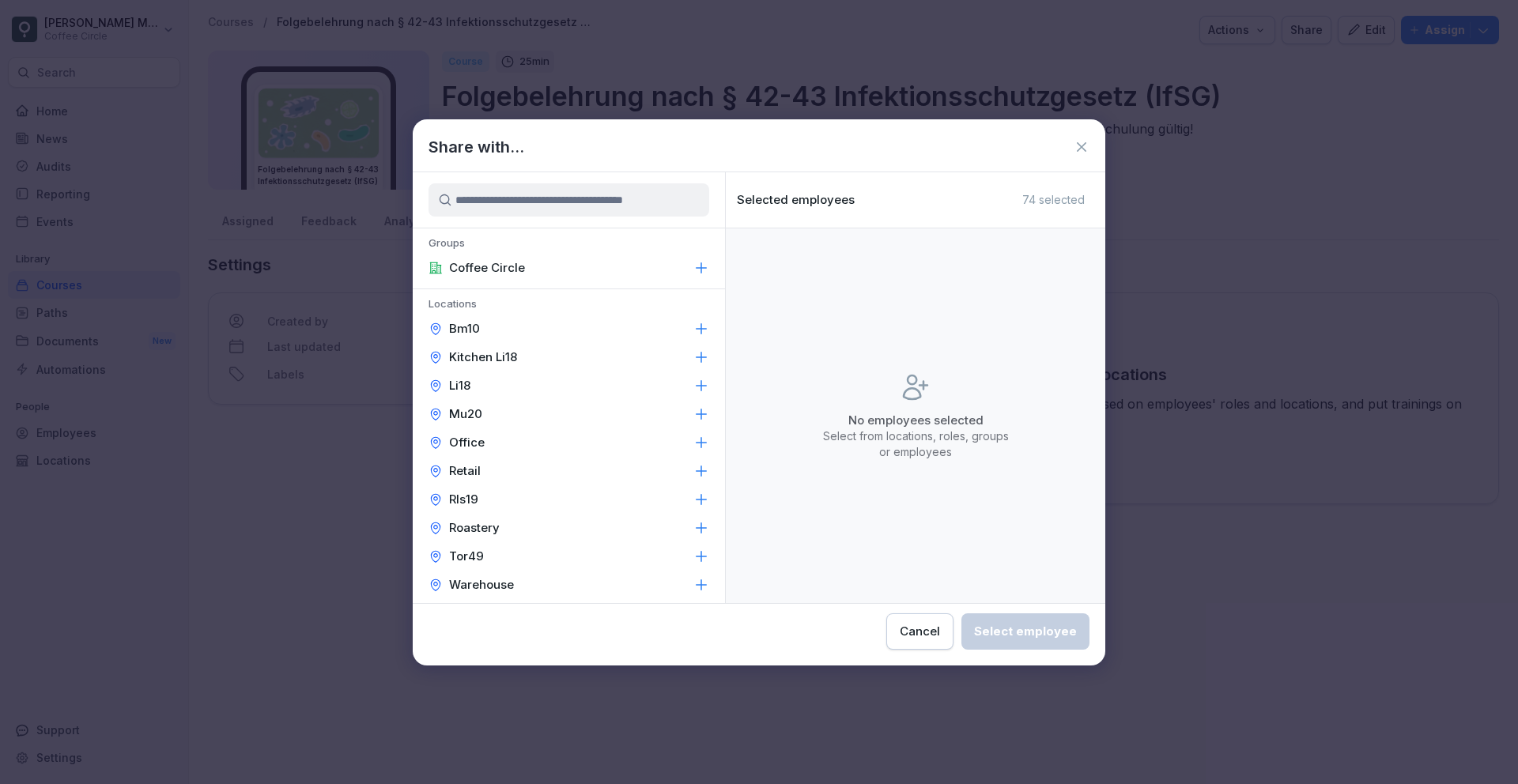
click at [1091, 147] on div "Share with..." at bounding box center [758, 146] width 692 height 23
click at [1082, 147] on icon at bounding box center [1081, 146] width 10 height 10
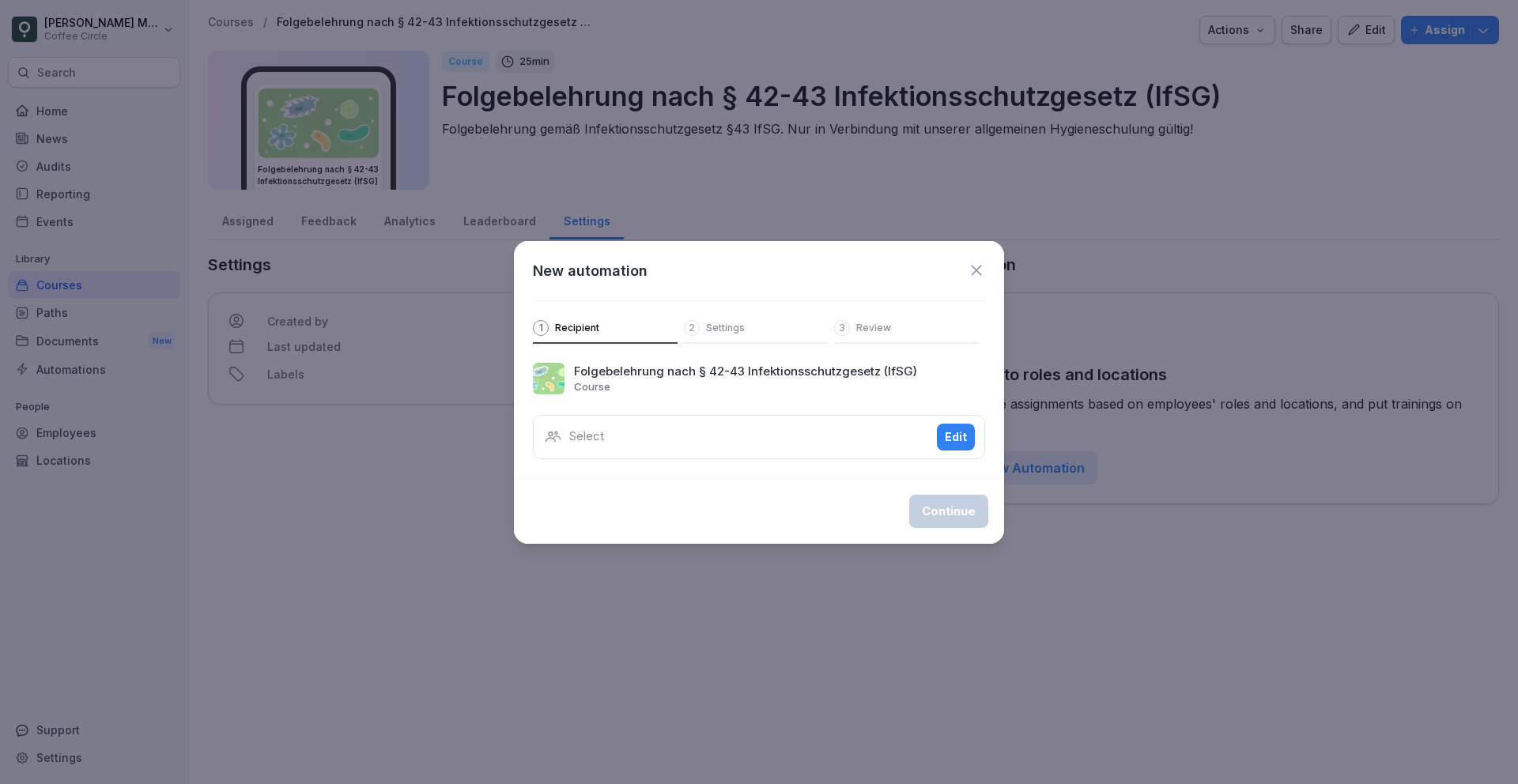
click at [982, 276] on icon at bounding box center [976, 270] width 17 height 17
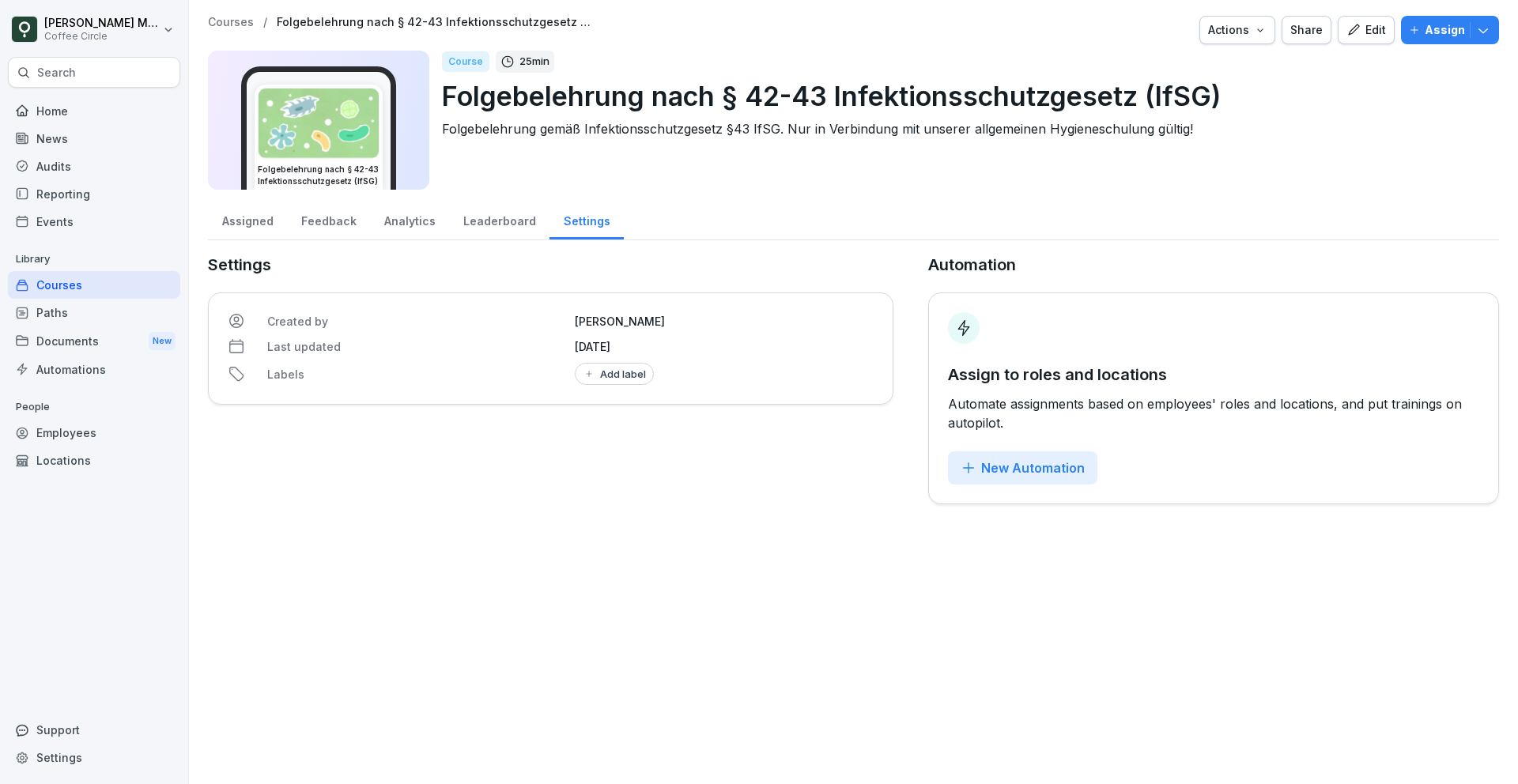
click at [321, 230] on div "Feedback" at bounding box center [328, 219] width 83 height 41
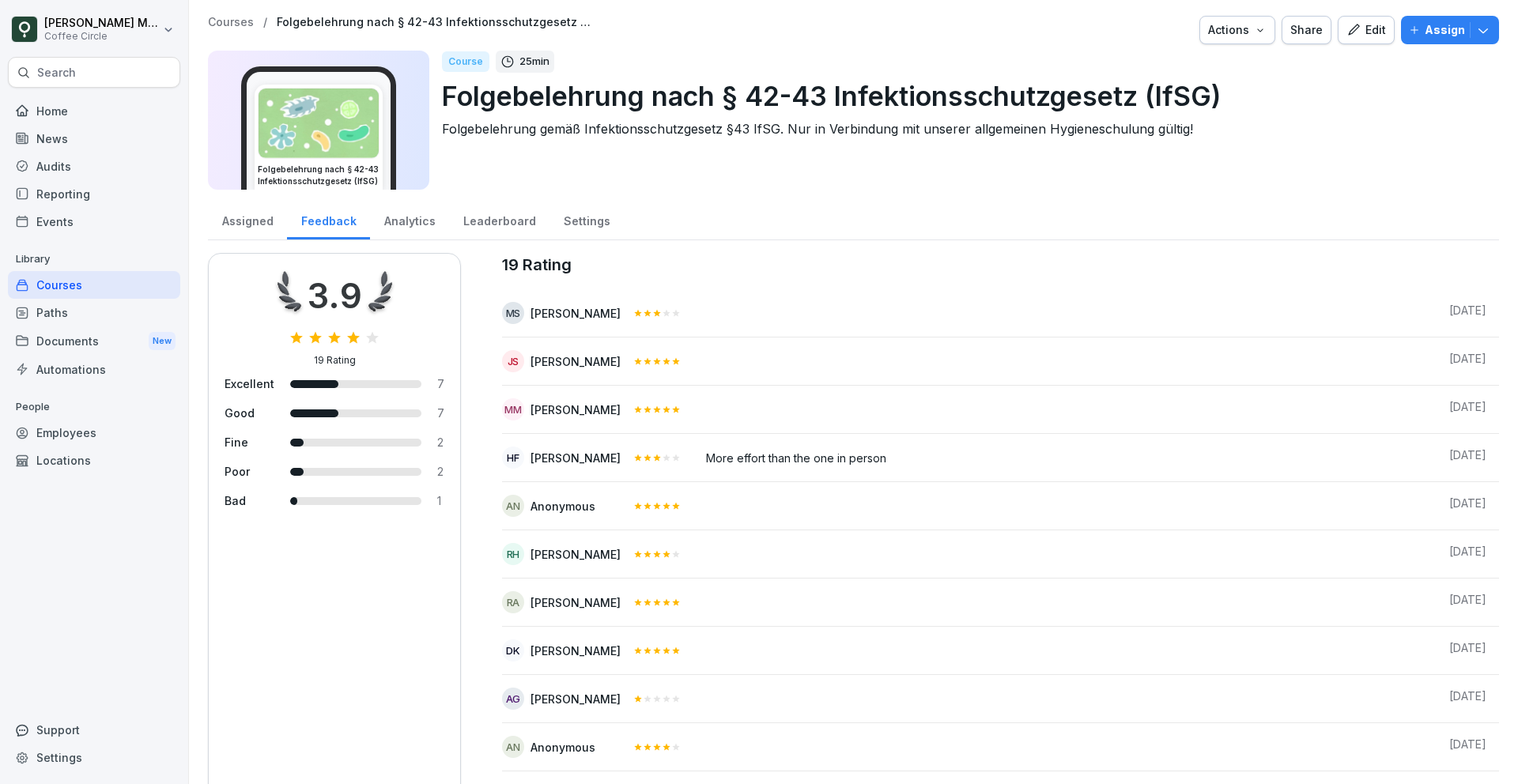
click at [396, 227] on div "Analytics" at bounding box center [409, 219] width 79 height 41
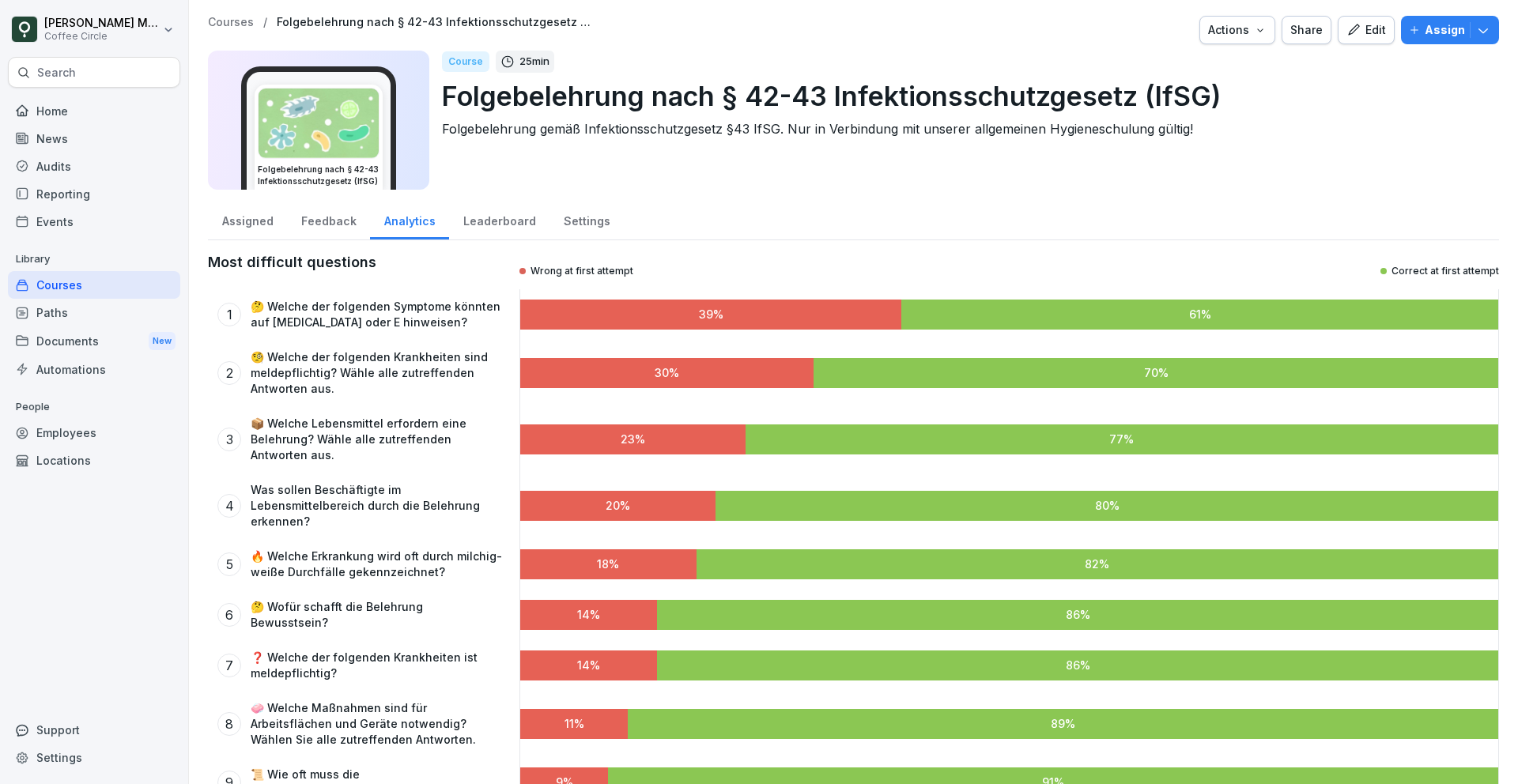
click at [478, 225] on div "Leaderboard" at bounding box center [499, 219] width 101 height 41
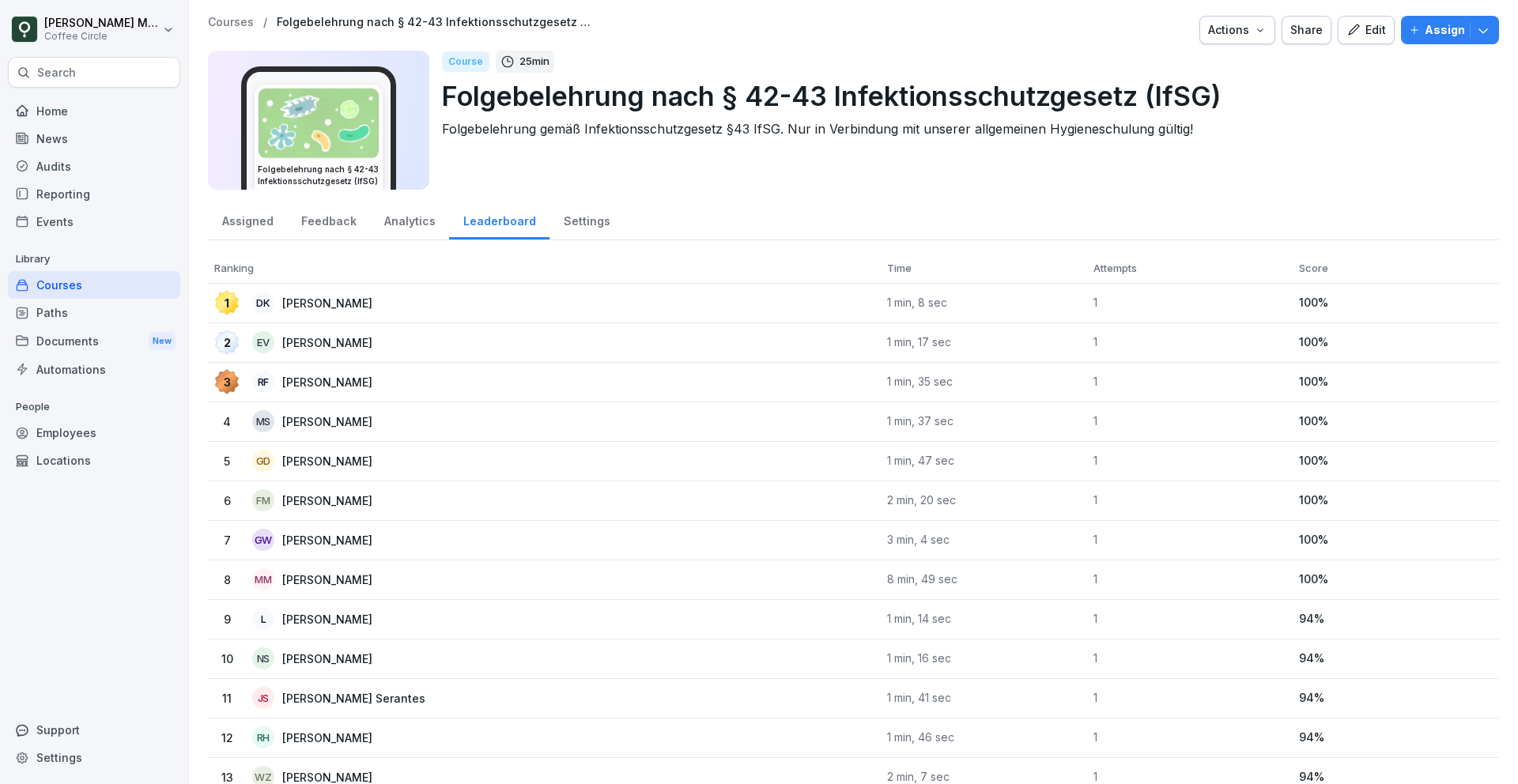
click at [579, 222] on div "Settings" at bounding box center [587, 219] width 75 height 41
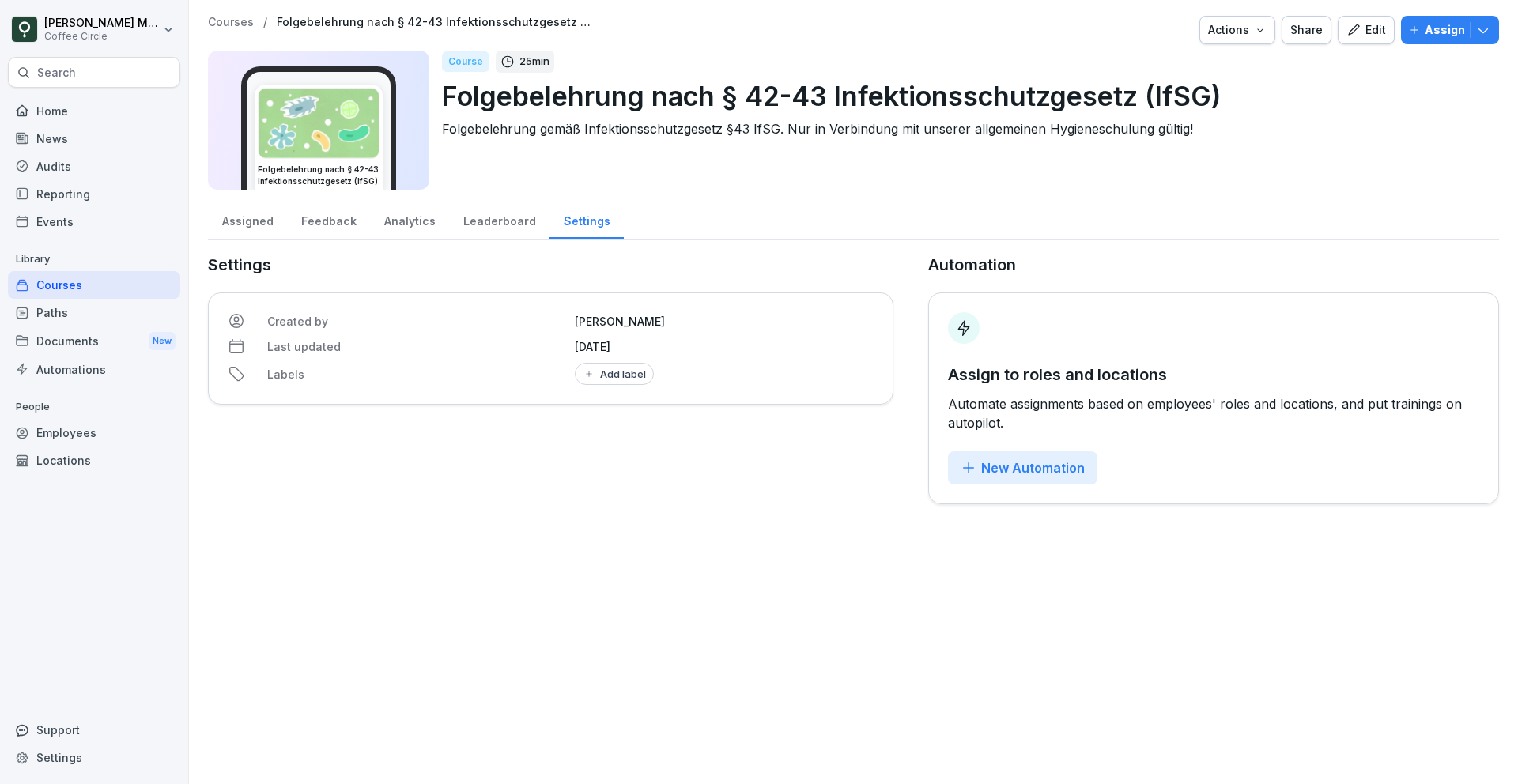
click at [493, 222] on div "Leaderboard" at bounding box center [499, 219] width 101 height 41
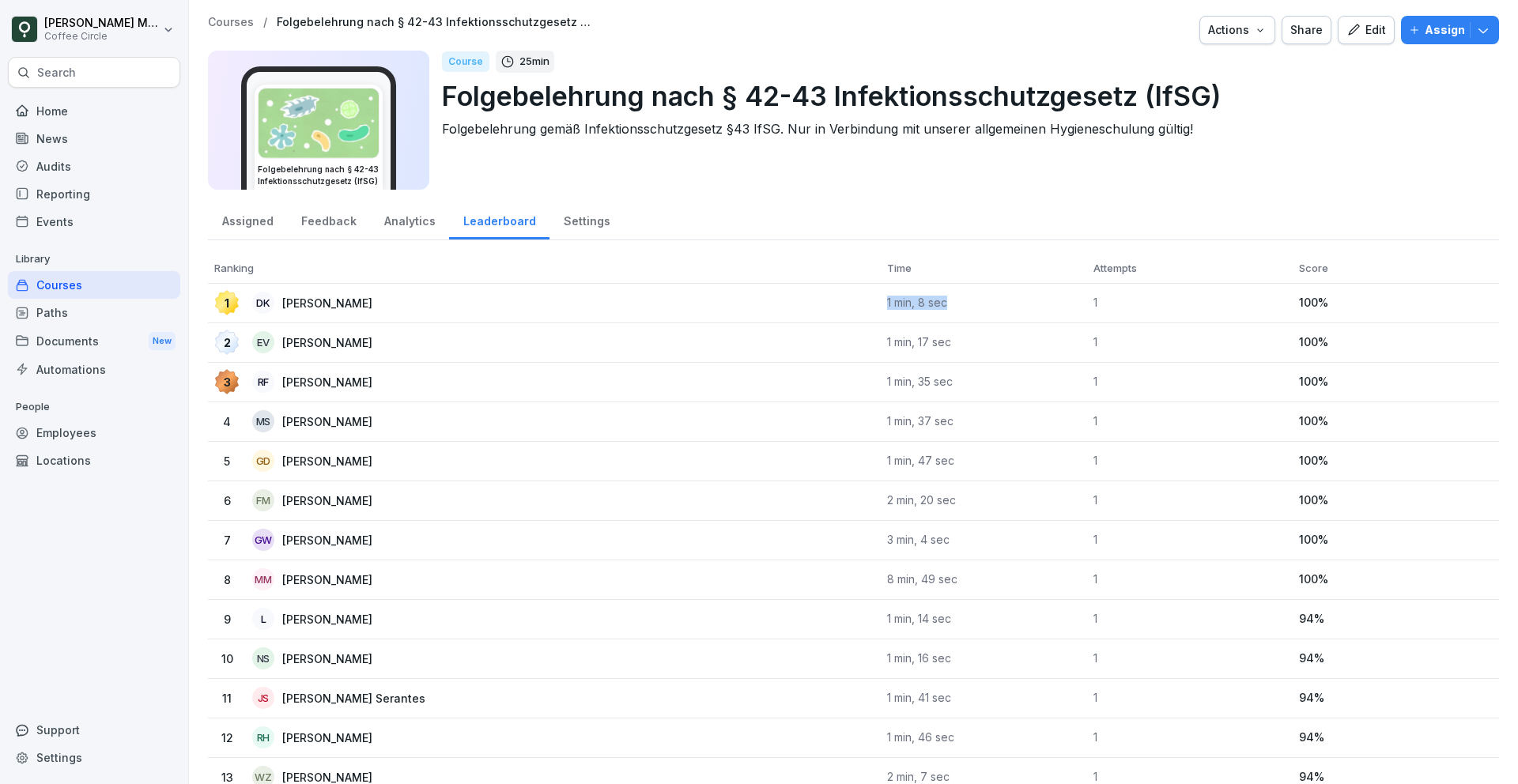
drag, startPoint x: 883, startPoint y: 305, endPoint x: 950, endPoint y: 312, distance: 67.4
click at [950, 312] on td "1 min, 8 sec" at bounding box center [984, 304] width 206 height 40
click at [956, 336] on p "1 min, 17 sec" at bounding box center [984, 342] width 194 height 14
click at [956, 337] on p "1 min, 17 sec" at bounding box center [984, 342] width 194 height 14
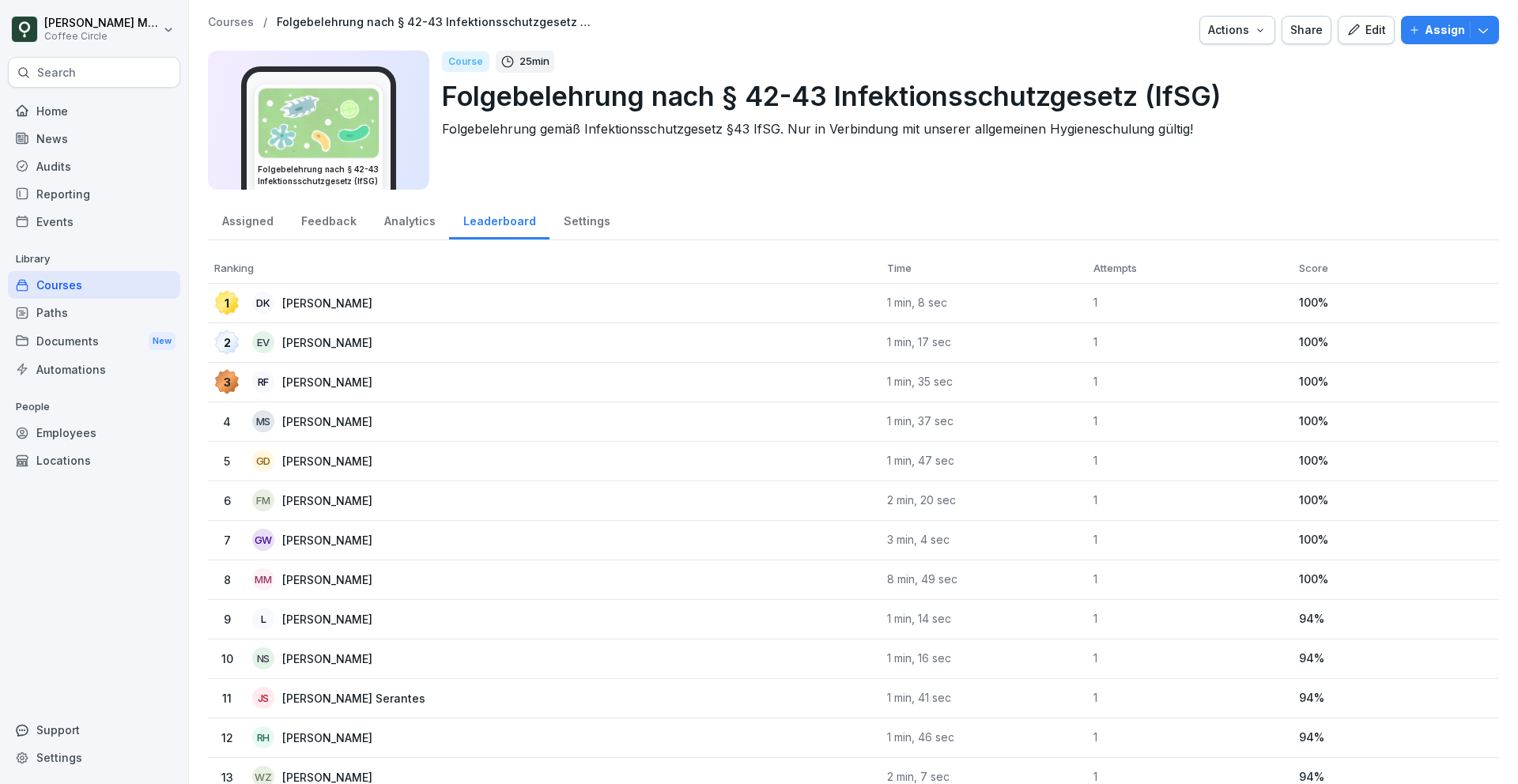
click at [956, 337] on p "1 min, 17 sec" at bounding box center [984, 342] width 194 height 14
click at [955, 337] on p "1 min, 17 sec" at bounding box center [984, 342] width 194 height 14
click at [953, 337] on p "1 min, 17 sec" at bounding box center [984, 342] width 194 height 14
click at [956, 387] on p "1 min, 35 sec" at bounding box center [984, 382] width 194 height 14
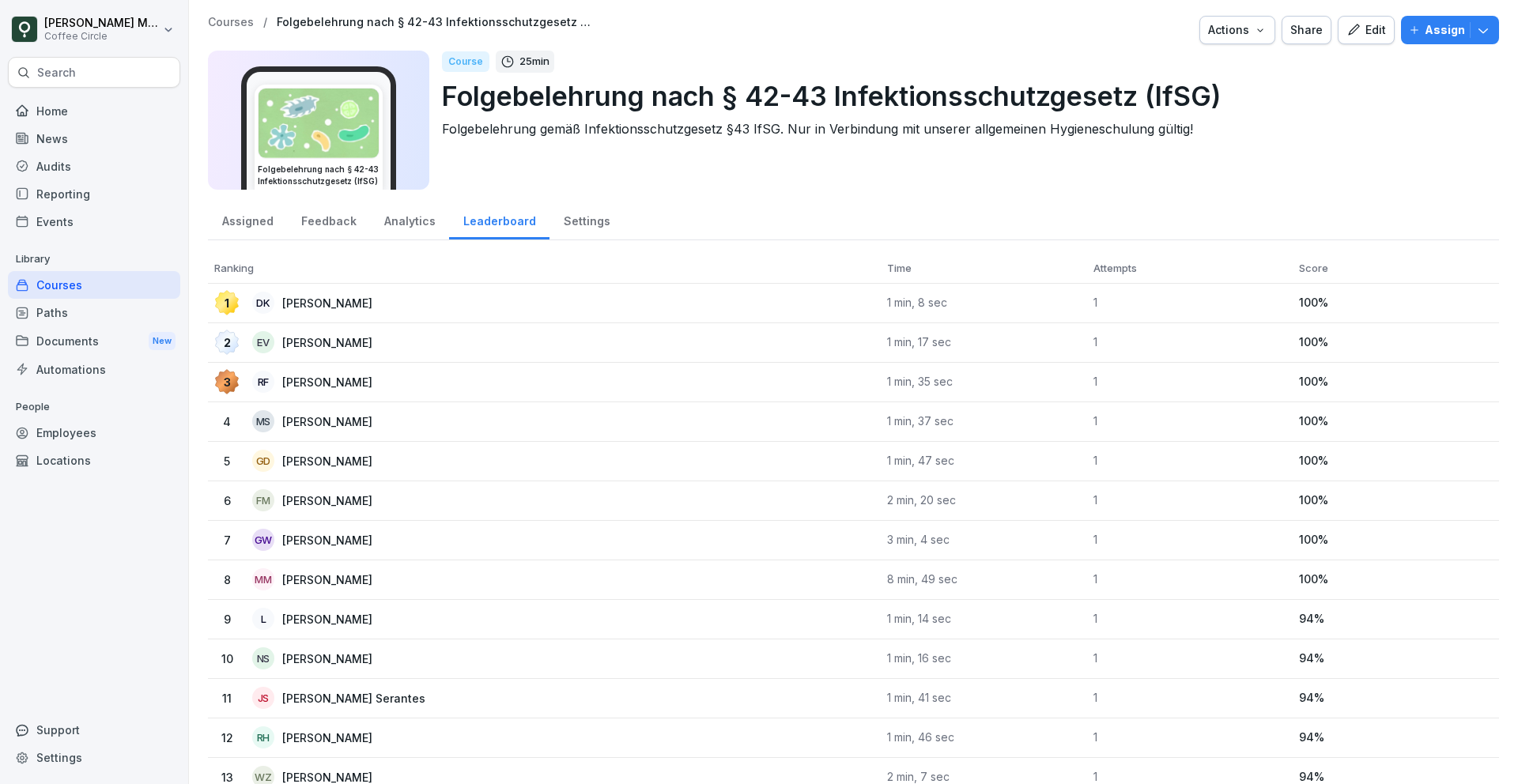
click at [95, 312] on div "Paths" at bounding box center [94, 313] width 172 height 28
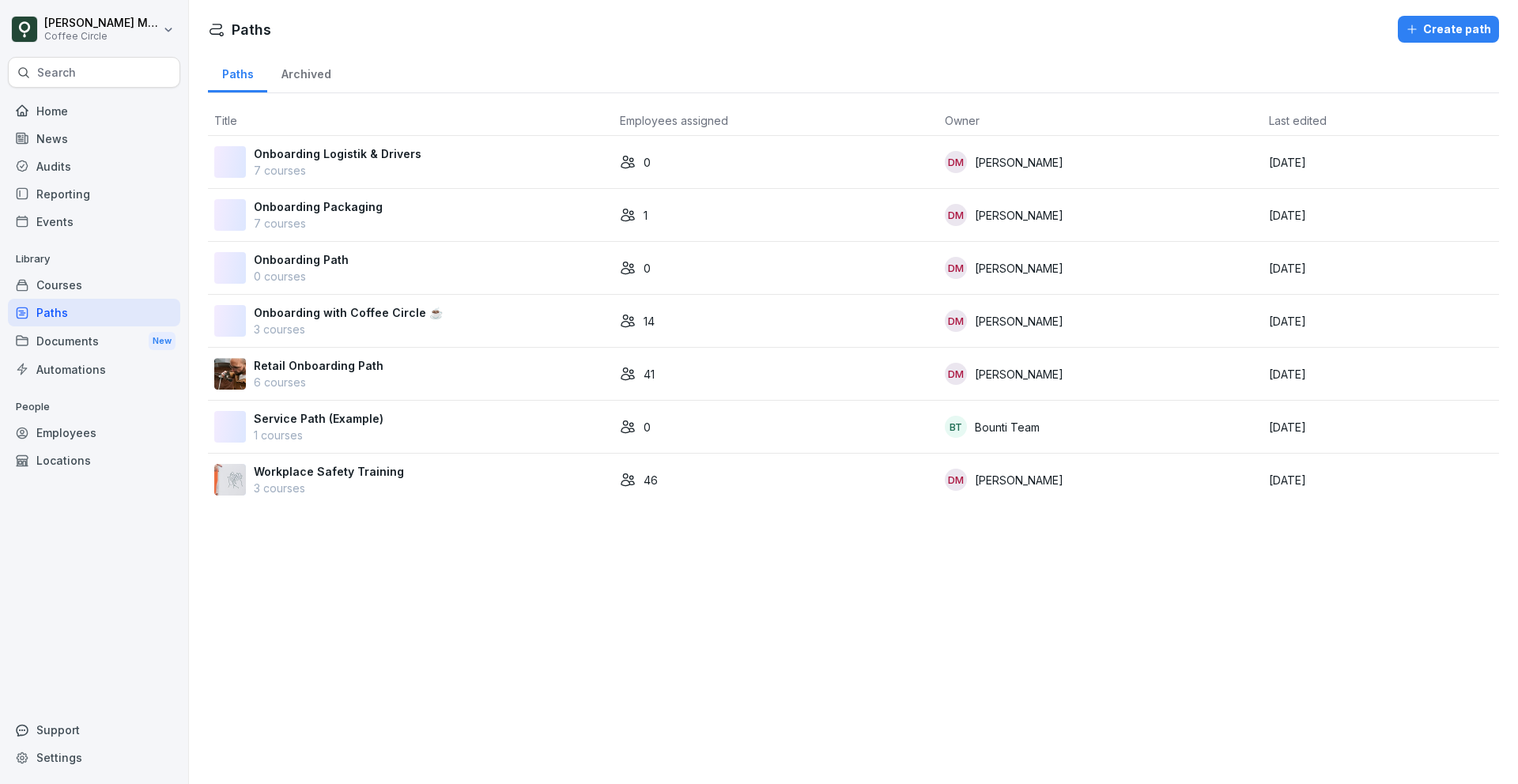
click at [342, 312] on p "Onboarding with Coffee Circle ☕️" at bounding box center [348, 312] width 189 height 16
click at [337, 216] on p "7 courses" at bounding box center [318, 223] width 129 height 16
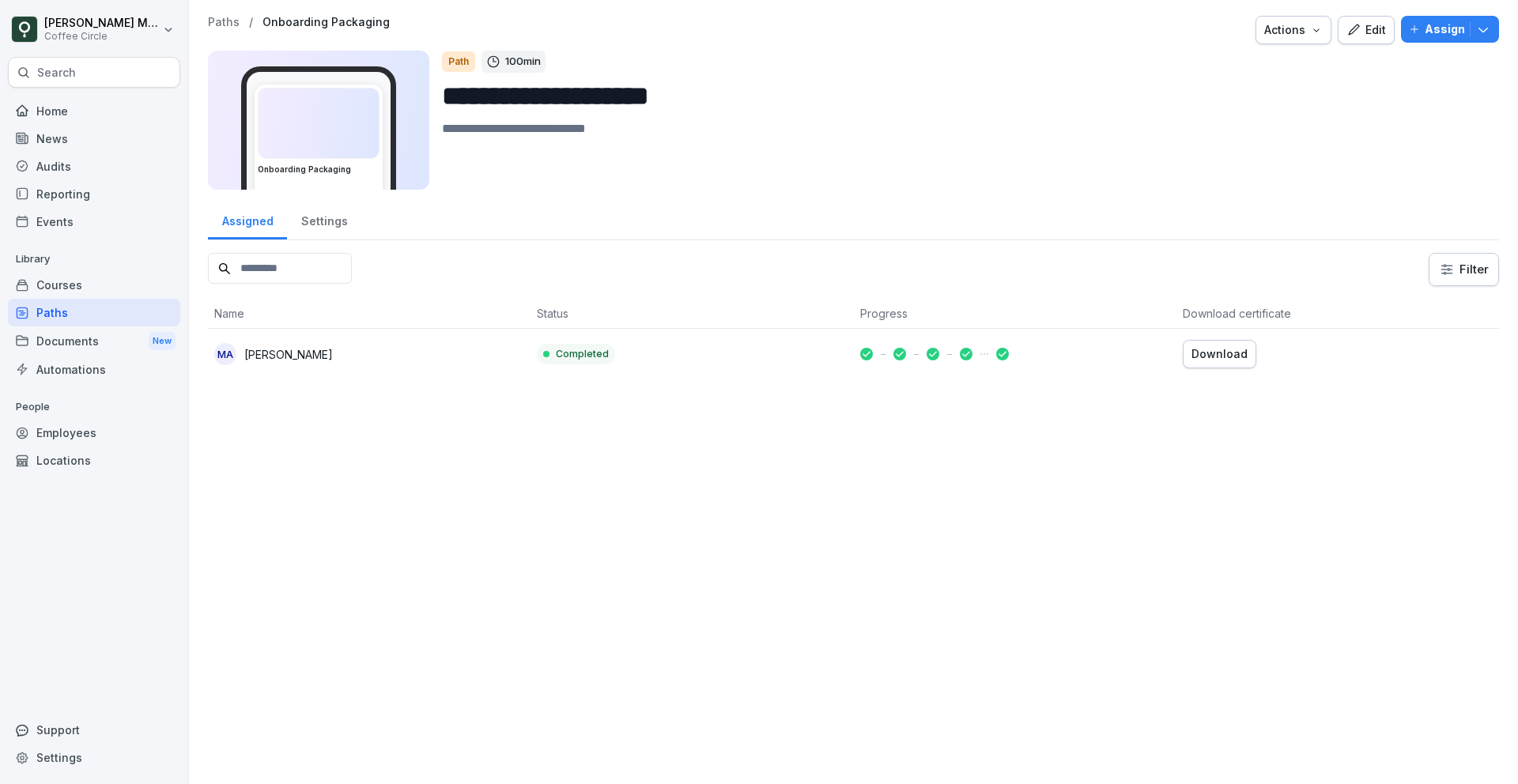
click at [1365, 22] on div "Edit" at bounding box center [1366, 30] width 40 height 17
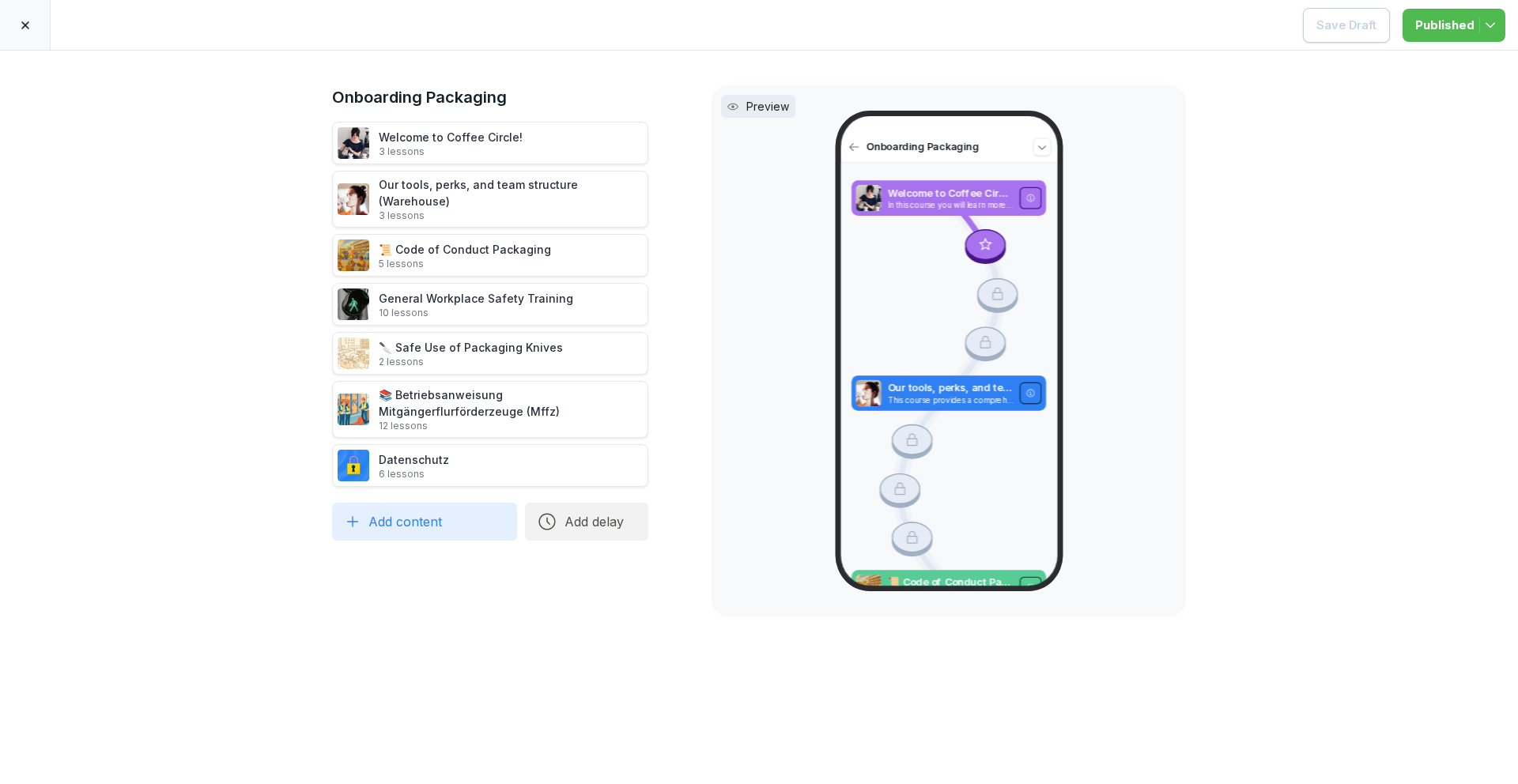
click at [47, 30] on div at bounding box center [25, 24] width 50 height 49
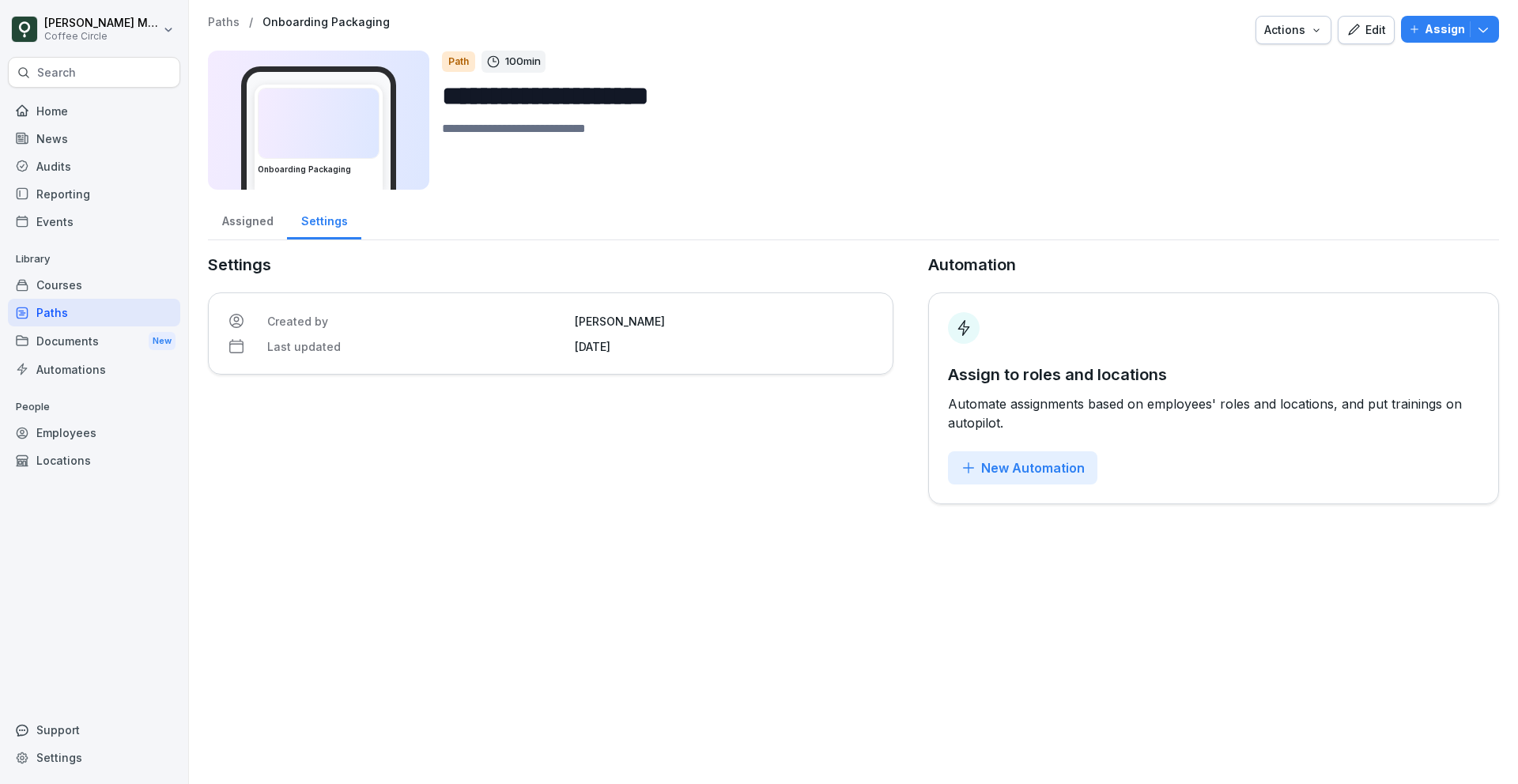
click at [63, 289] on div "Courses" at bounding box center [94, 285] width 172 height 28
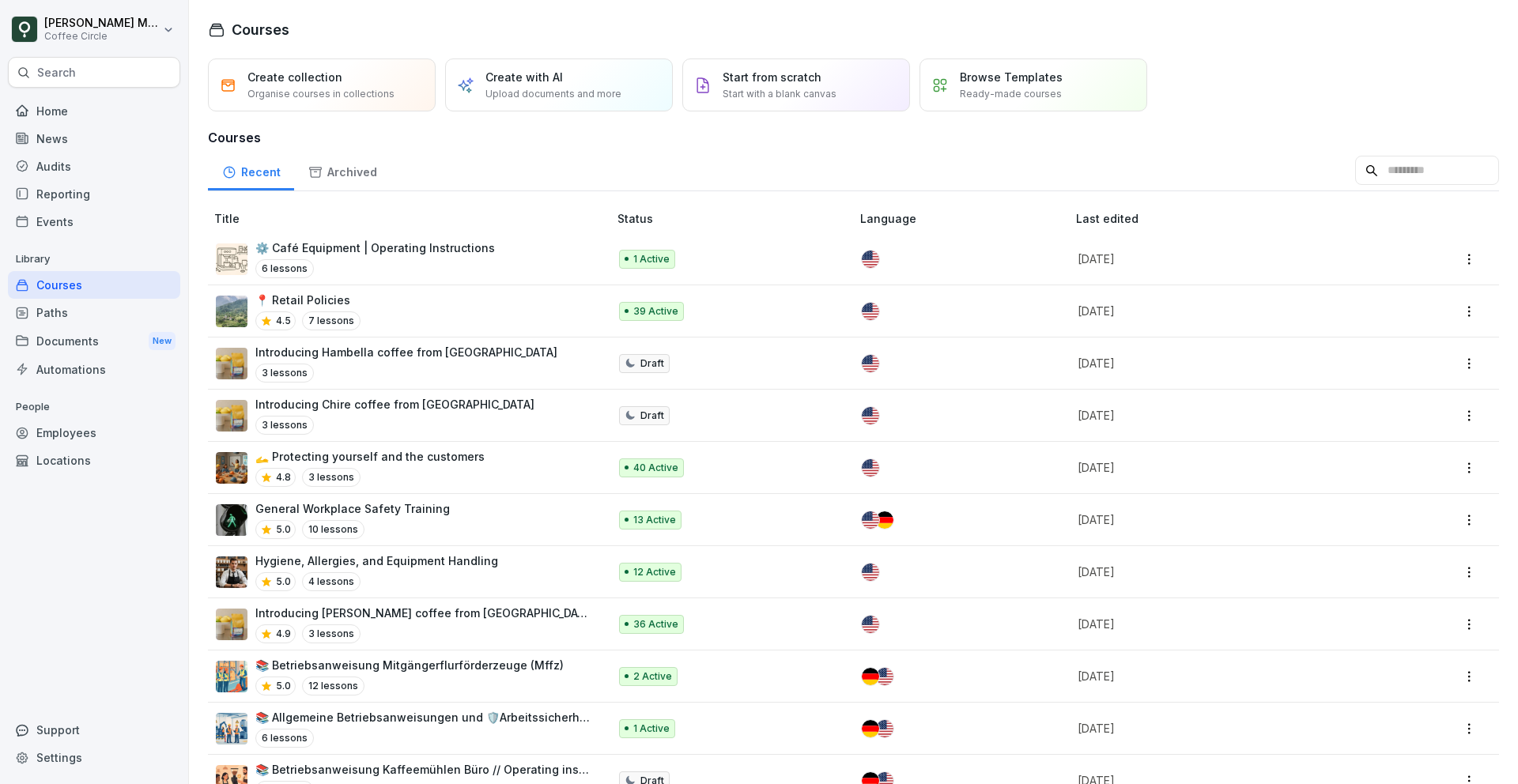
click at [68, 321] on div "Paths" at bounding box center [94, 313] width 172 height 28
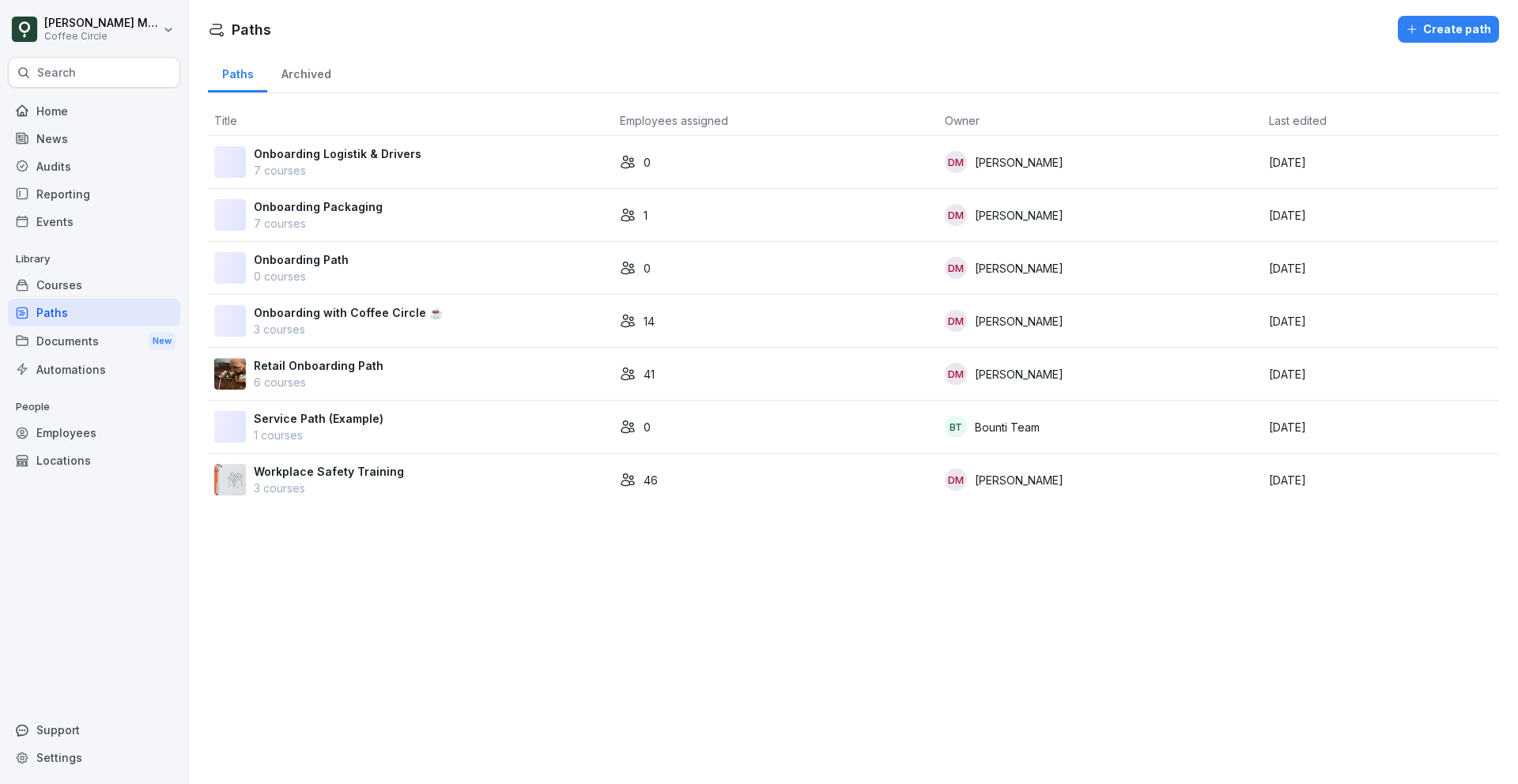
click at [358, 225] on p "7 courses" at bounding box center [318, 223] width 129 height 16
click at [336, 368] on p "Retail Onboarding Path" at bounding box center [319, 366] width 130 height 16
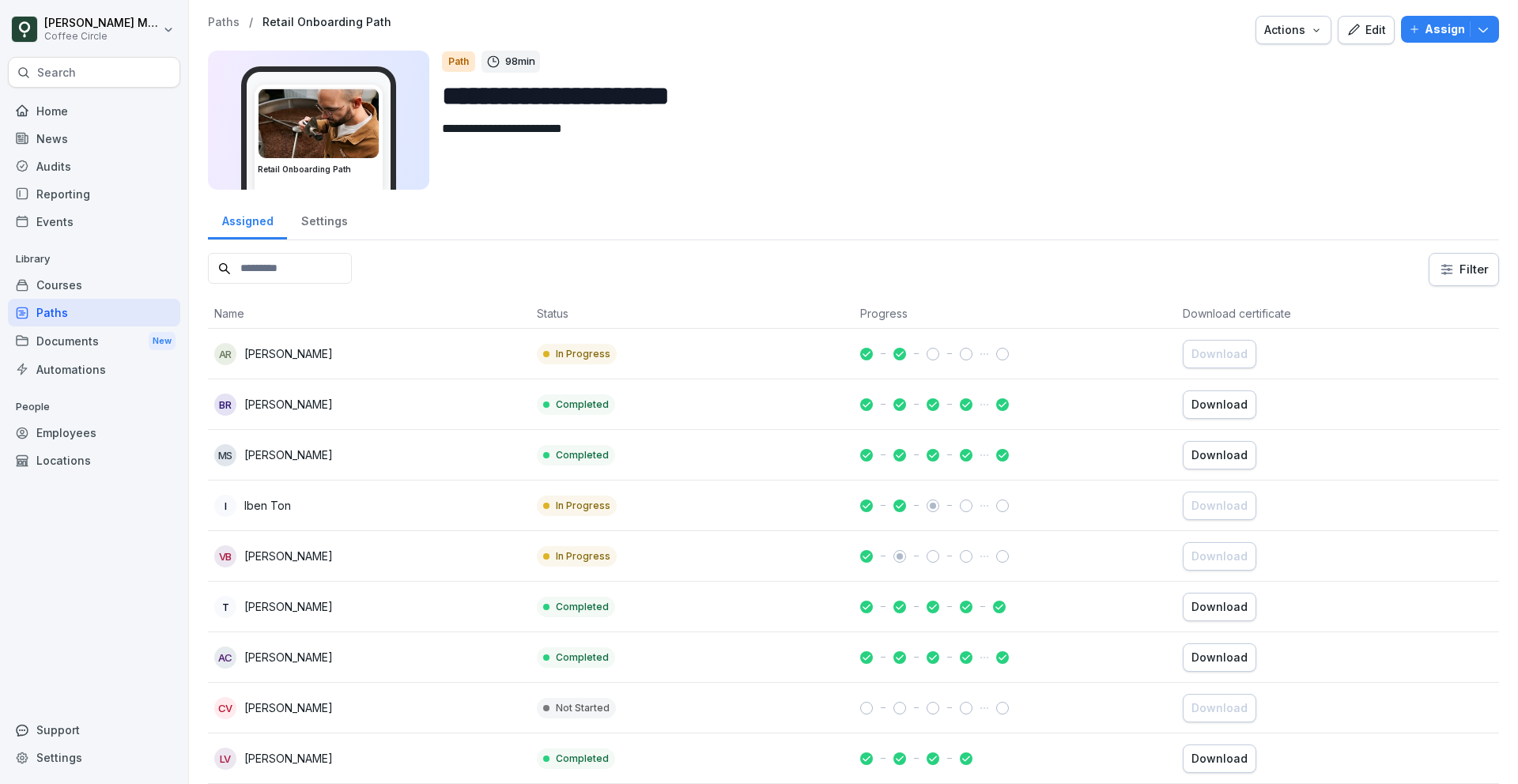
click at [81, 276] on div "Courses" at bounding box center [94, 285] width 172 height 28
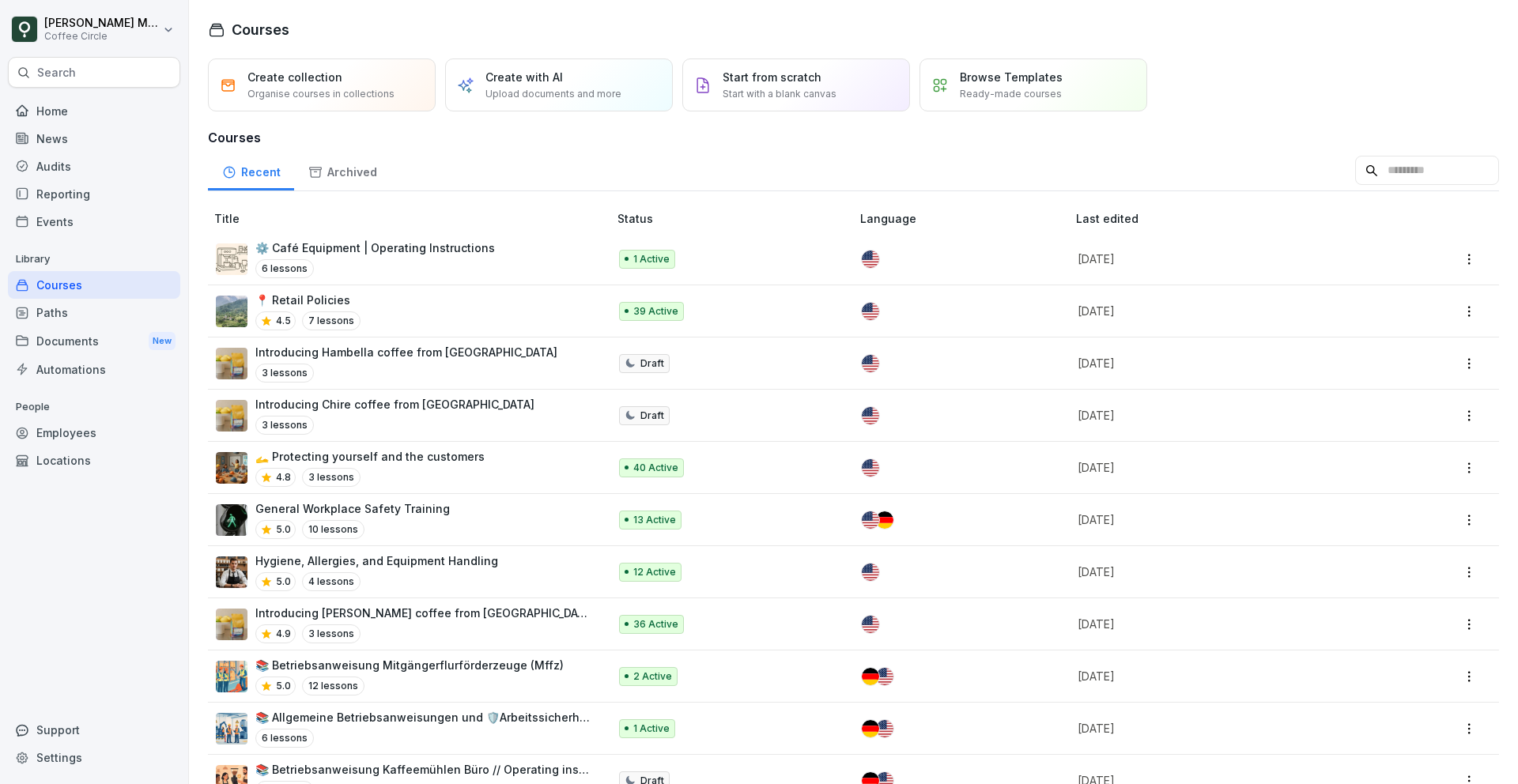
click at [68, 315] on div "Paths" at bounding box center [94, 313] width 172 height 28
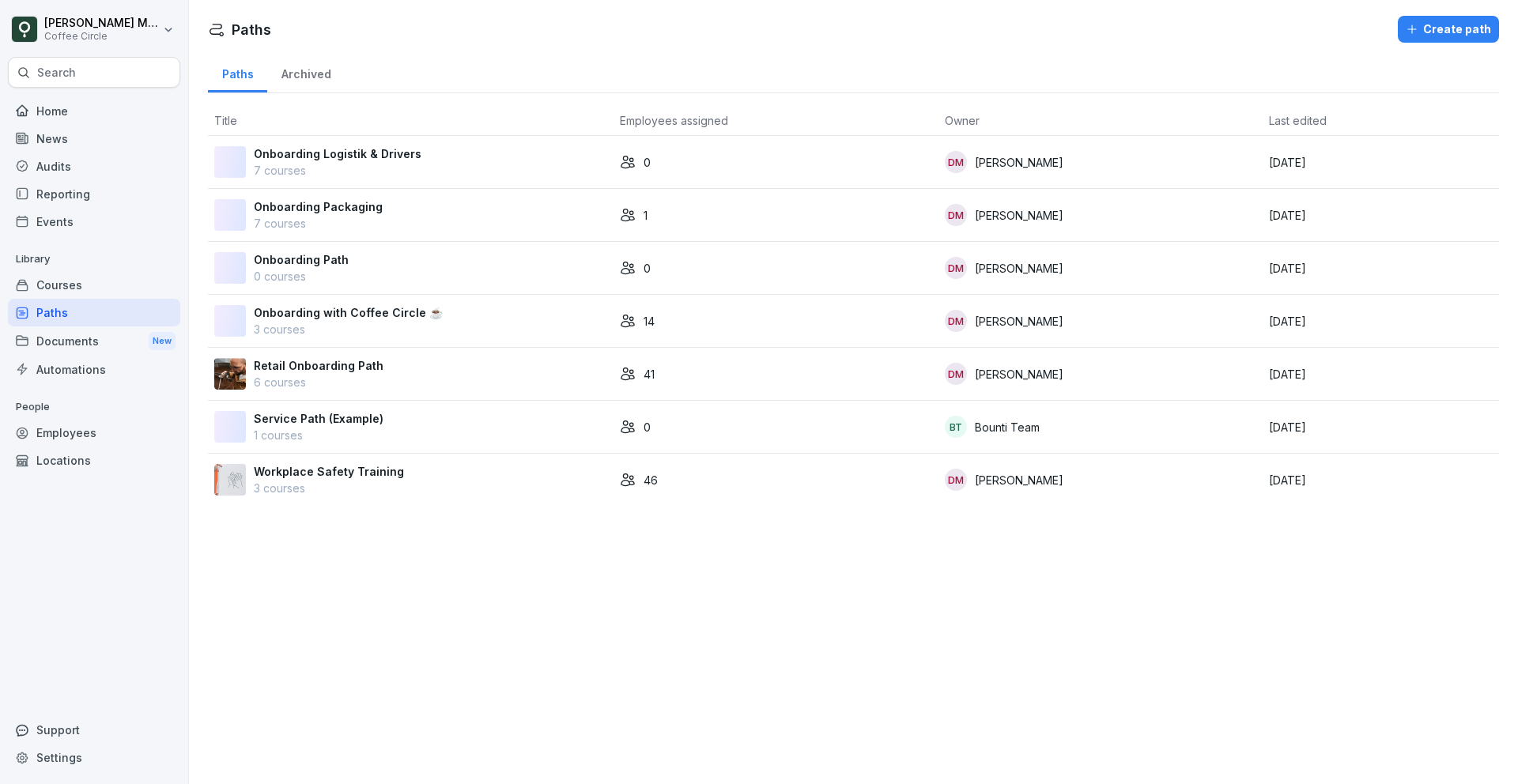
click at [343, 322] on p "3 courses" at bounding box center [348, 329] width 189 height 16
click at [282, 209] on p "Onboarding Packaging" at bounding box center [318, 206] width 129 height 16
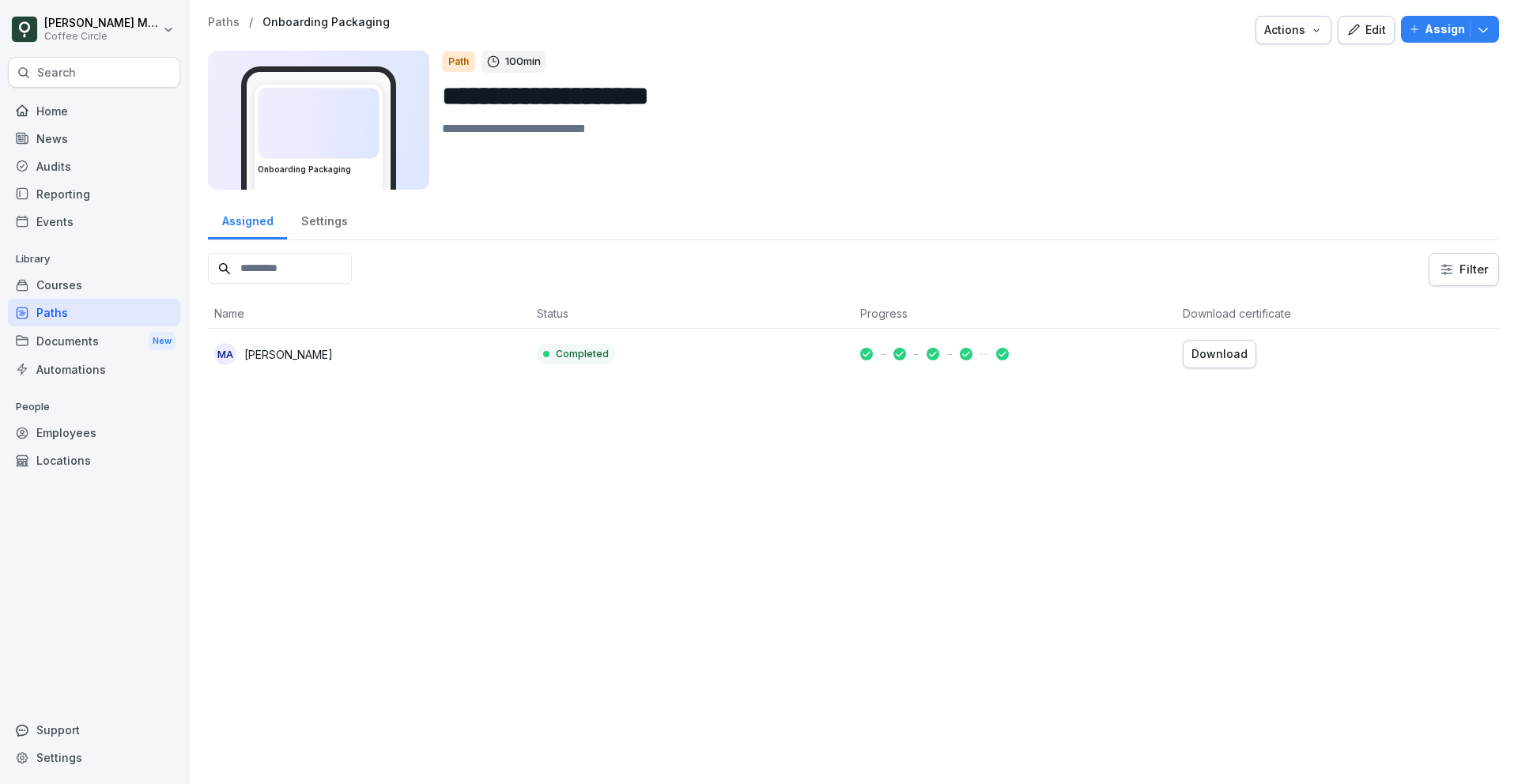
click at [1371, 24] on div "Edit" at bounding box center [1366, 30] width 40 height 17
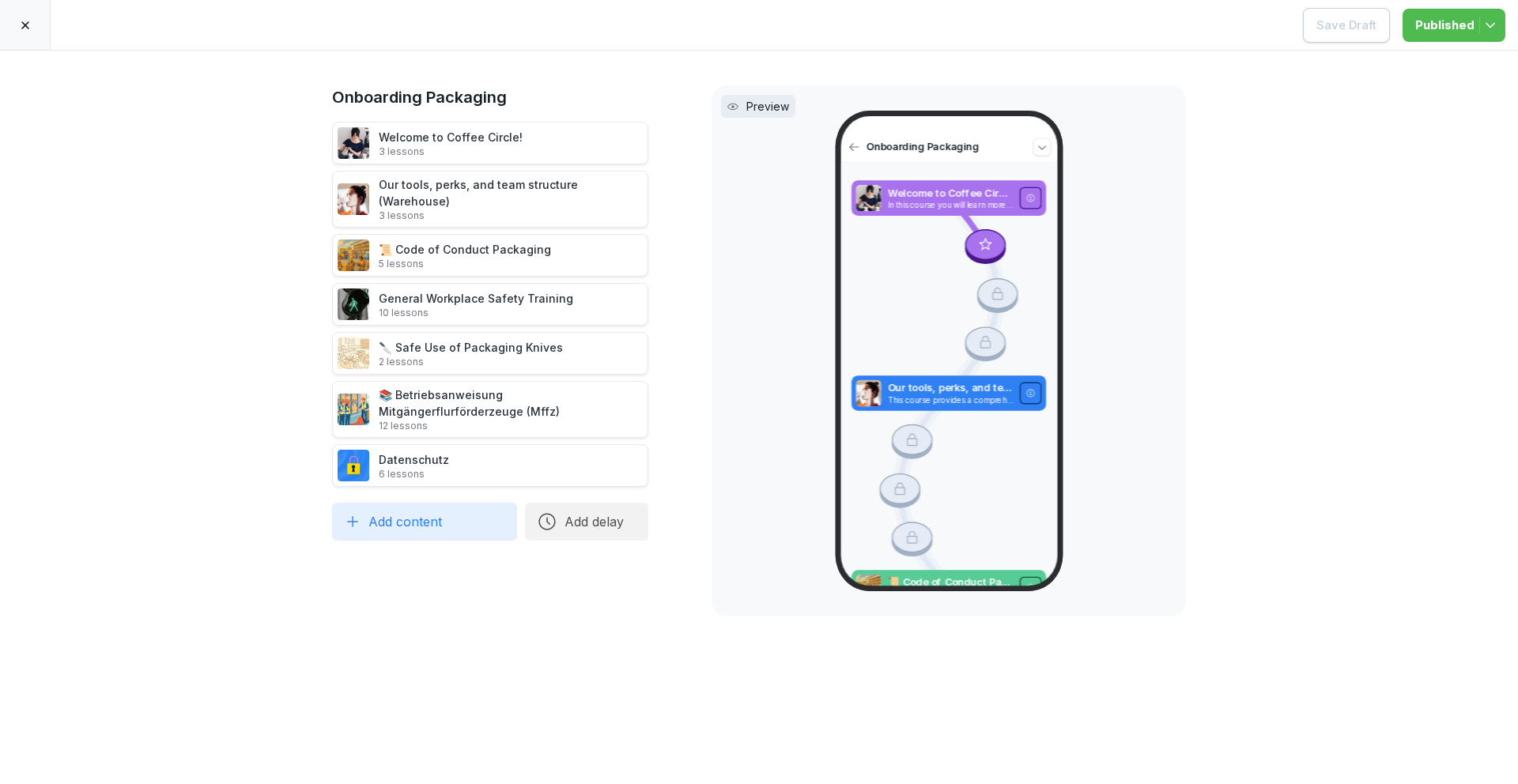
click at [12, 31] on div at bounding box center [25, 24] width 50 height 49
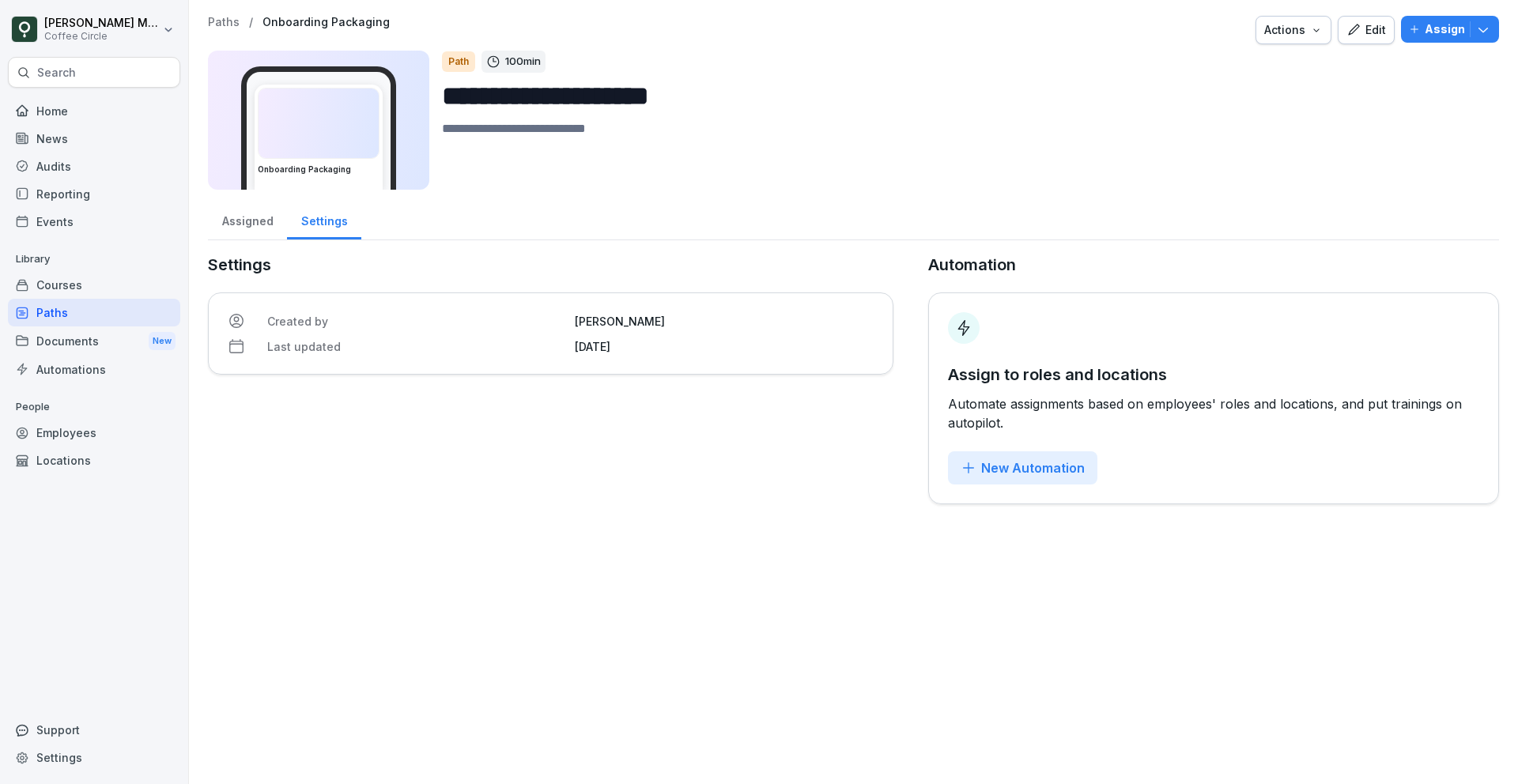
click at [68, 80] on p "Search" at bounding box center [56, 73] width 39 height 16
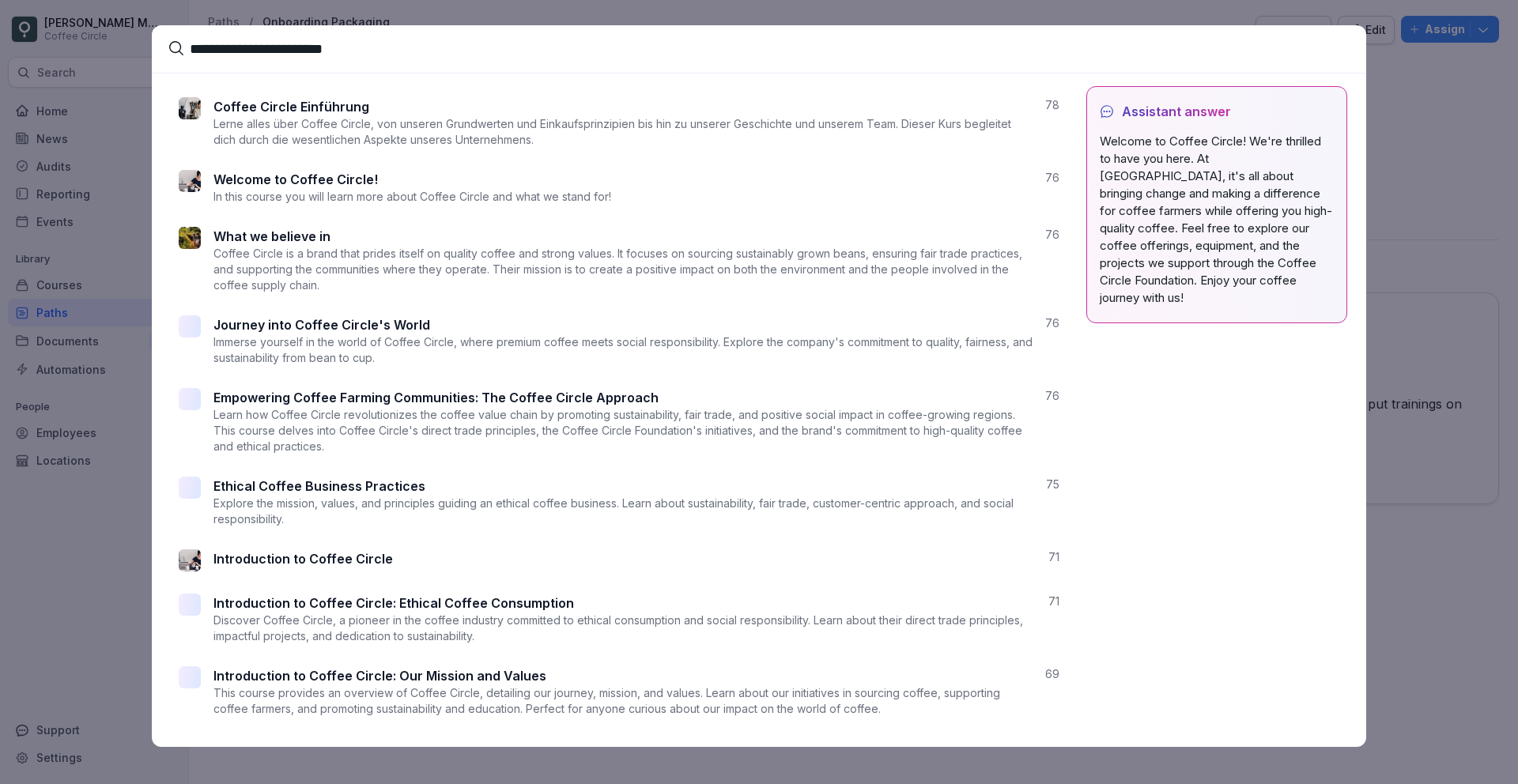
type input "**********"
click at [235, 190] on p "In this course you will learn more about Coffee Circle and what we stand for!" at bounding box center [412, 197] width 398 height 16
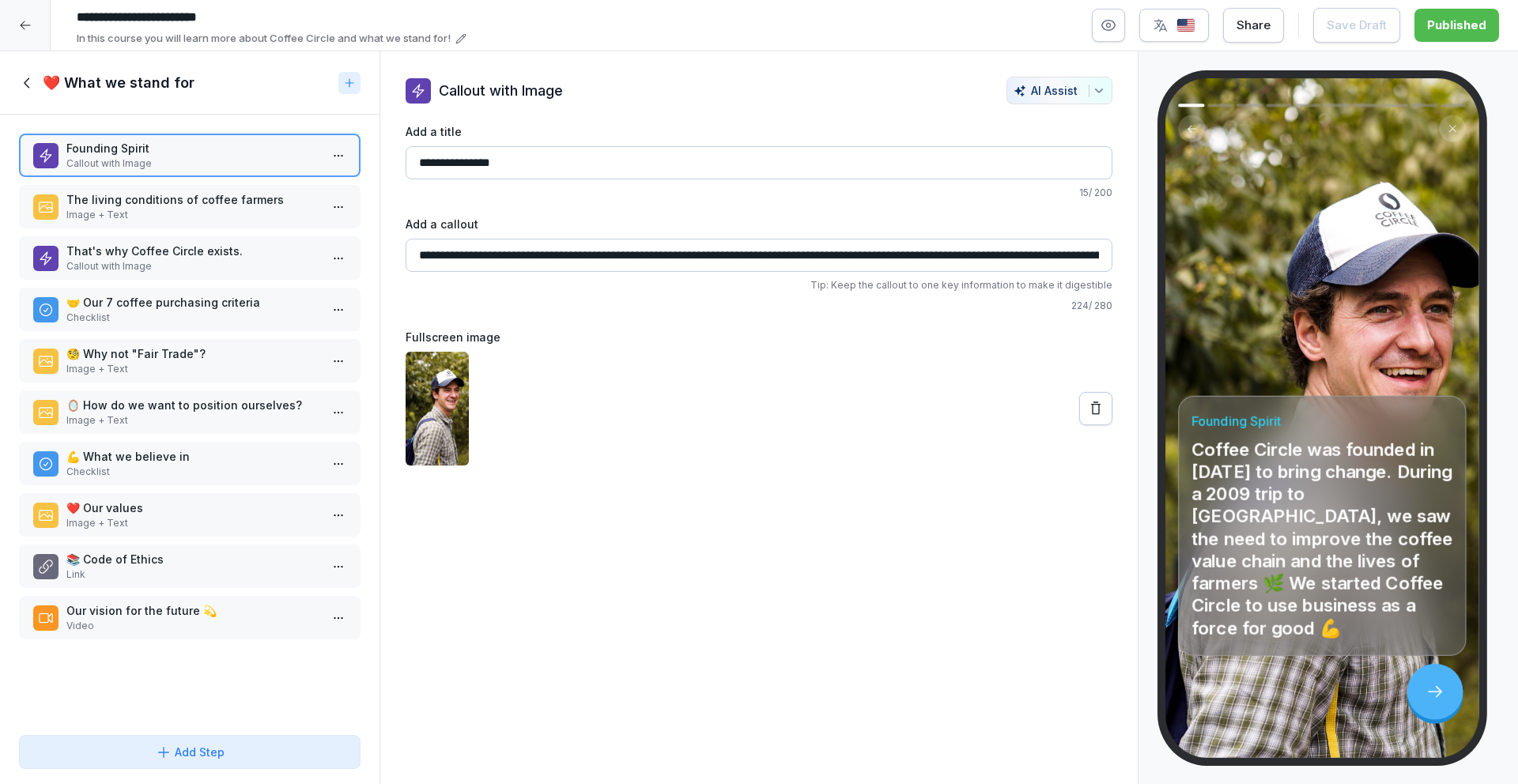
click at [31, 83] on icon at bounding box center [28, 83] width 17 height 17
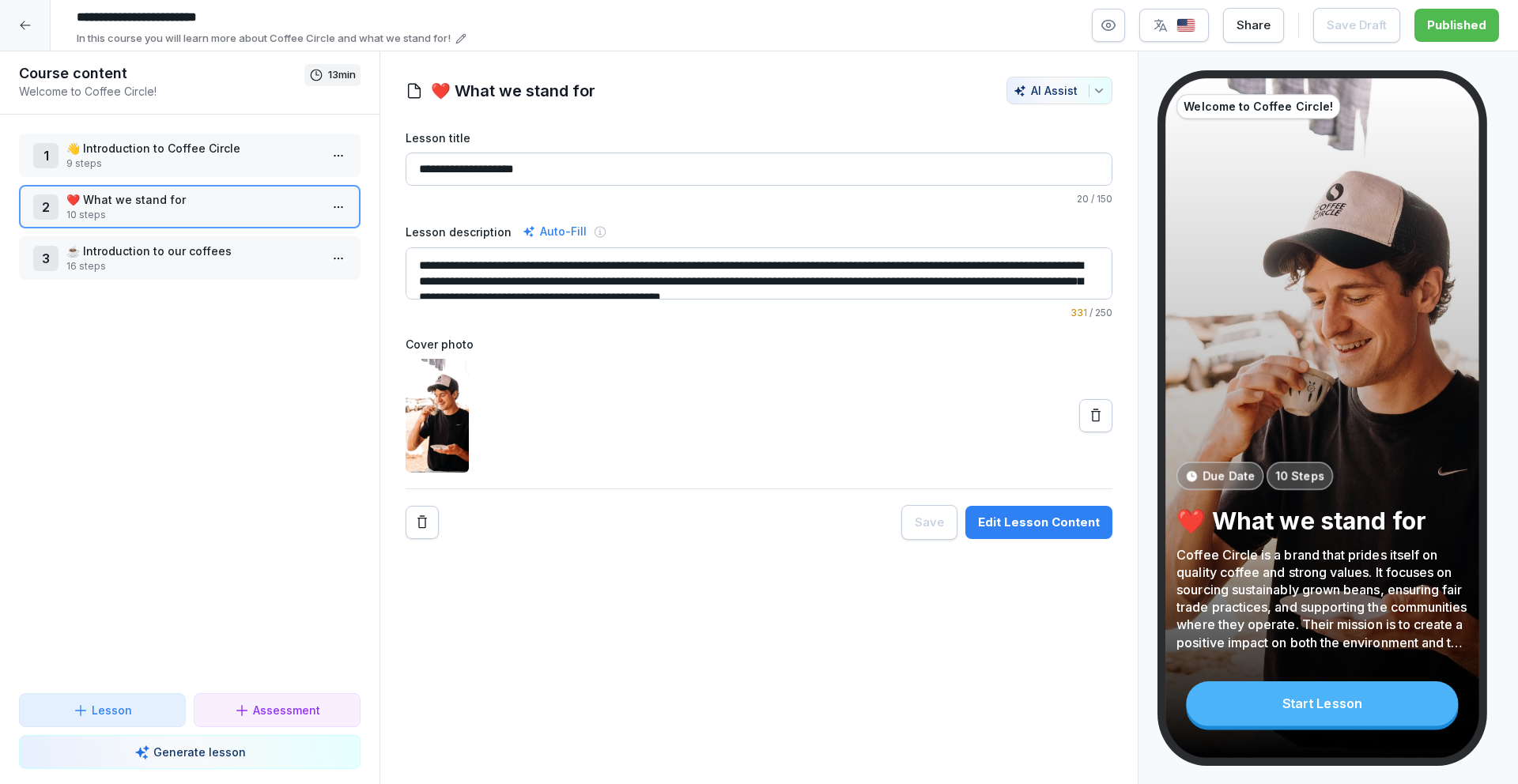
click at [126, 123] on div "1 👋 Introduction to Coffee Circle 9 steps 2 ❤️ What we stand for 10 steps 3 ☕️ …" at bounding box center [190, 404] width 380 height 579
click at [130, 152] on p "👋 Introduction to Coffee Circle" at bounding box center [193, 148] width 253 height 16
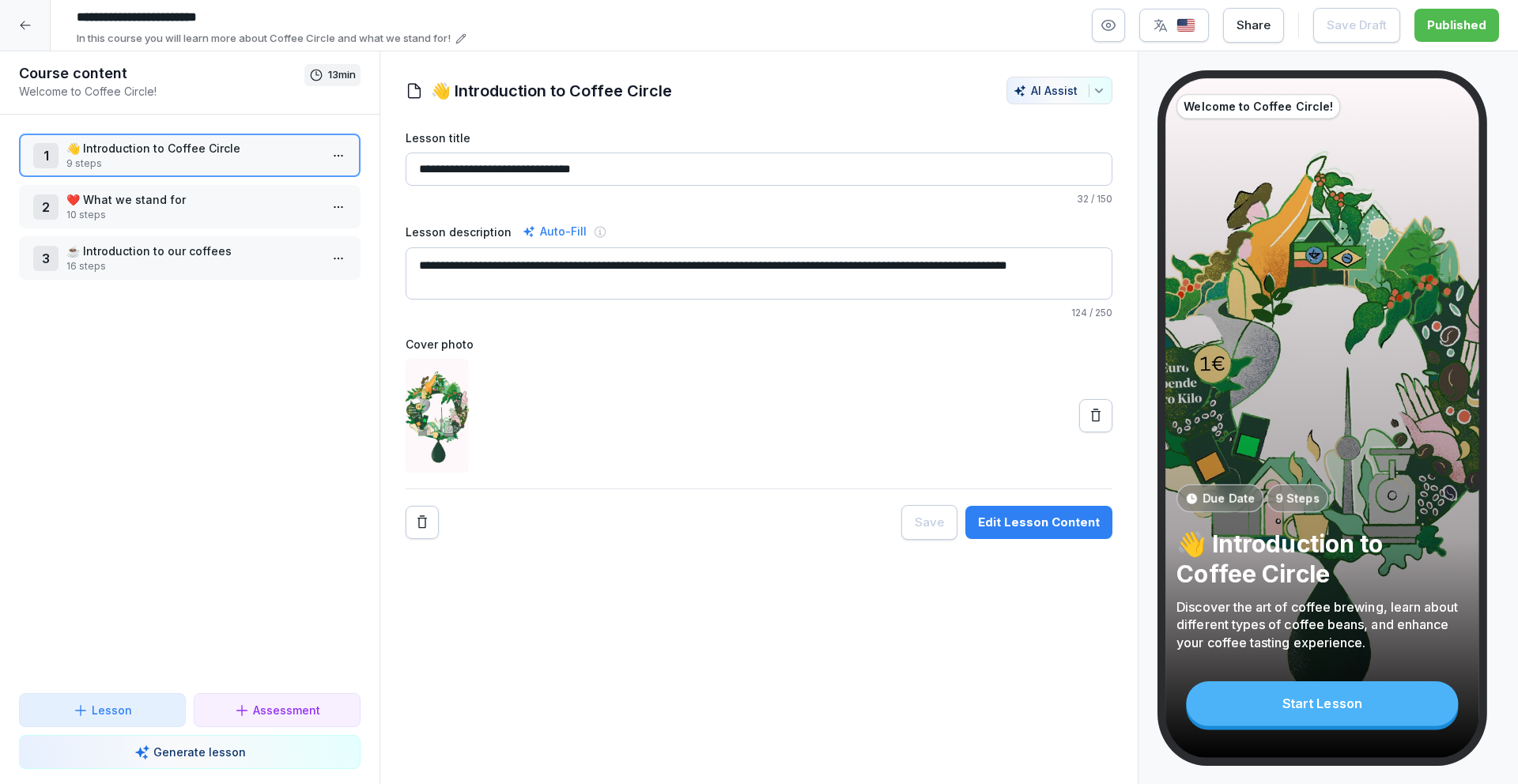
click at [134, 200] on p "❤️ What we stand for" at bounding box center [193, 199] width 253 height 16
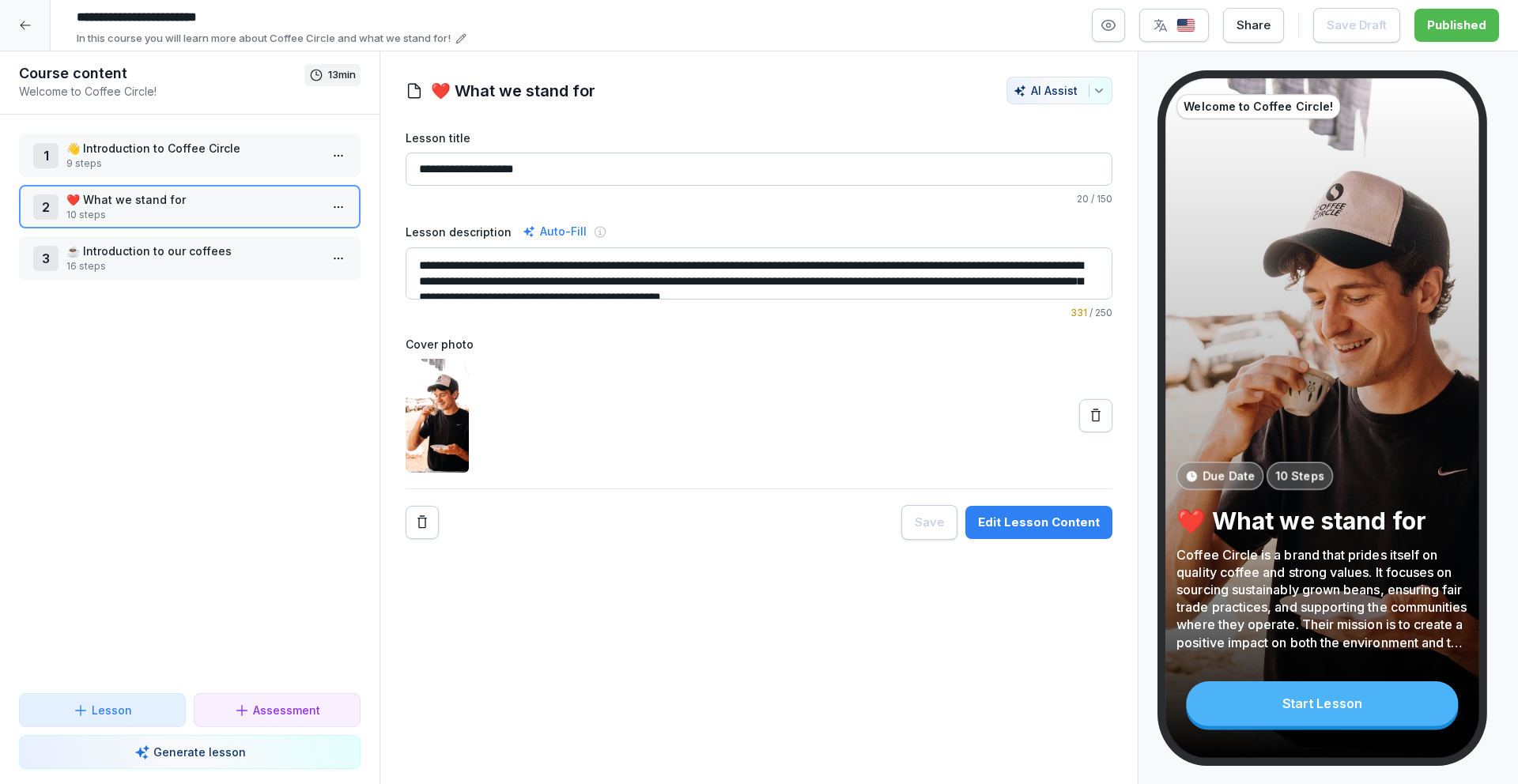
click at [165, 250] on p "☕️ Introduction to our coffees" at bounding box center [193, 250] width 253 height 16
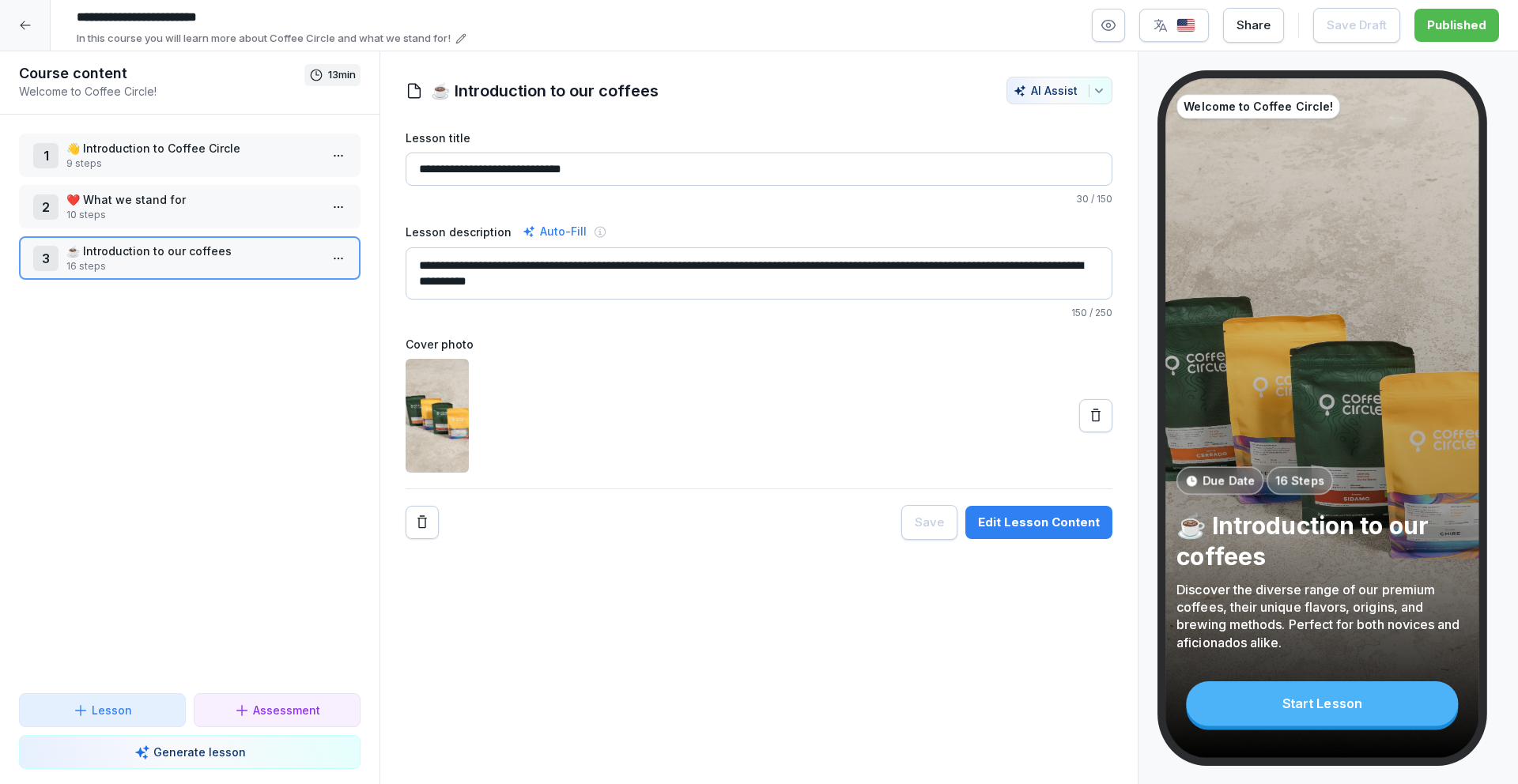
click at [28, 37] on div at bounding box center [25, 25] width 50 height 50
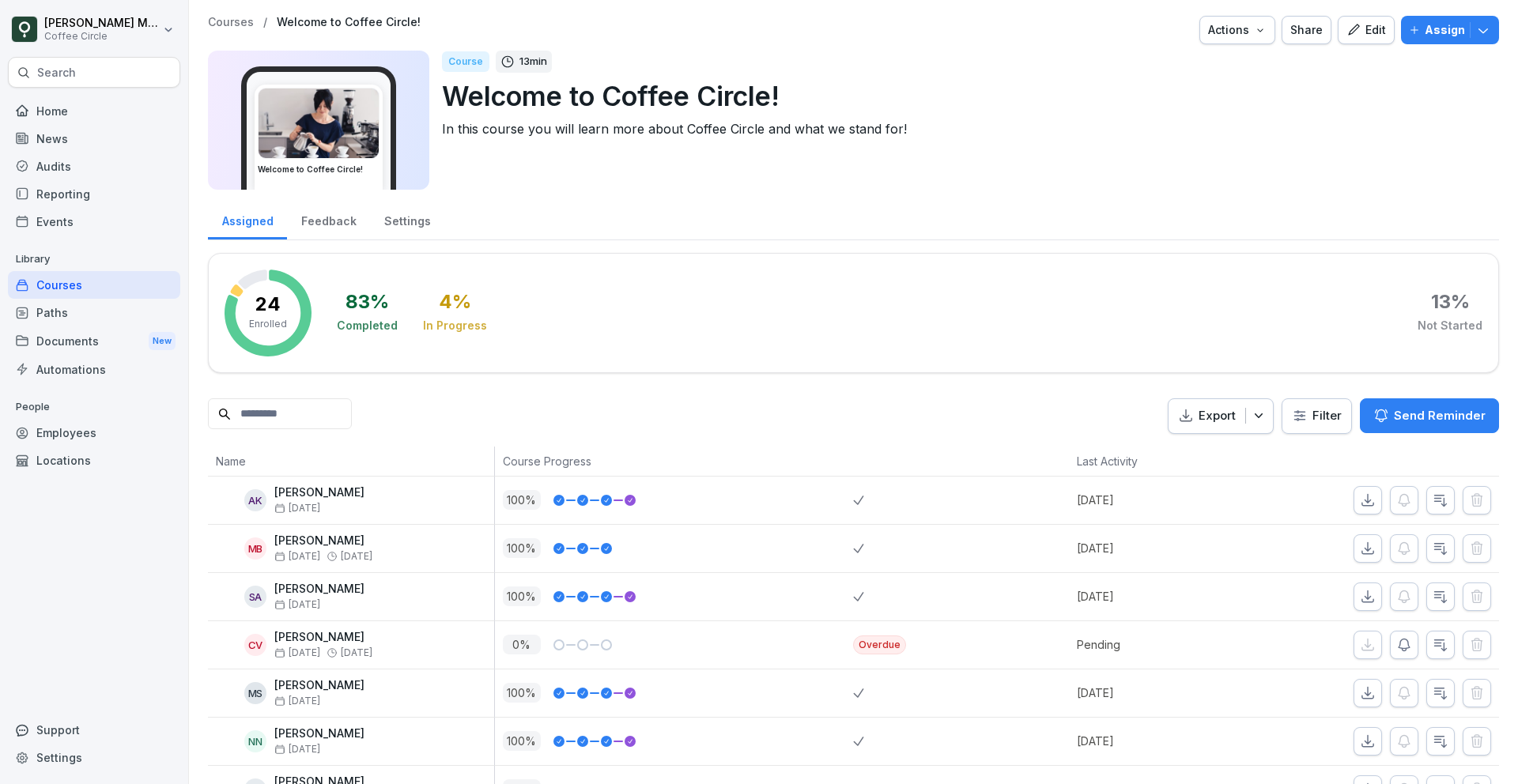
click at [101, 320] on div "Paths" at bounding box center [94, 313] width 172 height 28
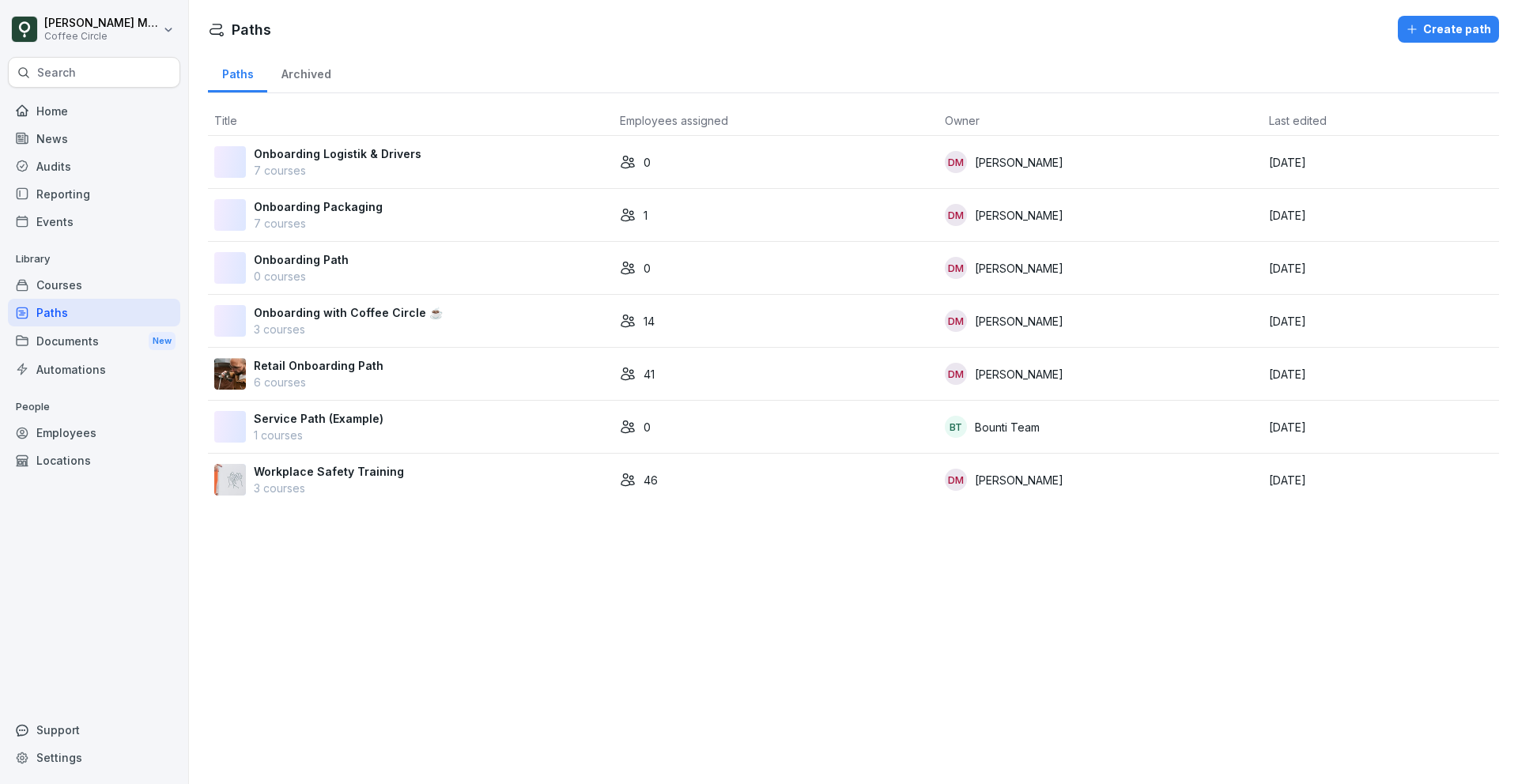
click at [315, 376] on p "6 courses" at bounding box center [319, 382] width 130 height 16
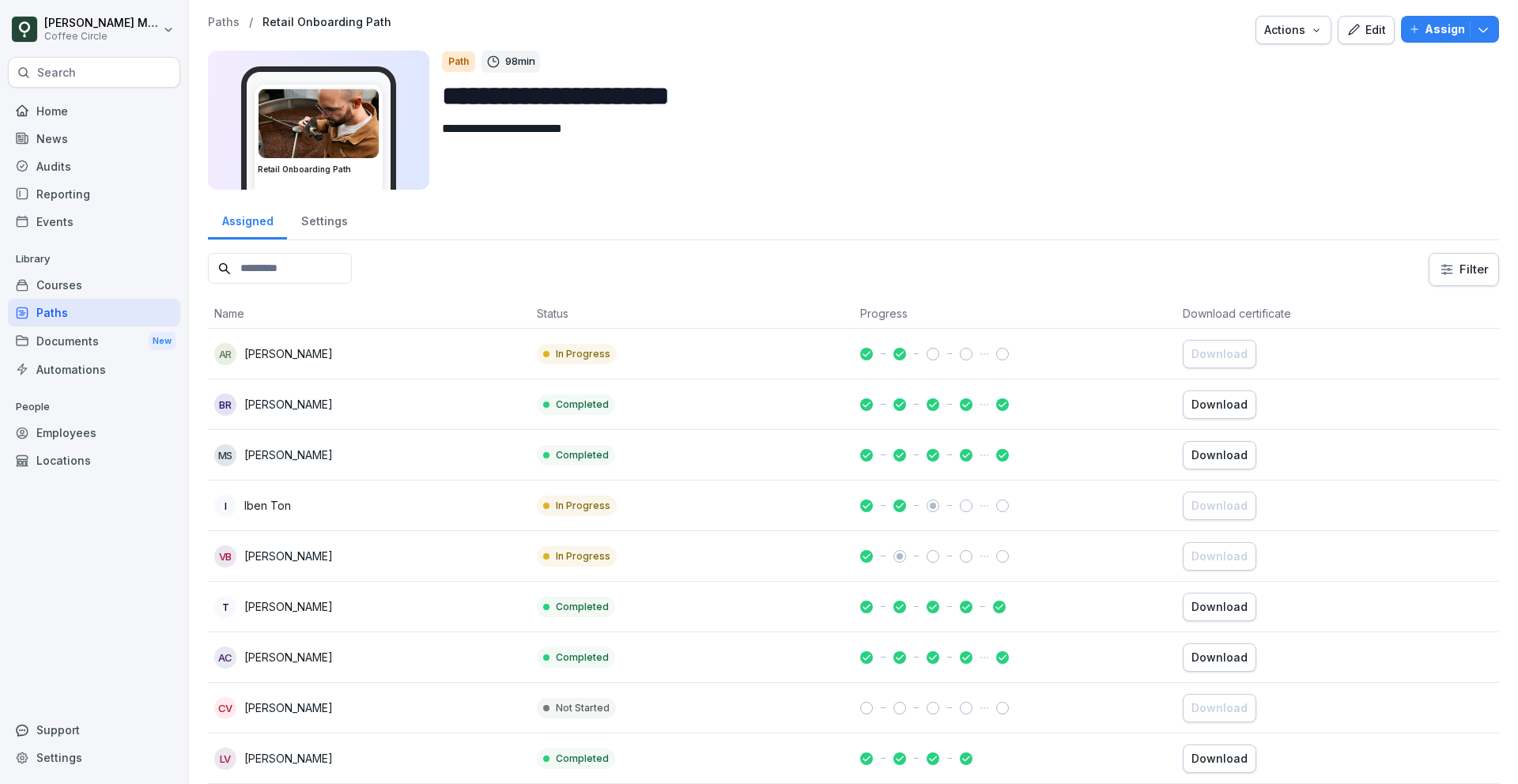
click at [1384, 23] on div "Edit" at bounding box center [1366, 30] width 40 height 17
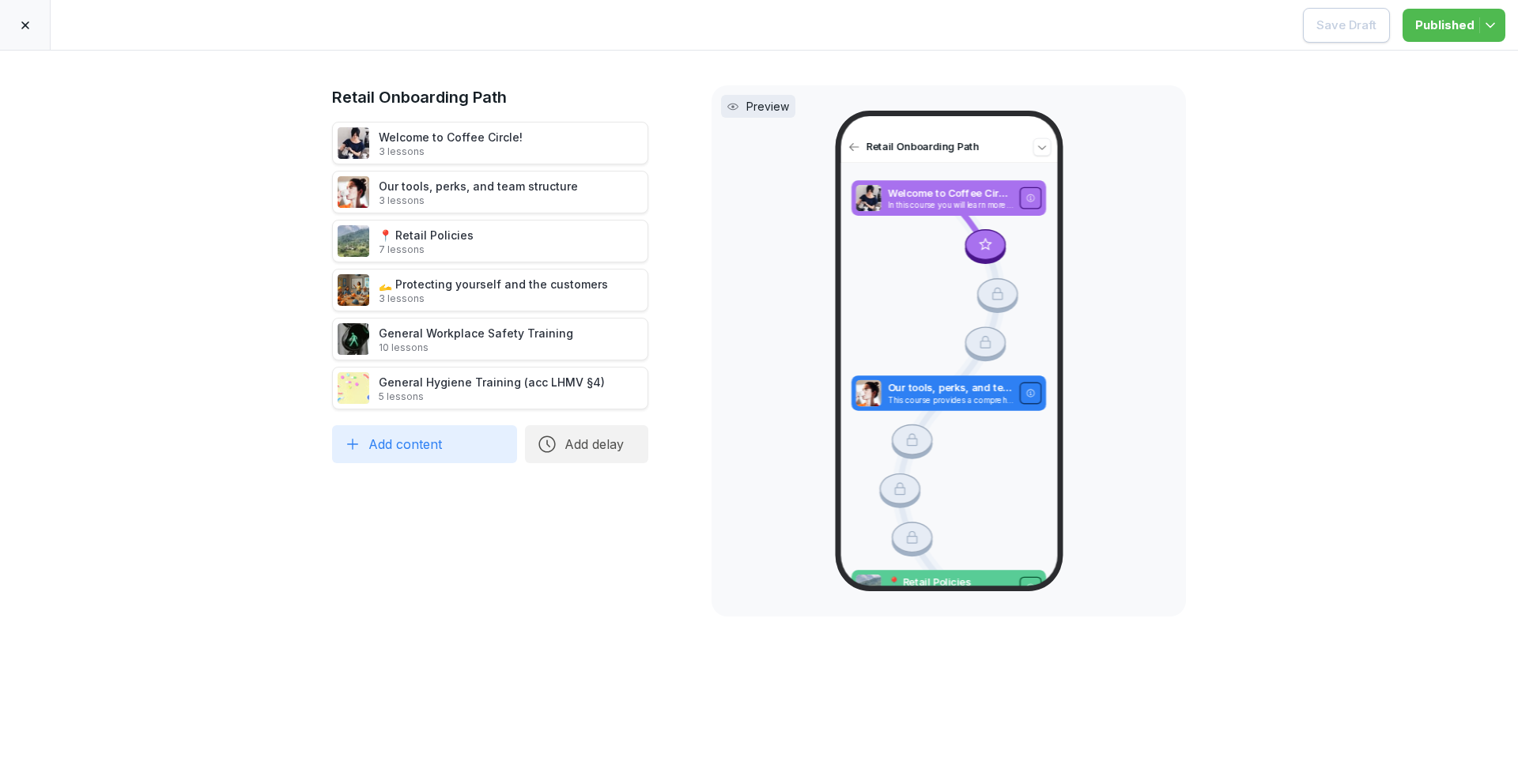
click at [23, 25] on icon at bounding box center [25, 25] width 13 height 13
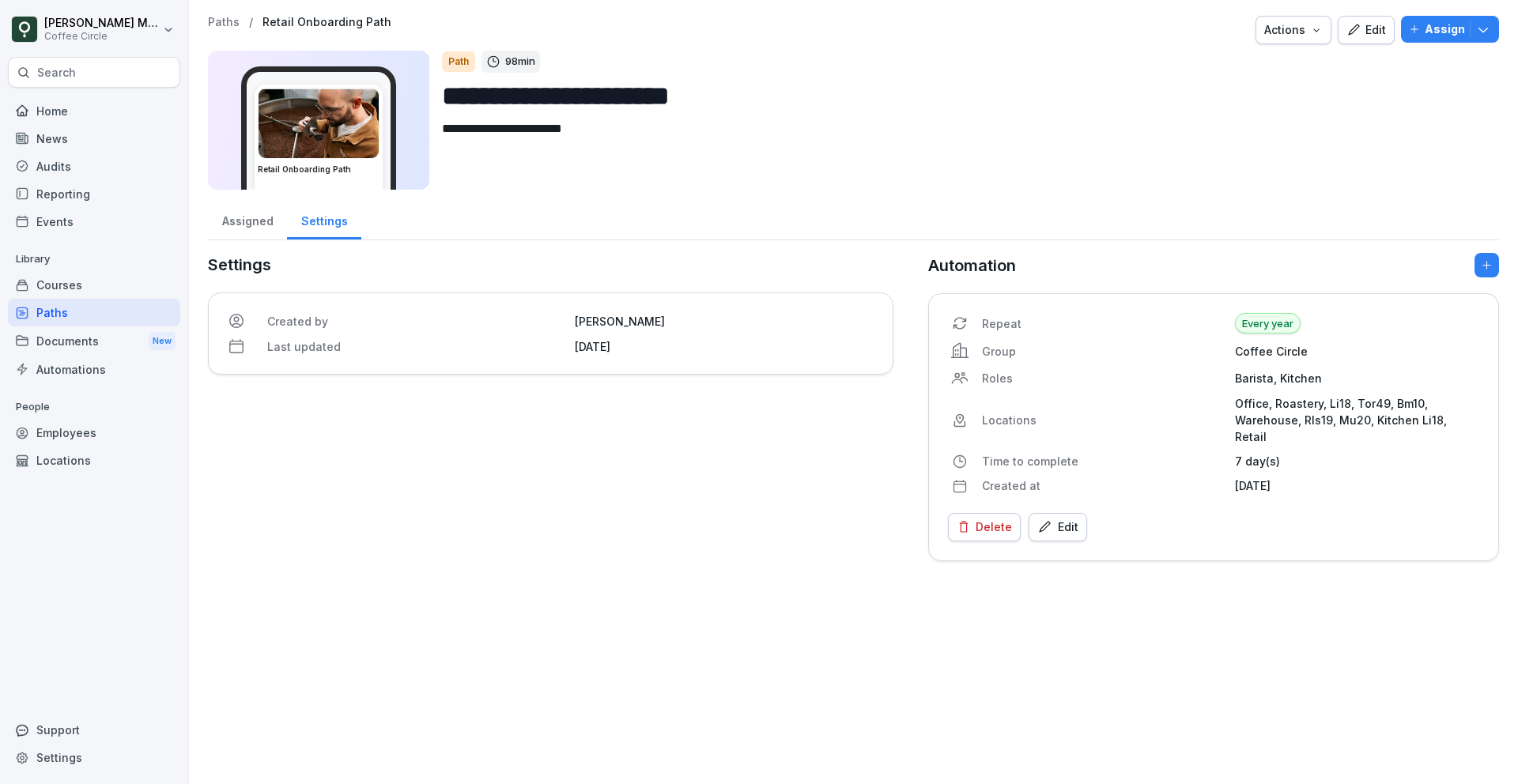
click at [68, 77] on p "Search" at bounding box center [56, 73] width 39 height 16
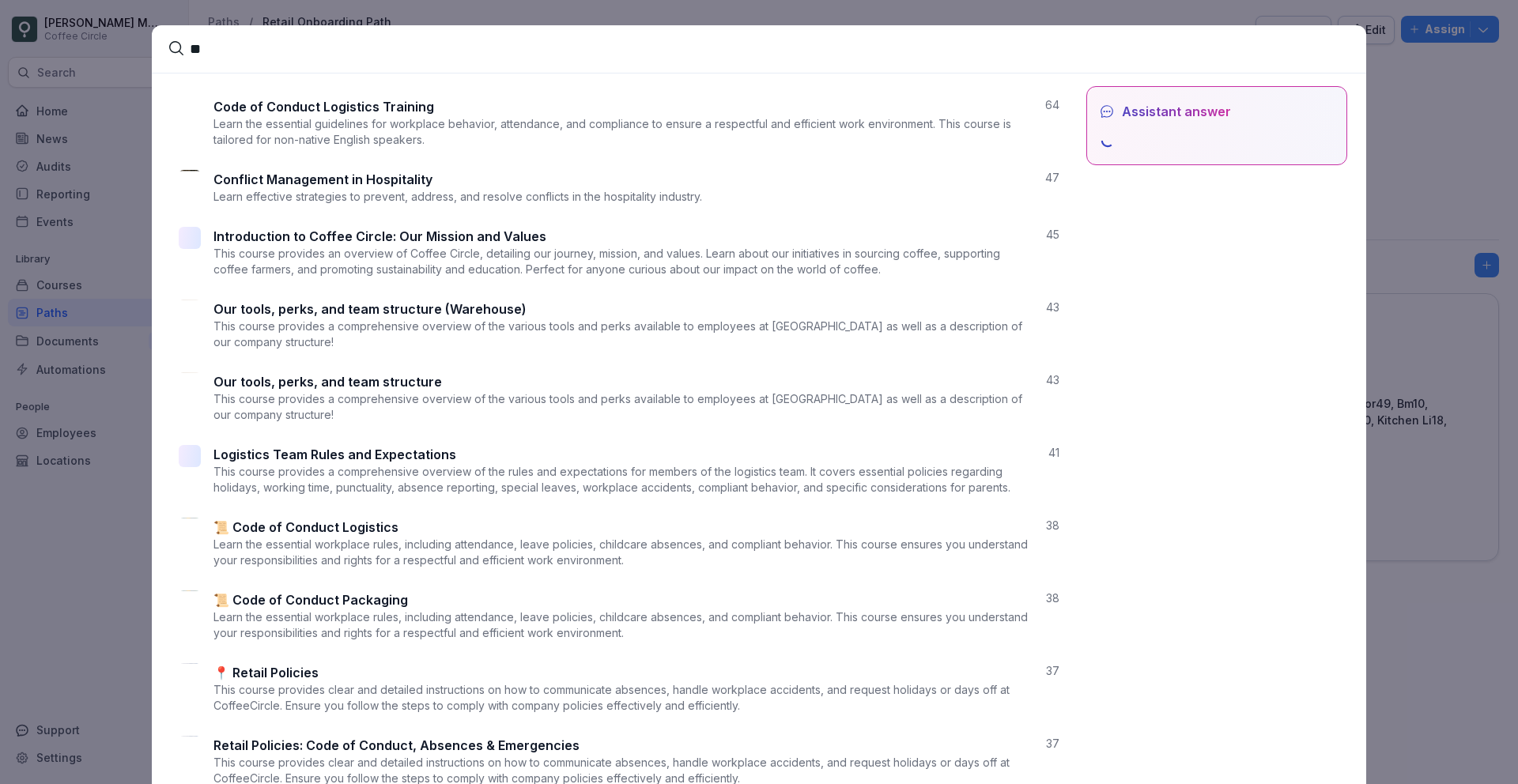
type input "*"
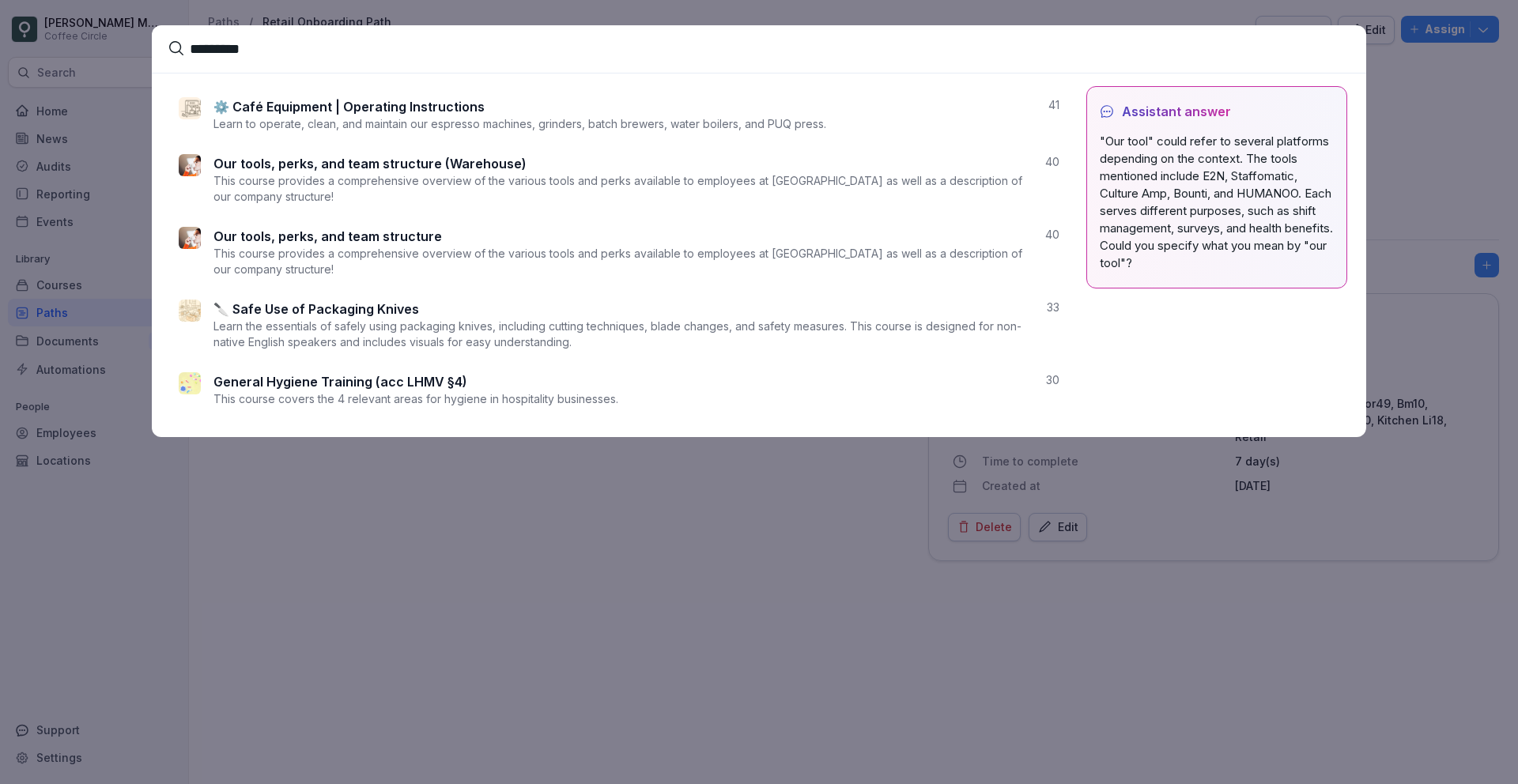
type input "********"
click at [346, 266] on p "This course provides a comprehensive overview of the various tools and perks av…" at bounding box center [622, 262] width 819 height 32
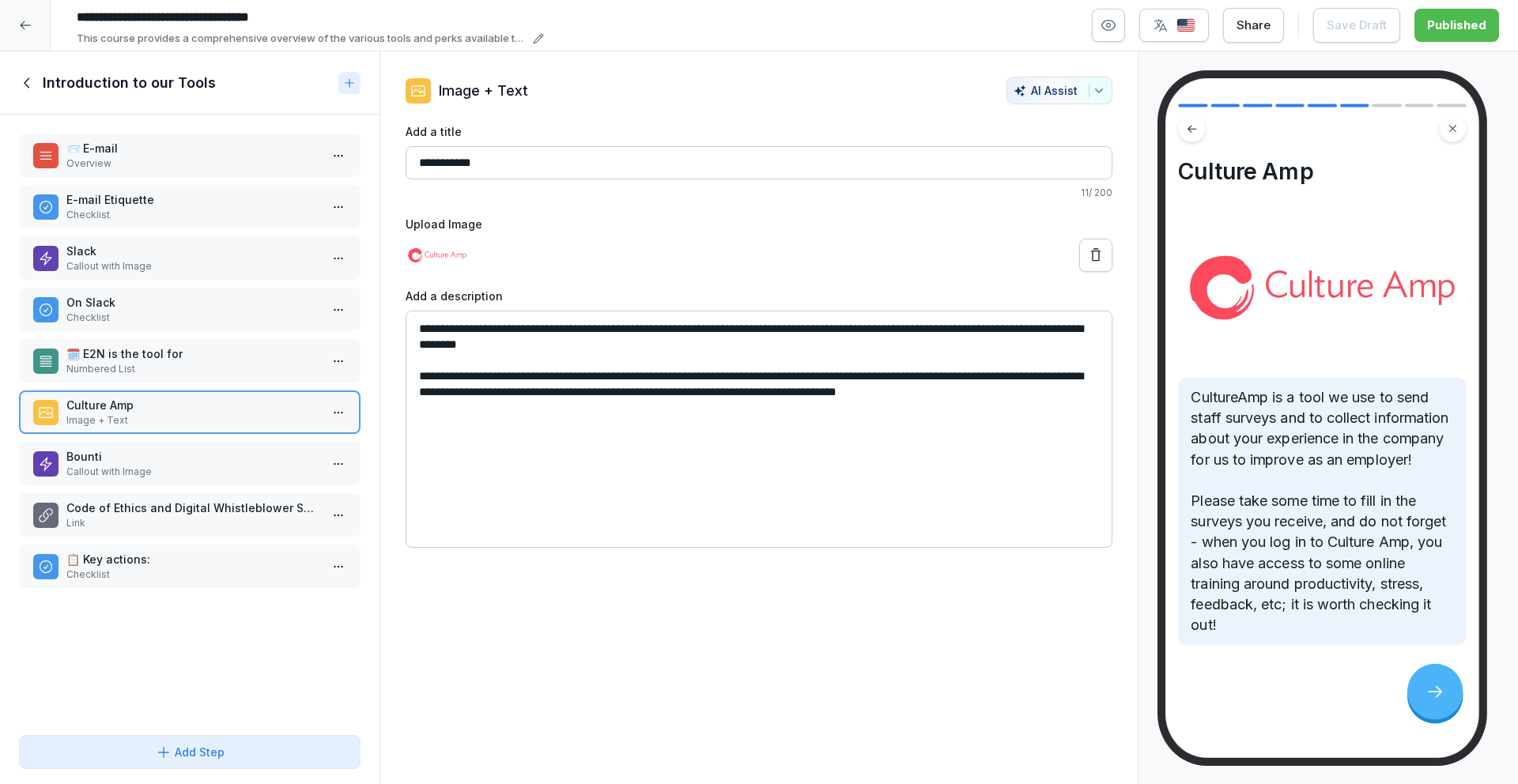
click at [251, 158] on p "Overview" at bounding box center [193, 164] width 253 height 14
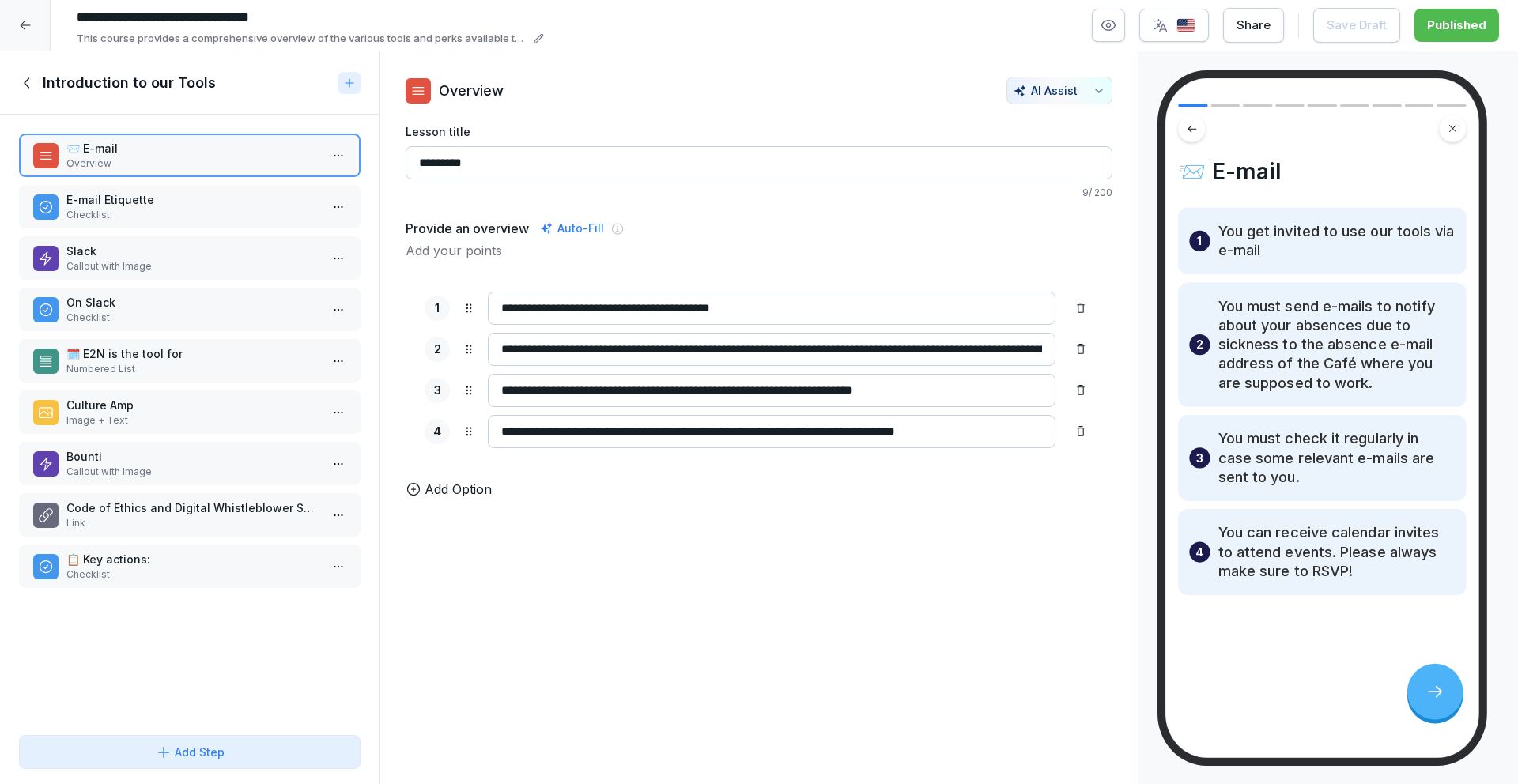
click at [32, 77] on icon at bounding box center [28, 83] width 17 height 17
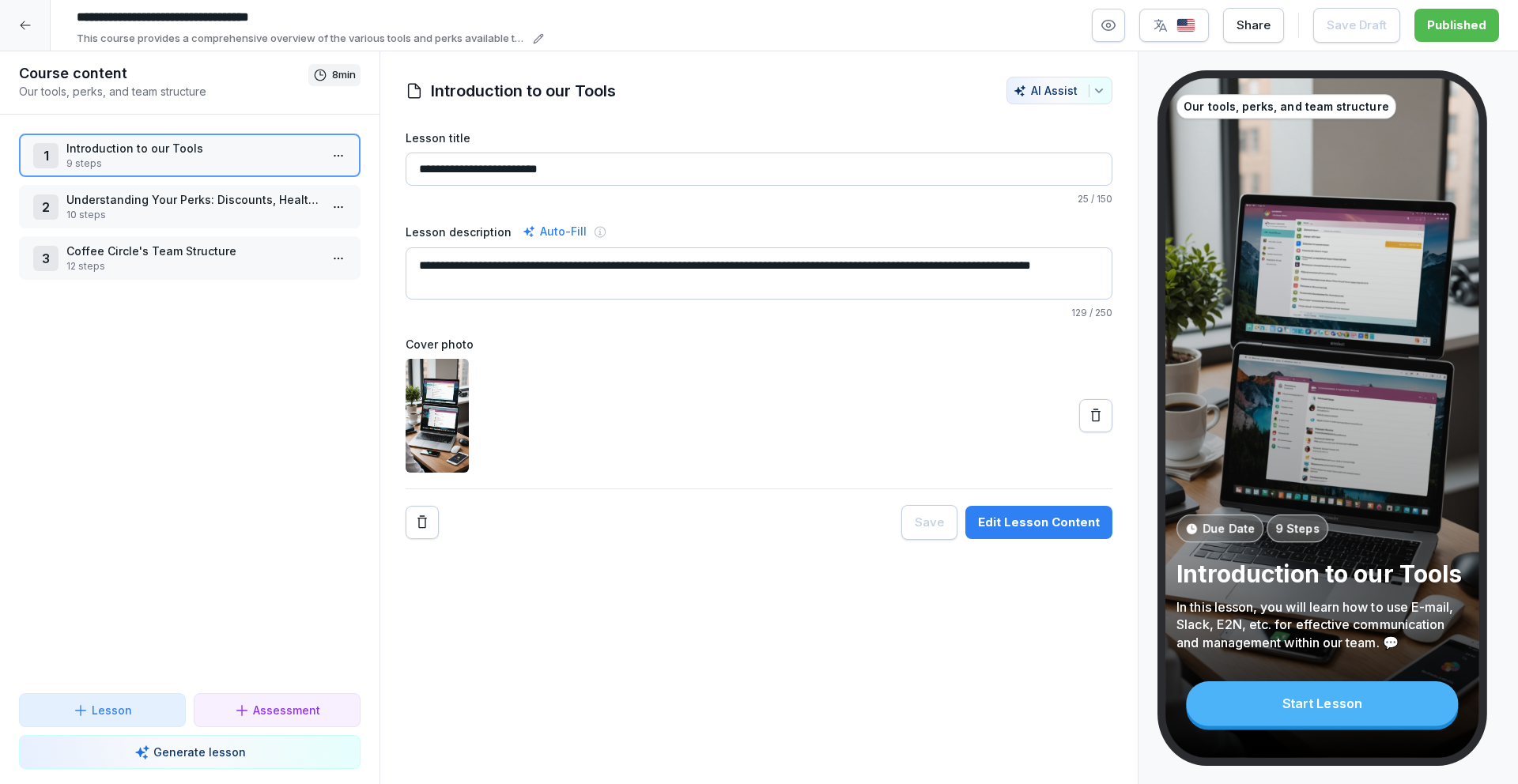
click at [224, 209] on p "10 steps" at bounding box center [193, 215] width 253 height 14
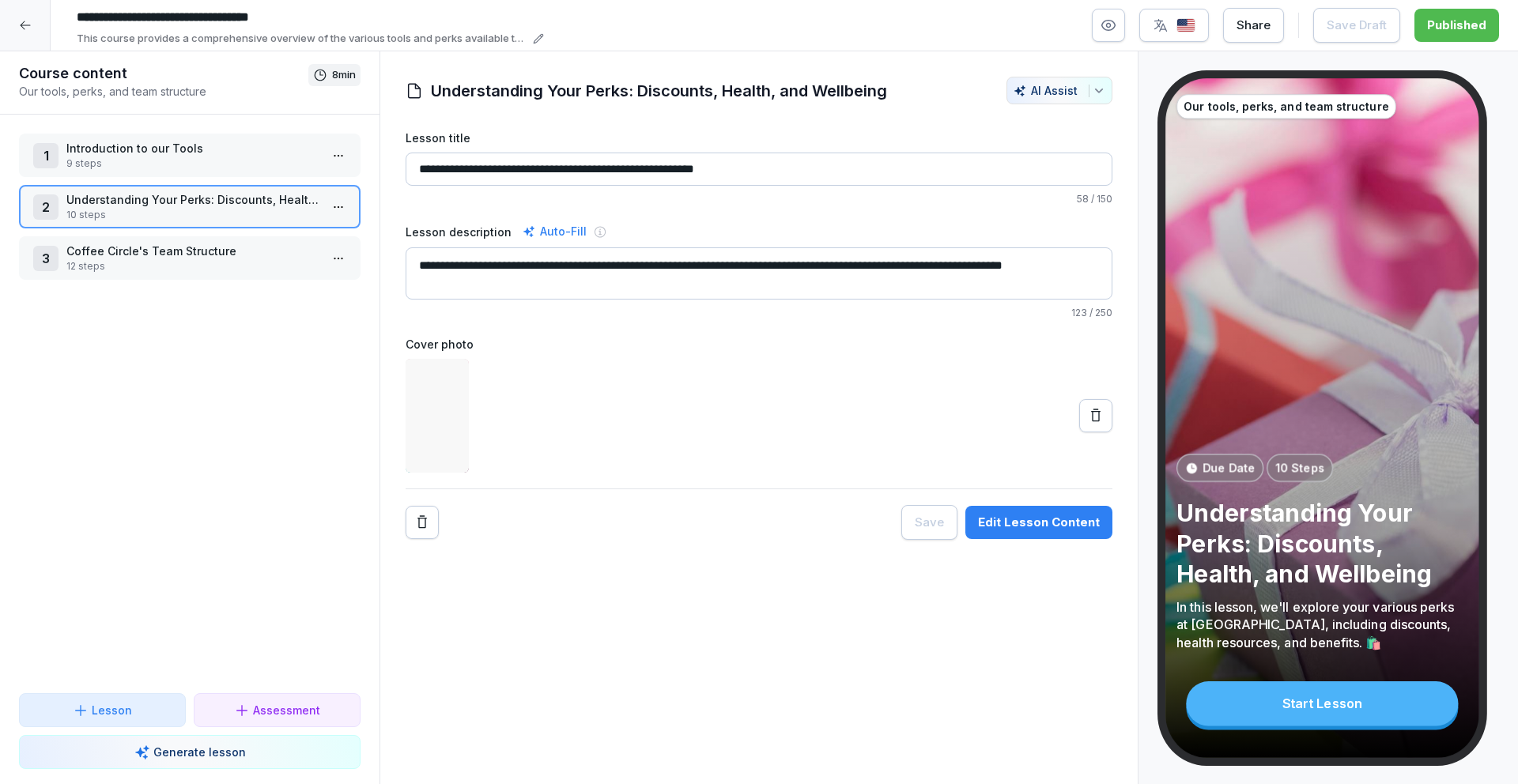
click at [217, 150] on p "Introduction to our Tools" at bounding box center [193, 148] width 253 height 16
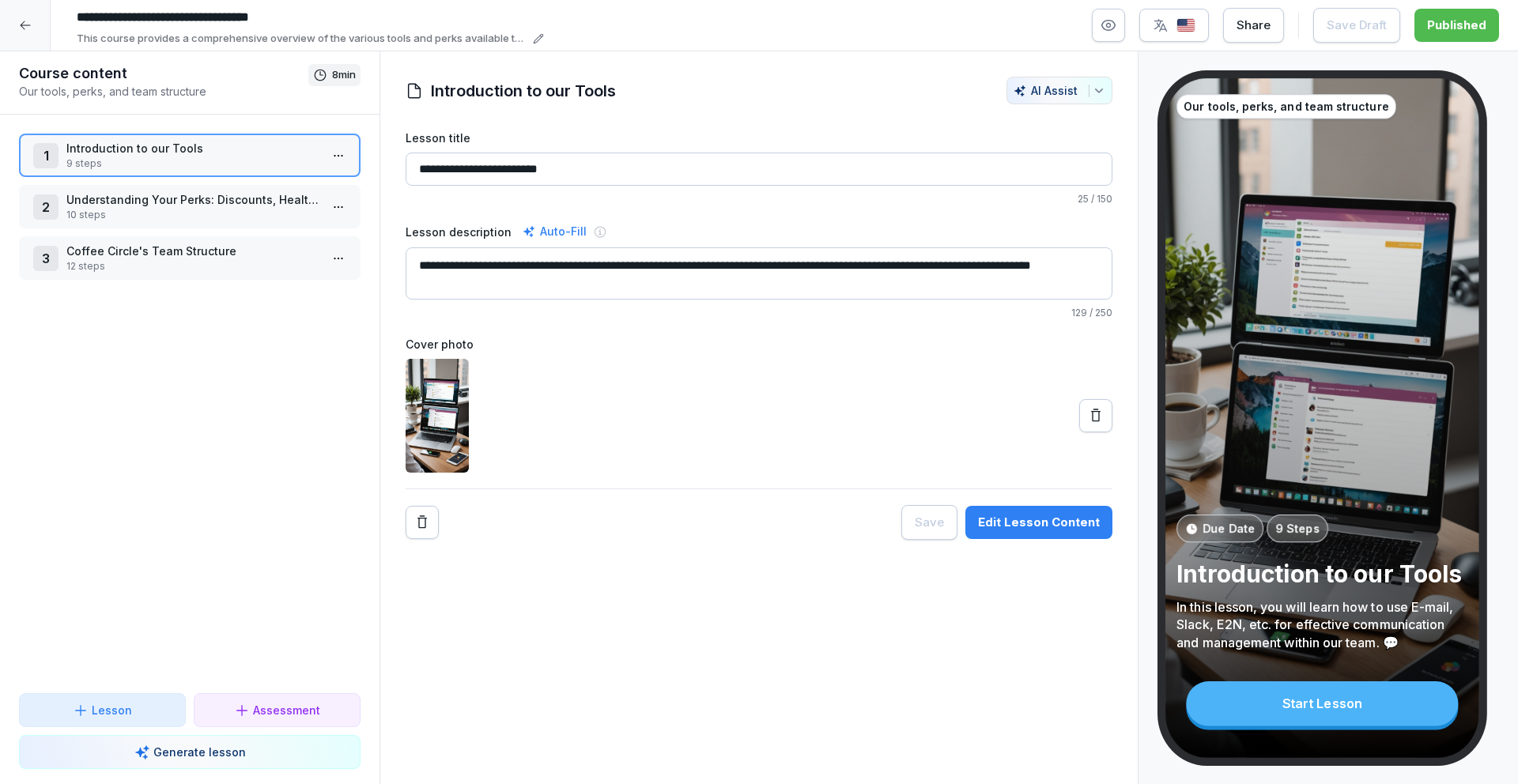
click at [217, 150] on p "Introduction to our Tools" at bounding box center [193, 148] width 253 height 16
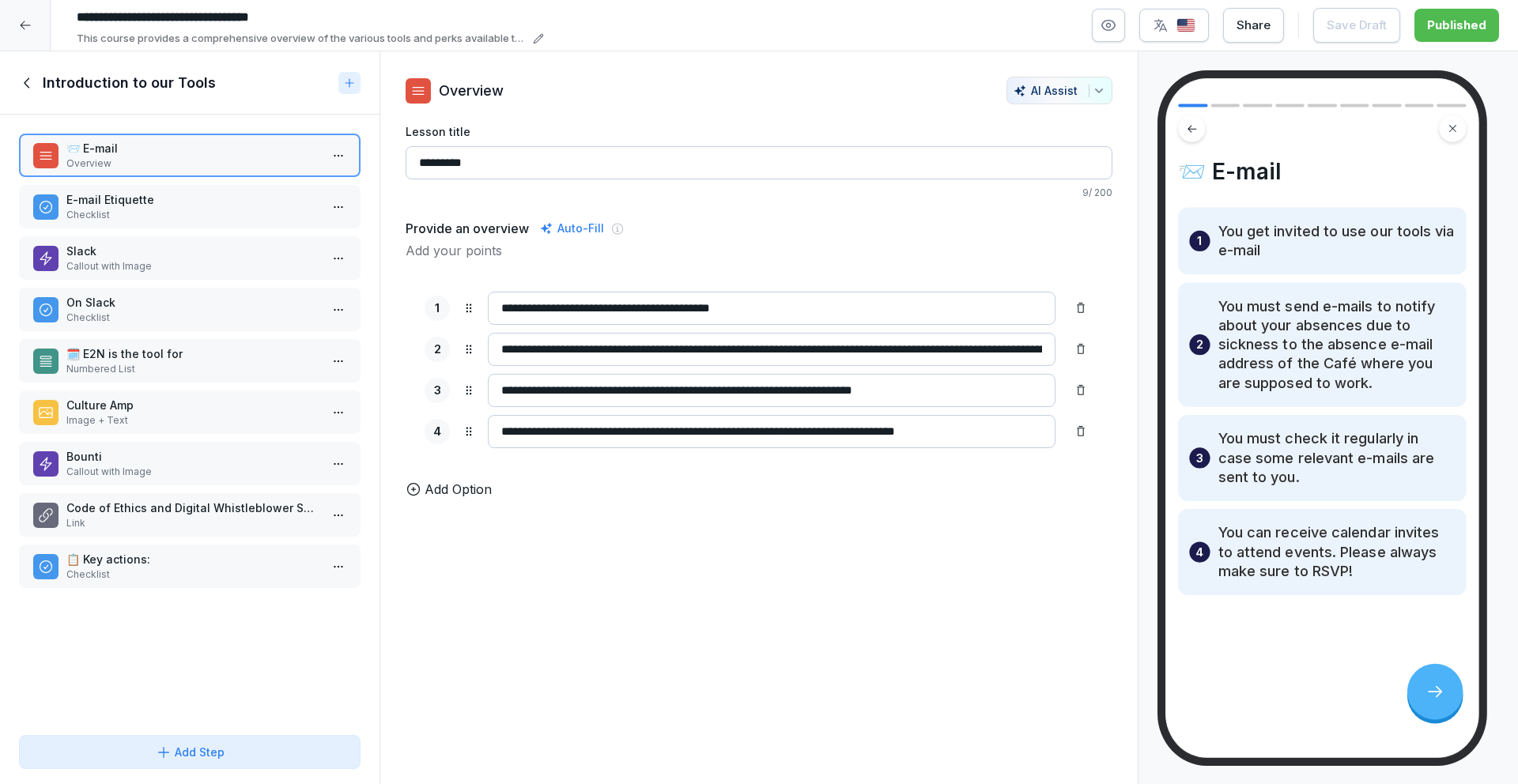
click at [32, 92] on div "Introduction to our Tools" at bounding box center [175, 83] width 313 height 19
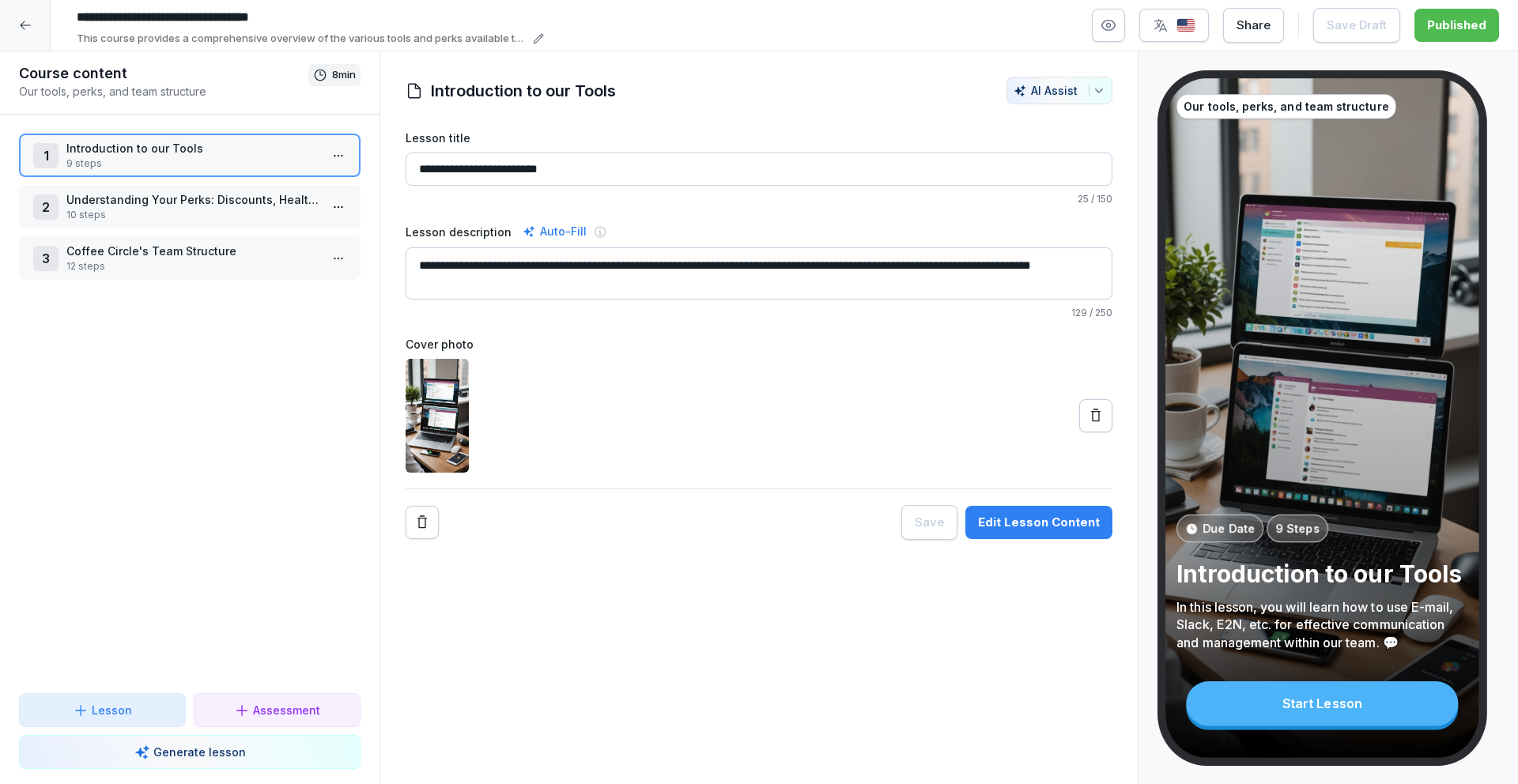
click at [87, 191] on p "Understanding Your Perks: Discounts, Health, and Wellbeing" at bounding box center [193, 199] width 253 height 16
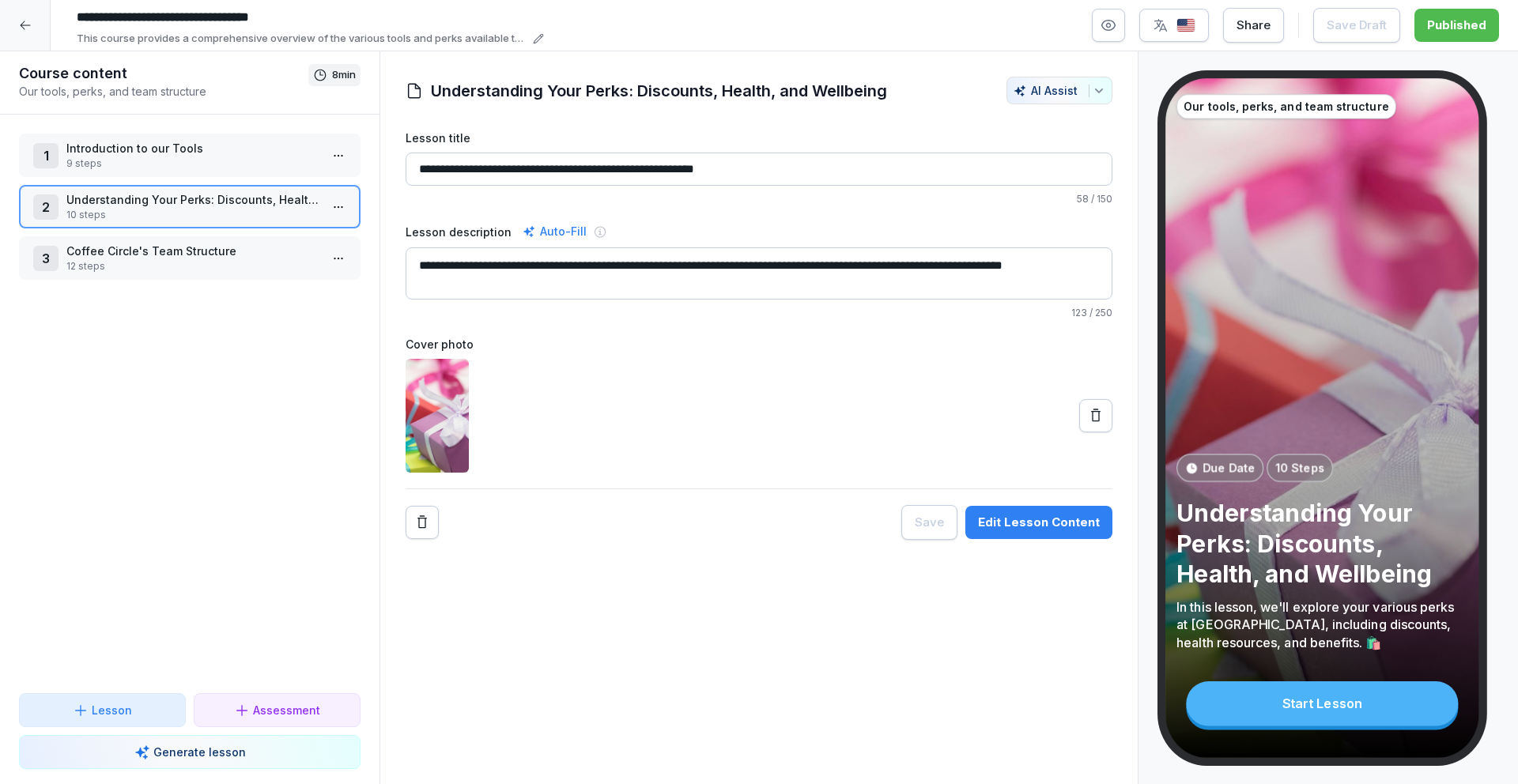
click at [131, 256] on p "Coffee Circle's Team Structure" at bounding box center [193, 250] width 253 height 16
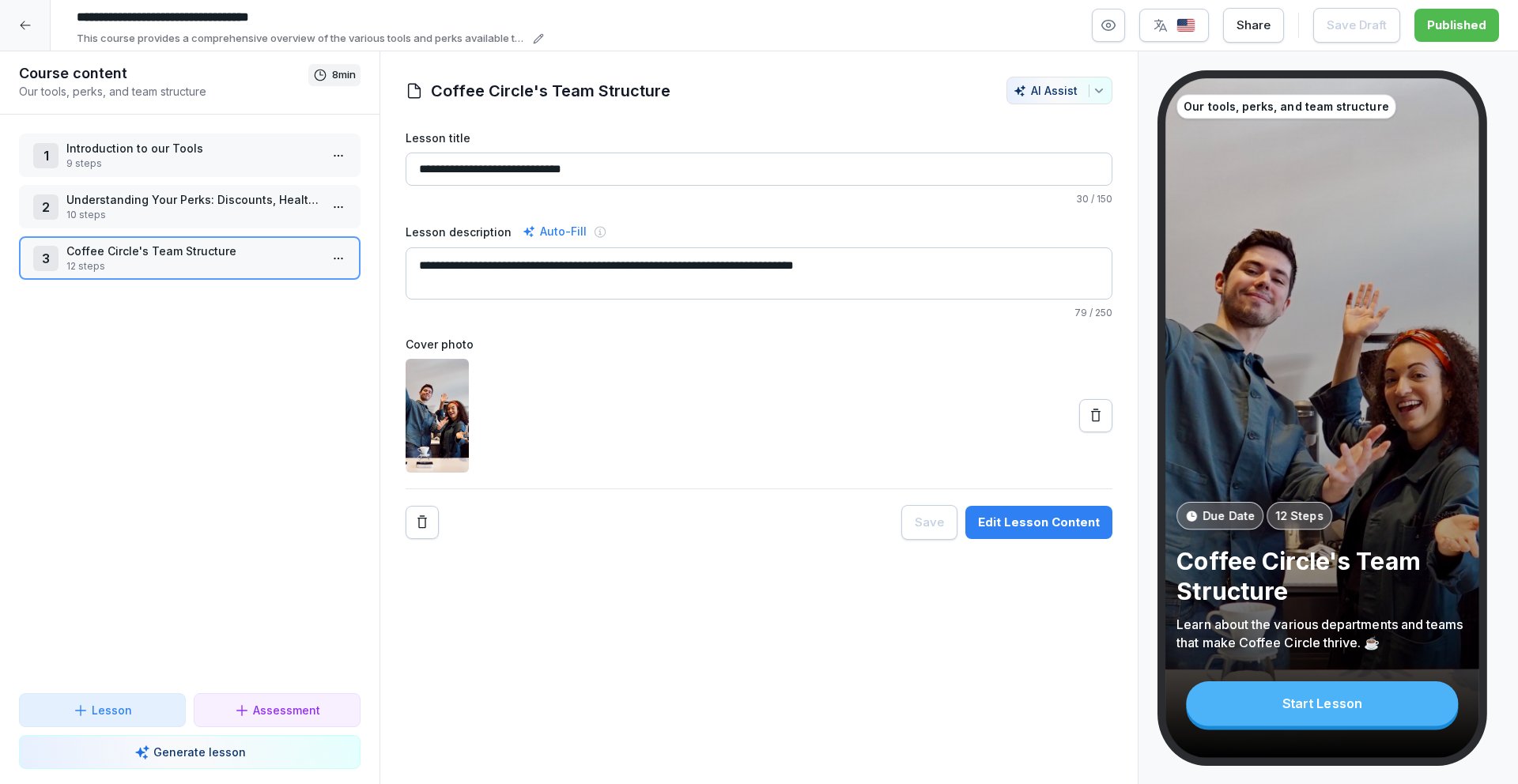
click at [27, 26] on icon at bounding box center [25, 25] width 13 height 13
